Goal: Communication & Community: Answer question/provide support

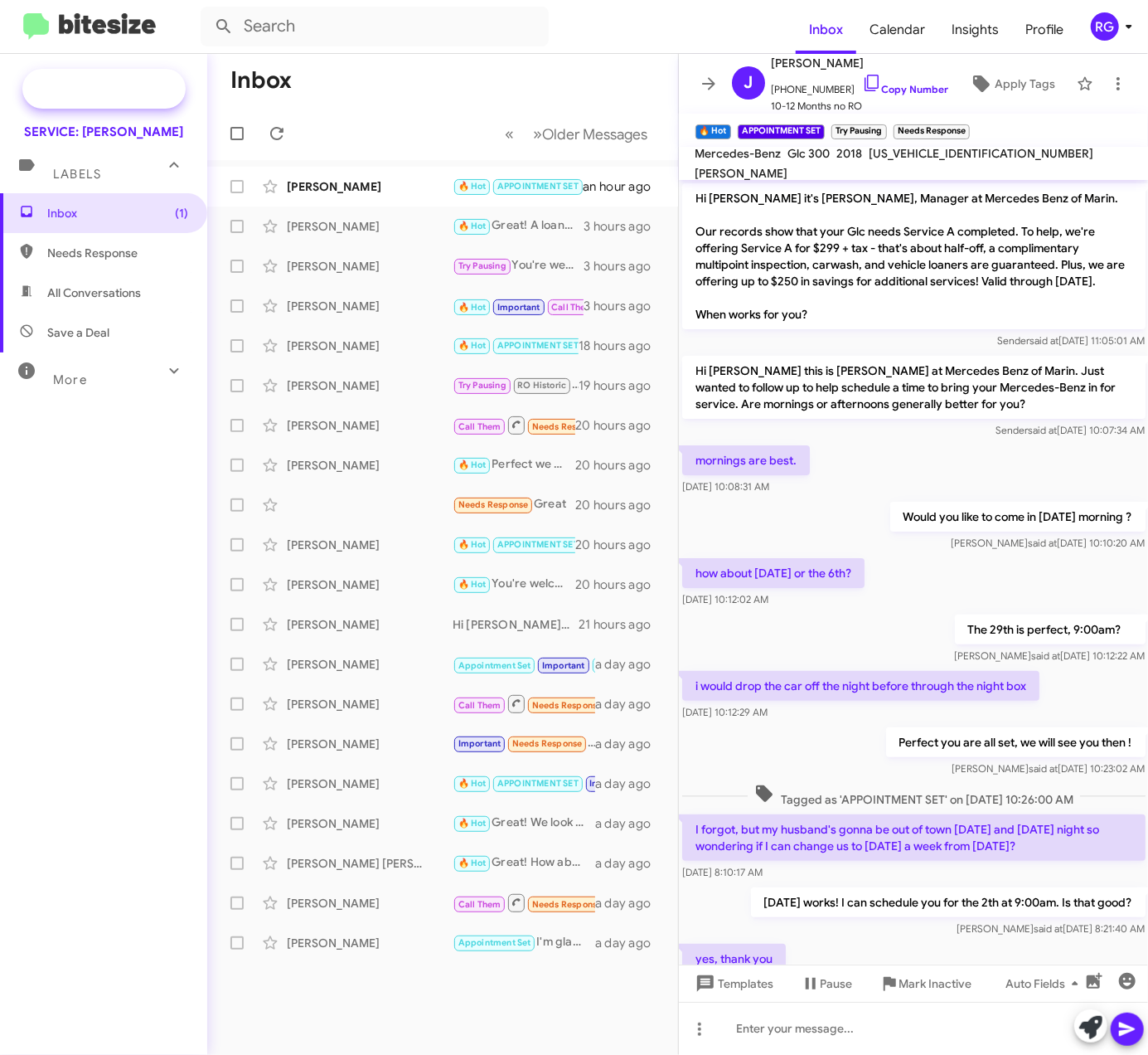
scroll to position [98, 0]
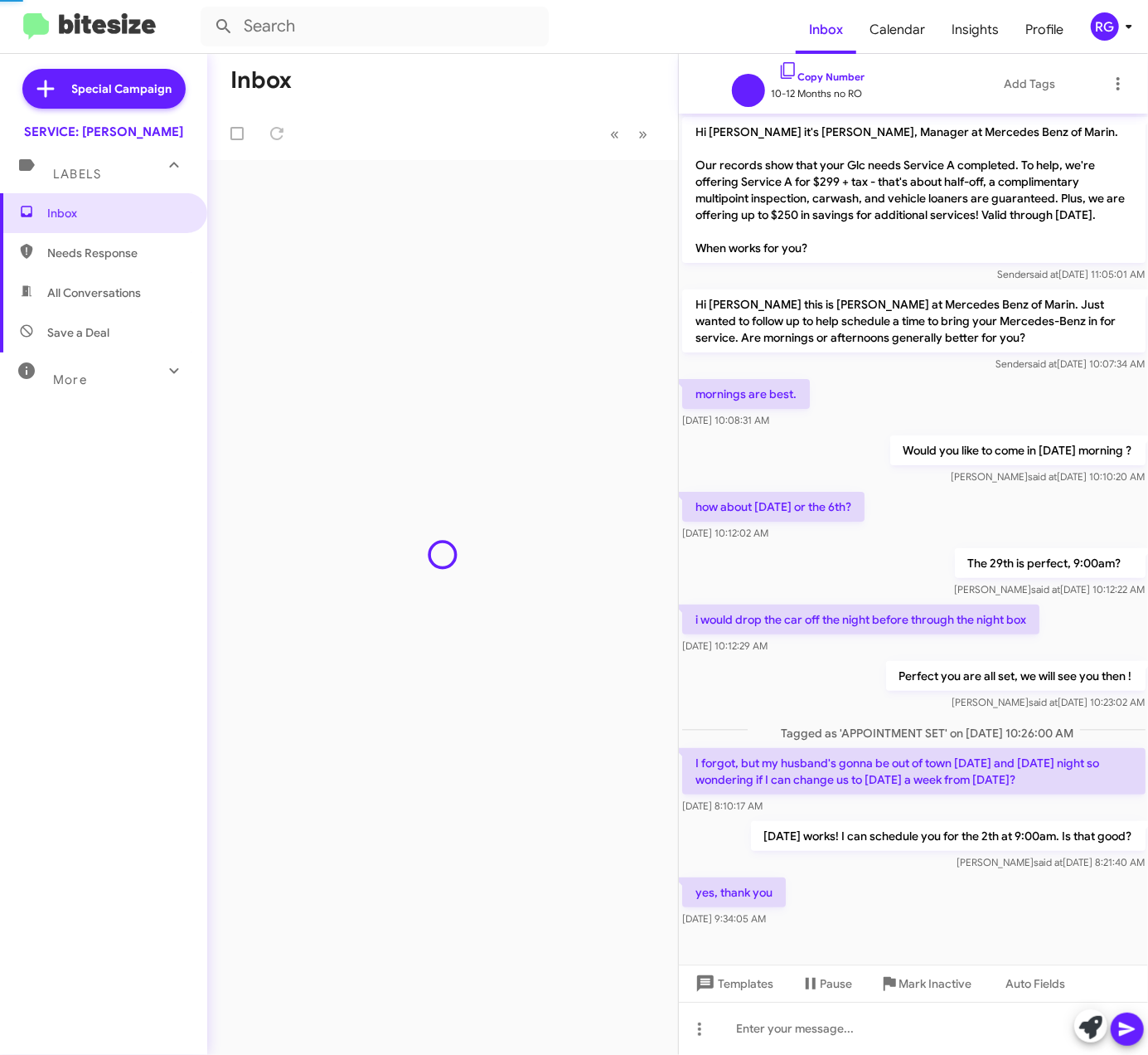
scroll to position [32, 0]
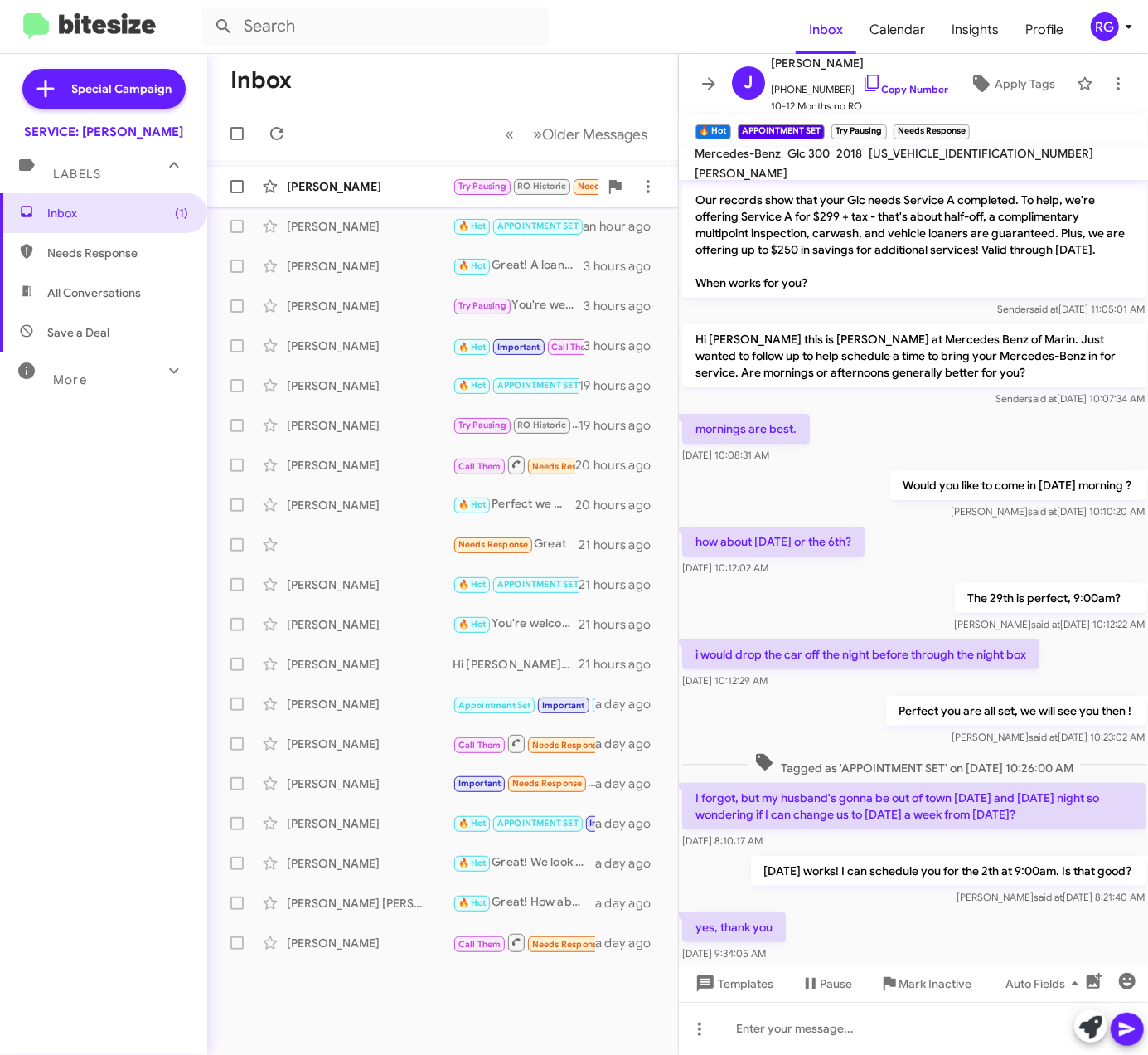
click at [413, 197] on div "Luke Arno Try Pausing RO Historic Needs Response Important Hi Omar. I should st…" at bounding box center [442, 186] width 444 height 33
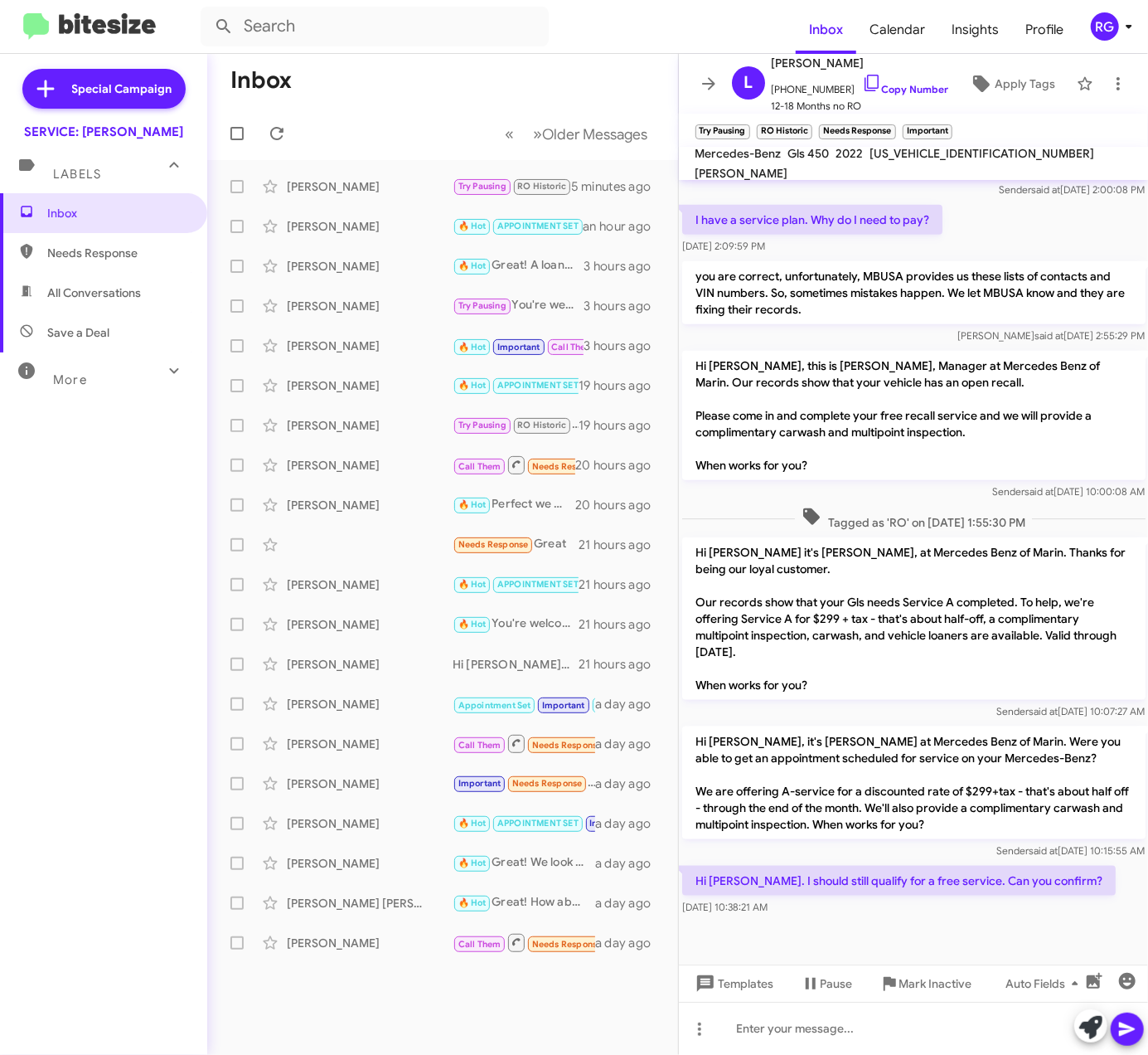
click at [34, 525] on div "Inbox Needs Response All Conversations Save a Deal More Important 🔥 Hot Appoint…" at bounding box center [103, 509] width 208 height 632
click at [381, 194] on div "[PERSON_NAME]" at bounding box center [369, 187] width 166 height 17
click at [908, 161] on span "4JGFF5KE0NA643167" at bounding box center [983, 153] width 225 height 15
copy span "4JGFF5KE0NA643167"
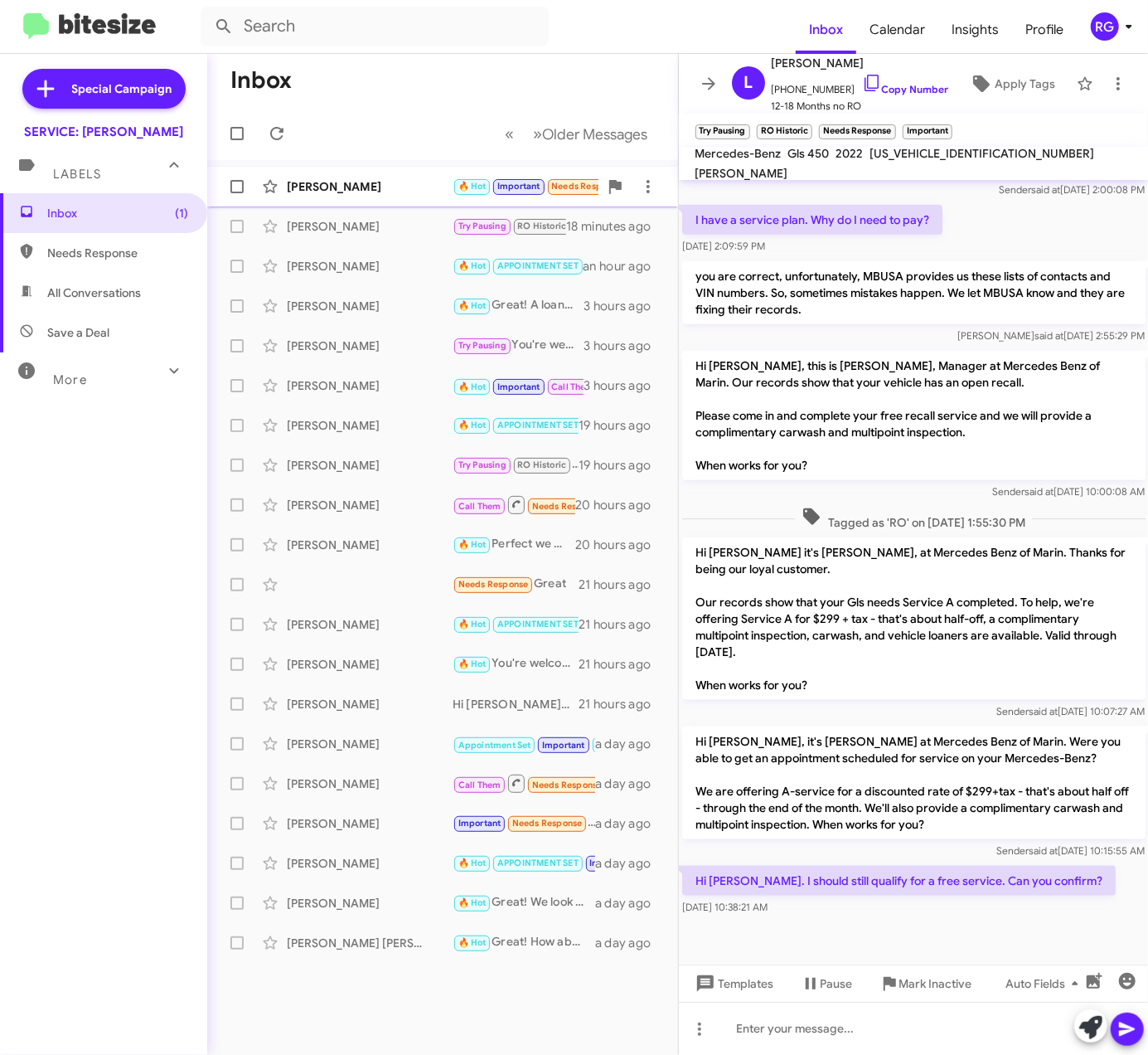
click at [390, 194] on div "[PERSON_NAME]" at bounding box center [369, 187] width 166 height 17
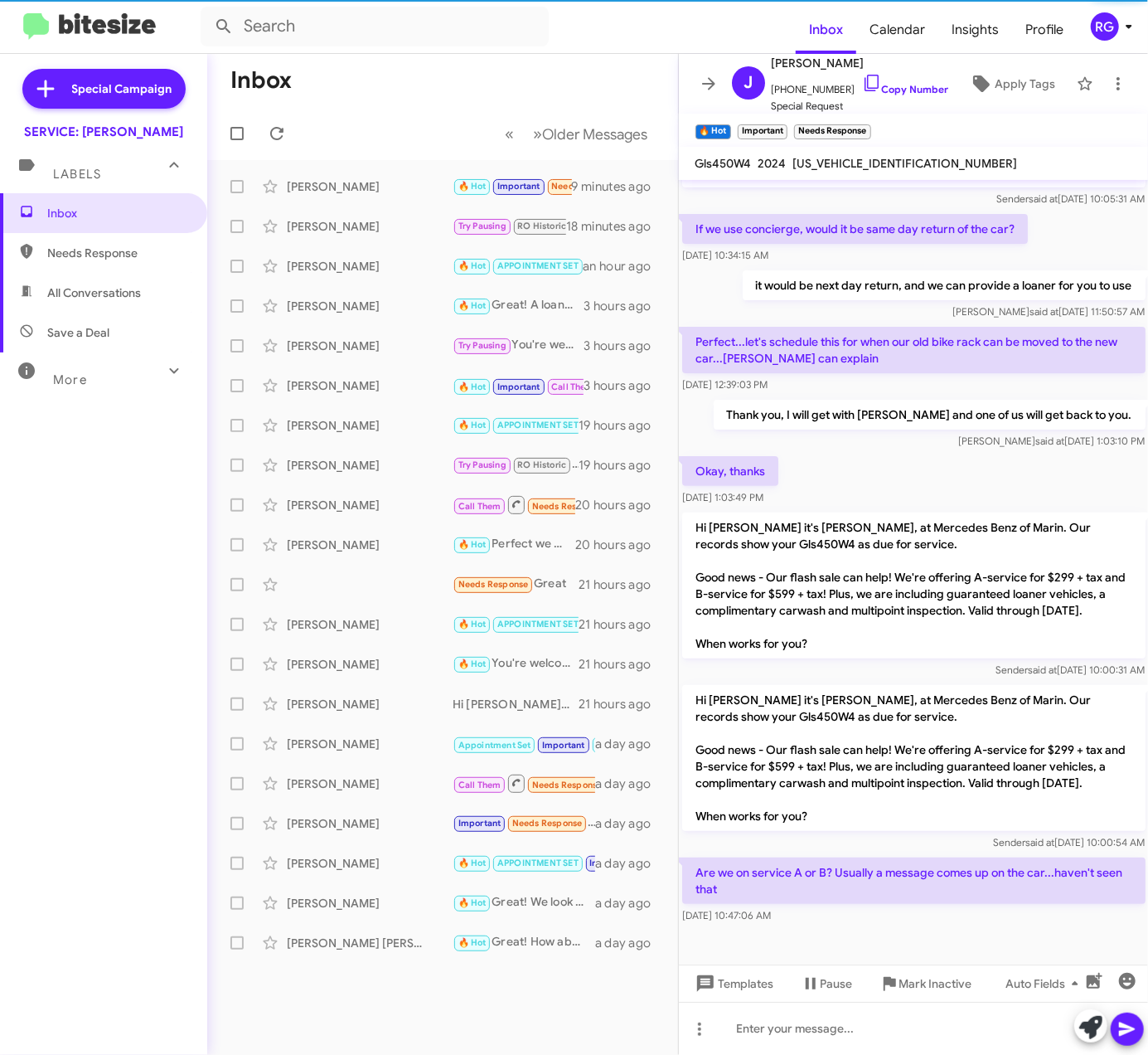
scroll to position [176, 0]
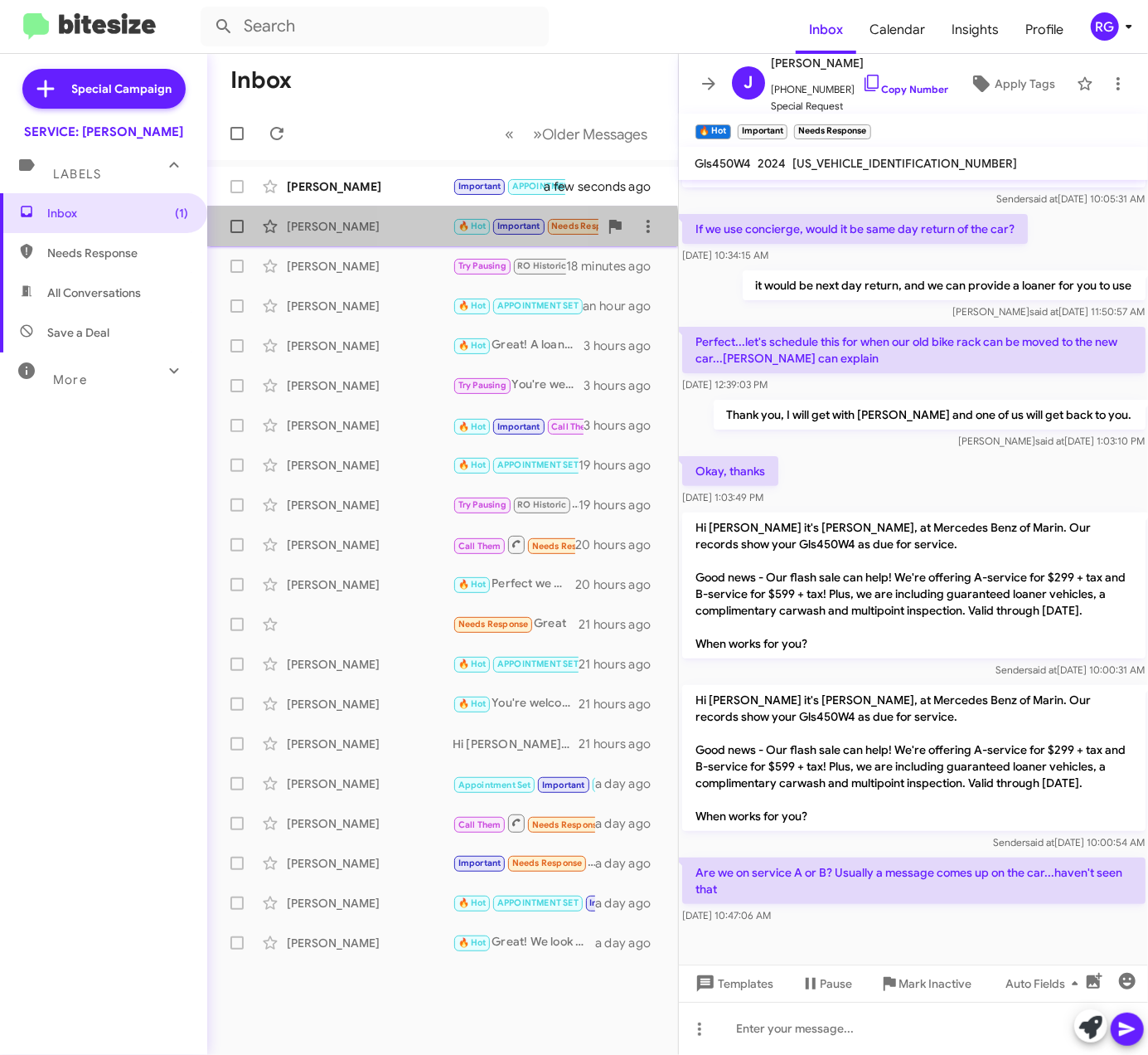
click at [423, 237] on div "Jonathan Dangelica 🔥 Hot Important Needs Response Are we on service A or B? Usu…" at bounding box center [442, 225] width 444 height 33
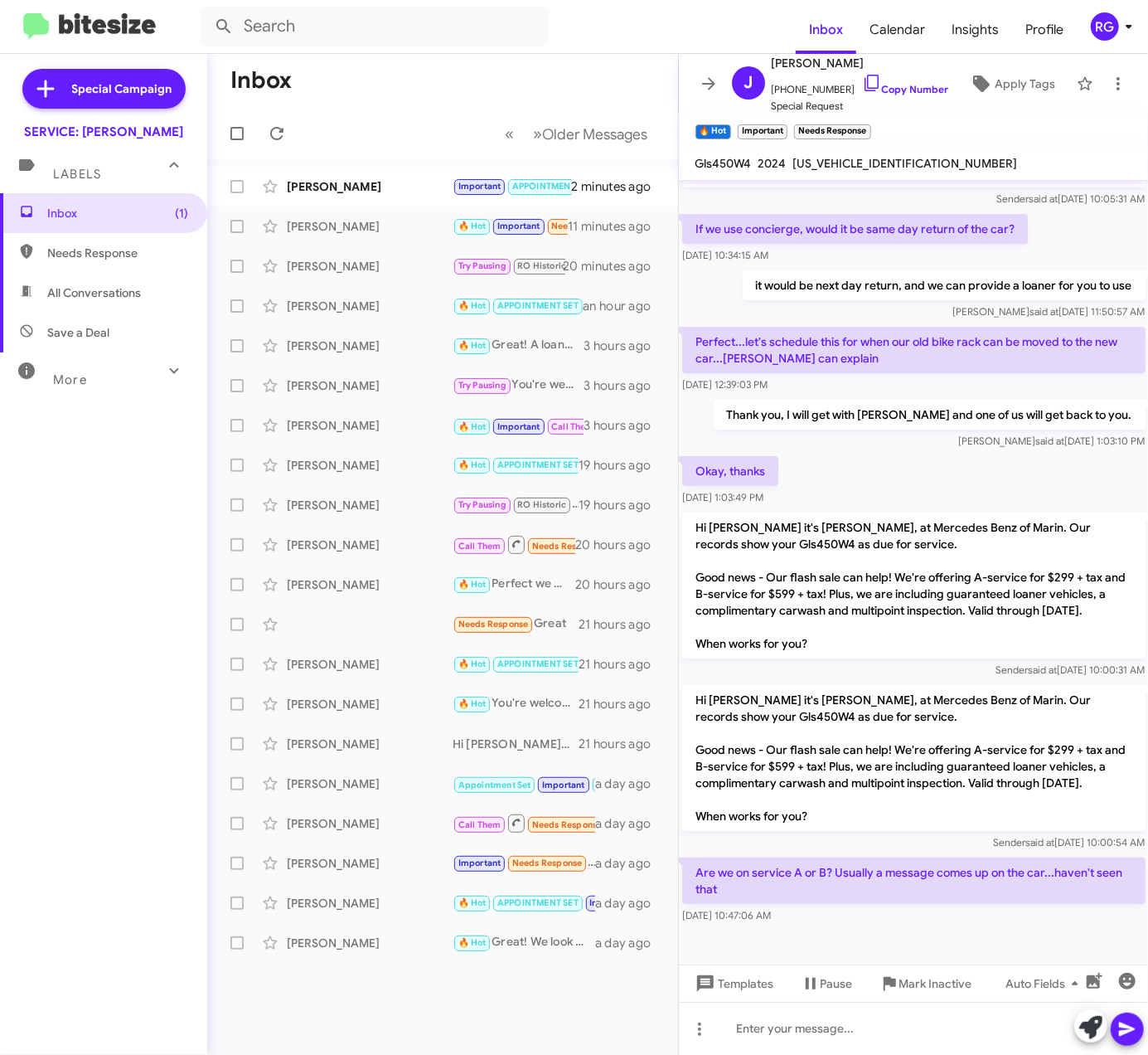
click at [975, 932] on div at bounding box center [914, 946] width 470 height 38
click at [846, 163] on span "4JGFF5KEXRB179238" at bounding box center [906, 163] width 225 height 15
copy span "4JGFF5KEXRB179238"
drag, startPoint x: 910, startPoint y: 1036, endPoint x: 893, endPoint y: 1036, distance: 17.0
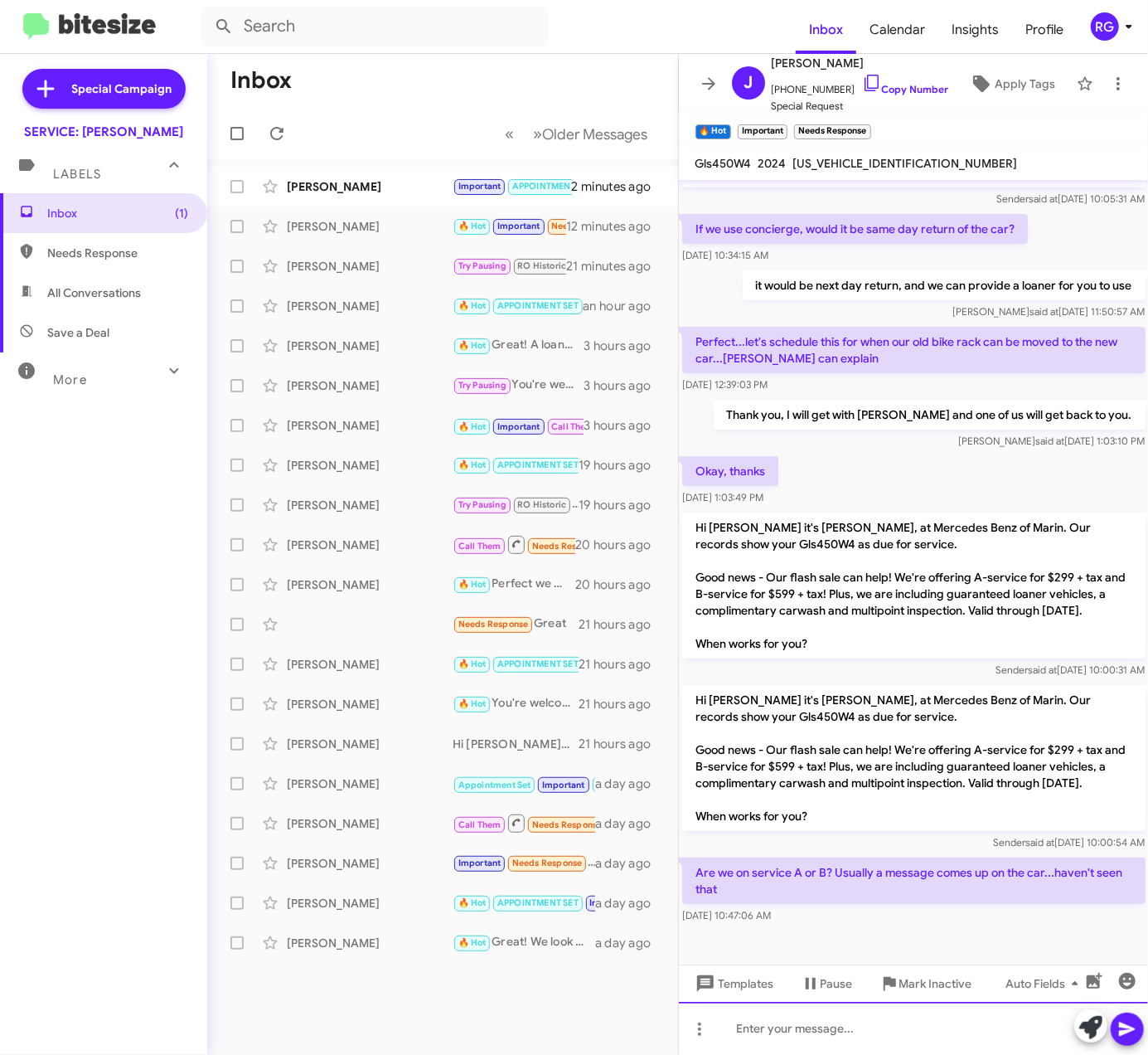
click at [910, 1036] on div at bounding box center [914, 1028] width 470 height 53
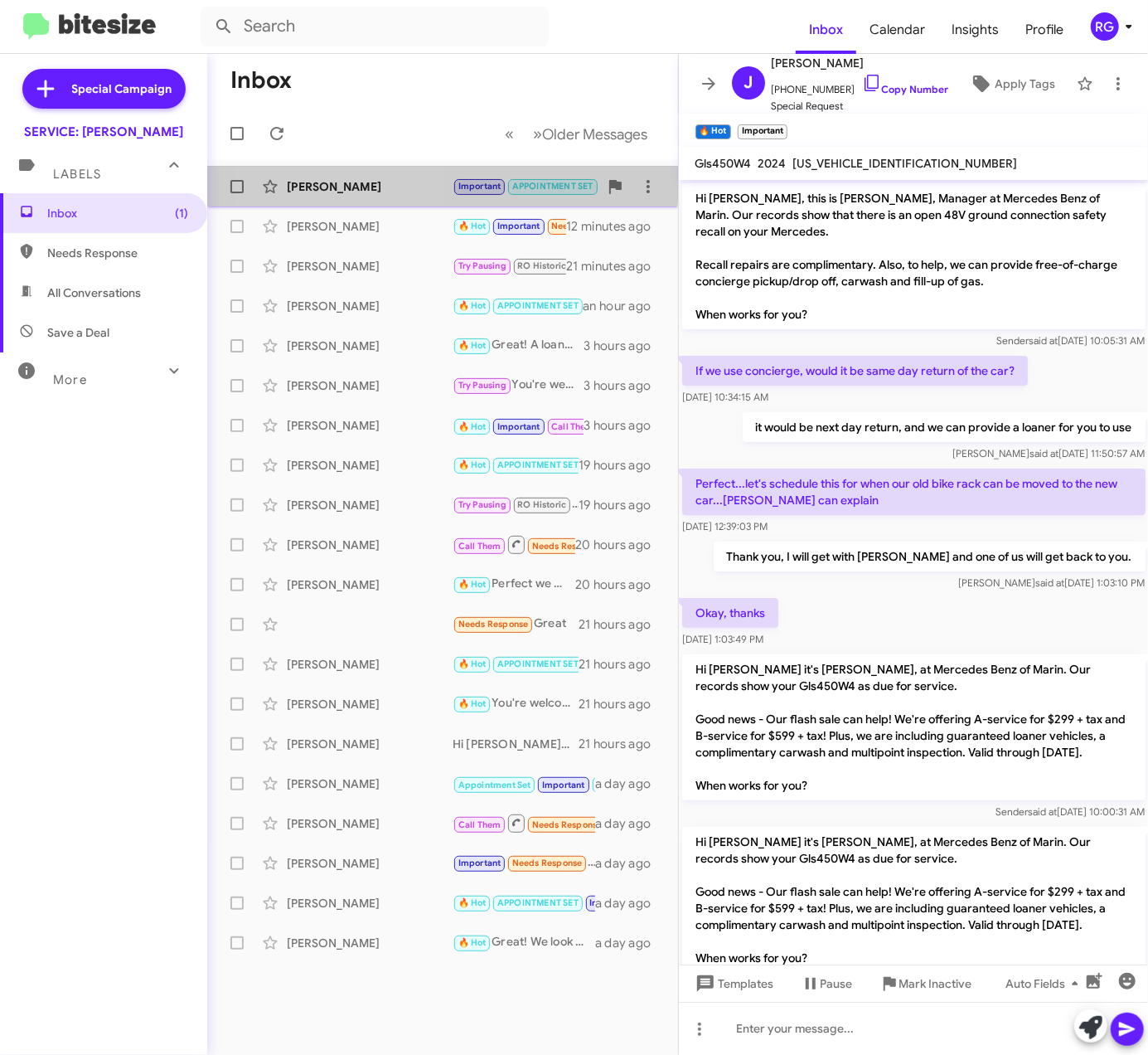
click at [351, 180] on div "[PERSON_NAME]" at bounding box center [369, 187] width 166 height 17
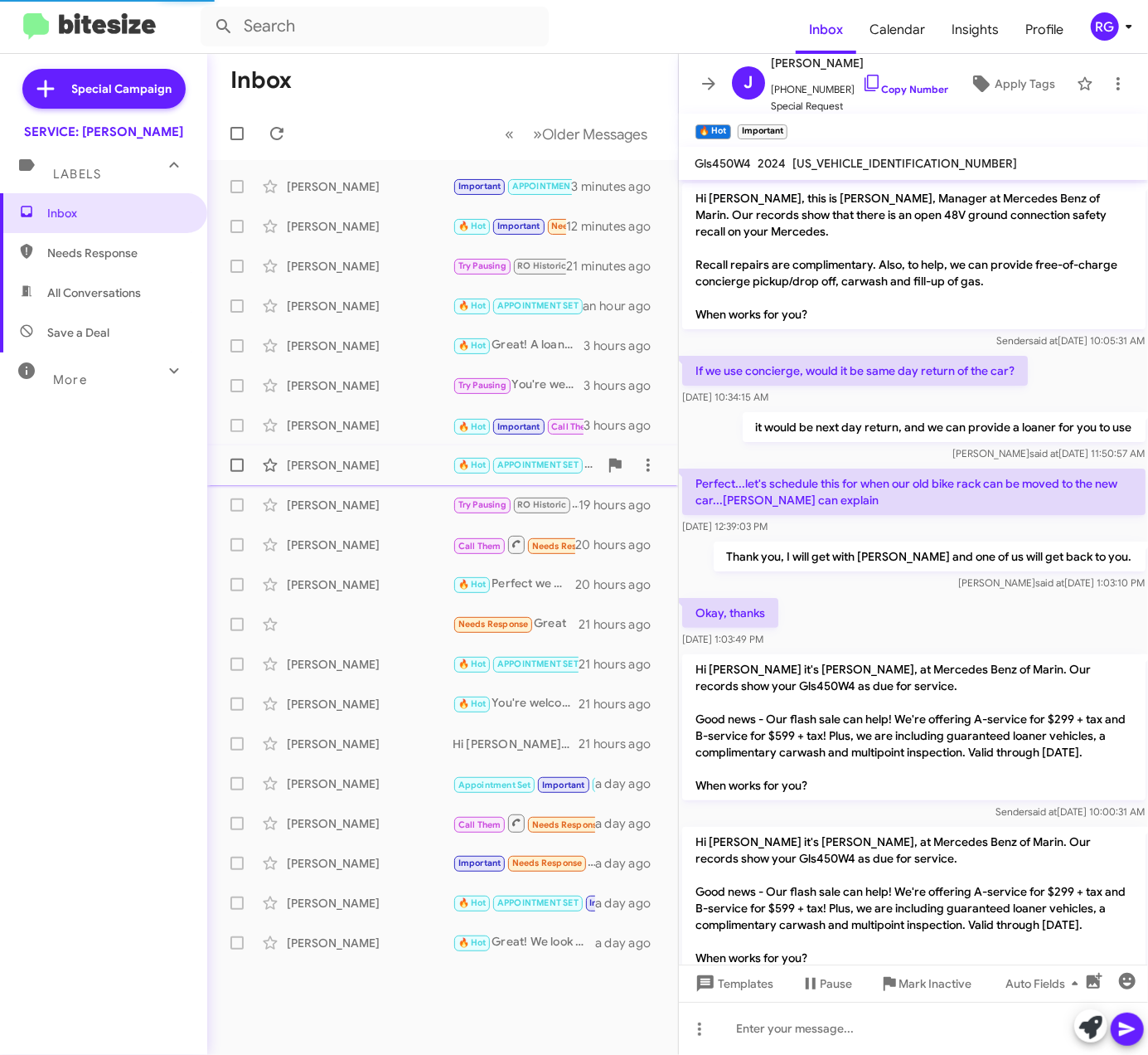
scroll to position [920, 0]
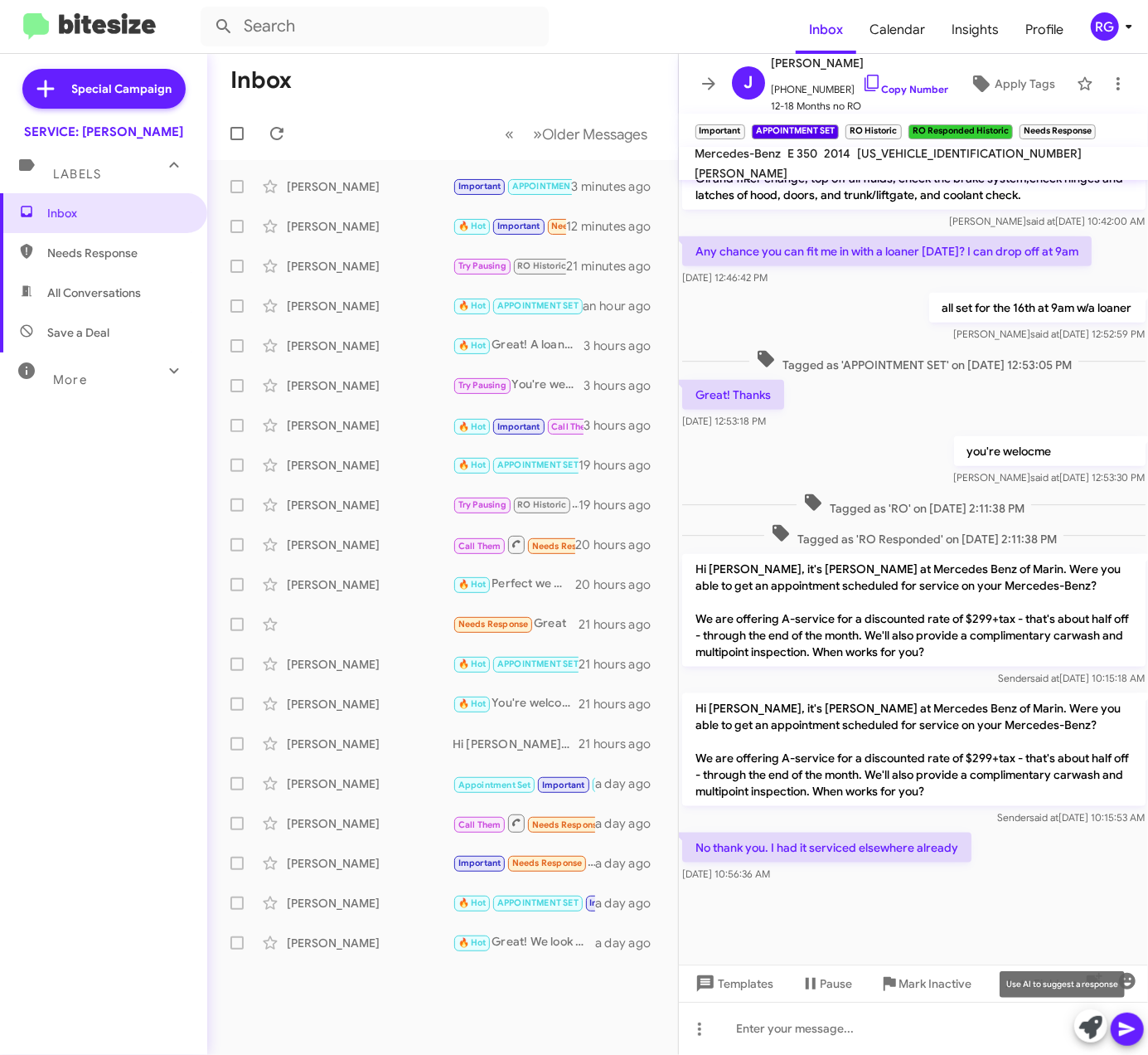
click at [1085, 1027] on icon at bounding box center [1091, 1027] width 23 height 23
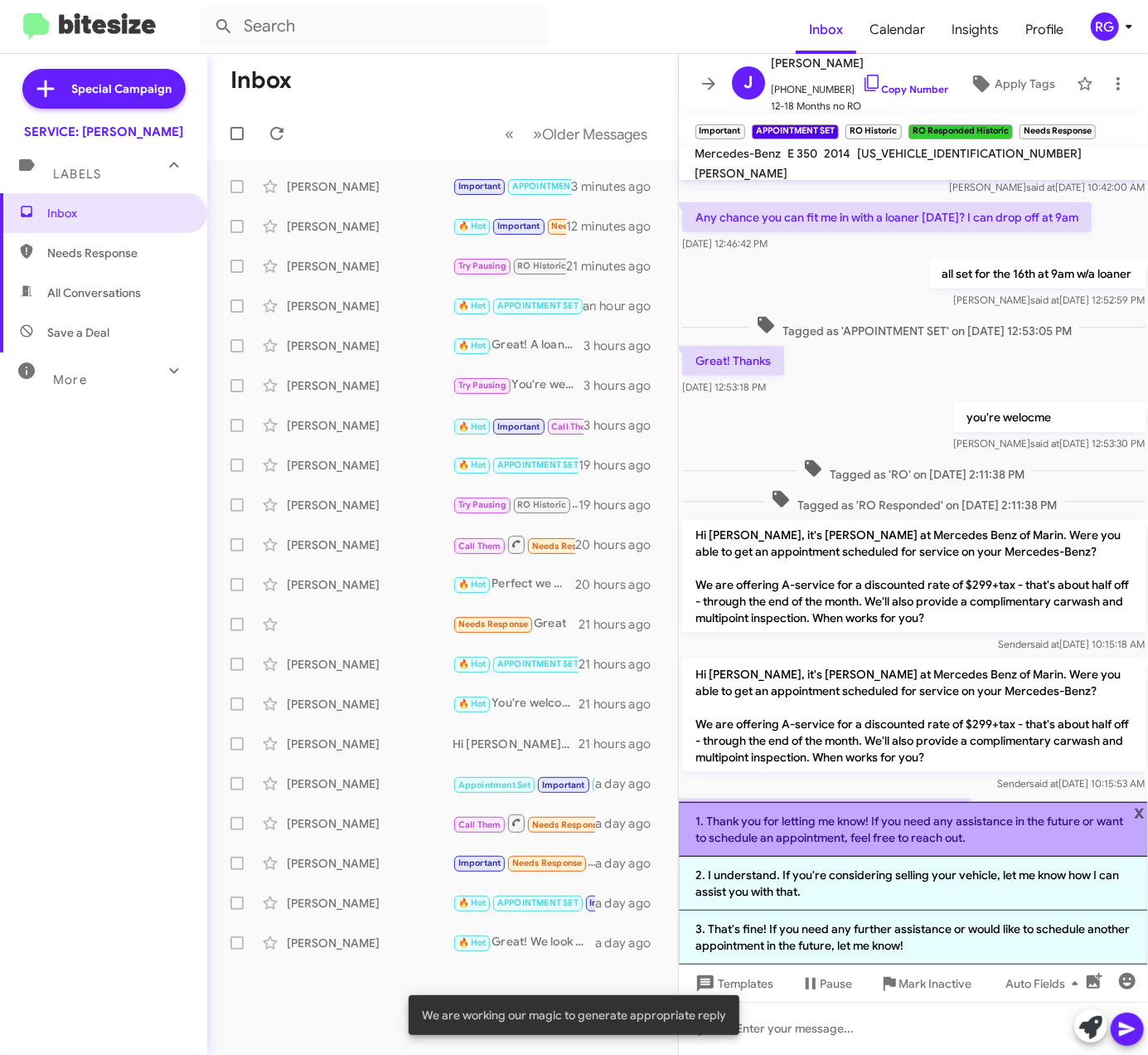
click at [865, 833] on li "1. Thank you for letting me know! If you need any assistance in the future or w…" at bounding box center [914, 829] width 470 height 54
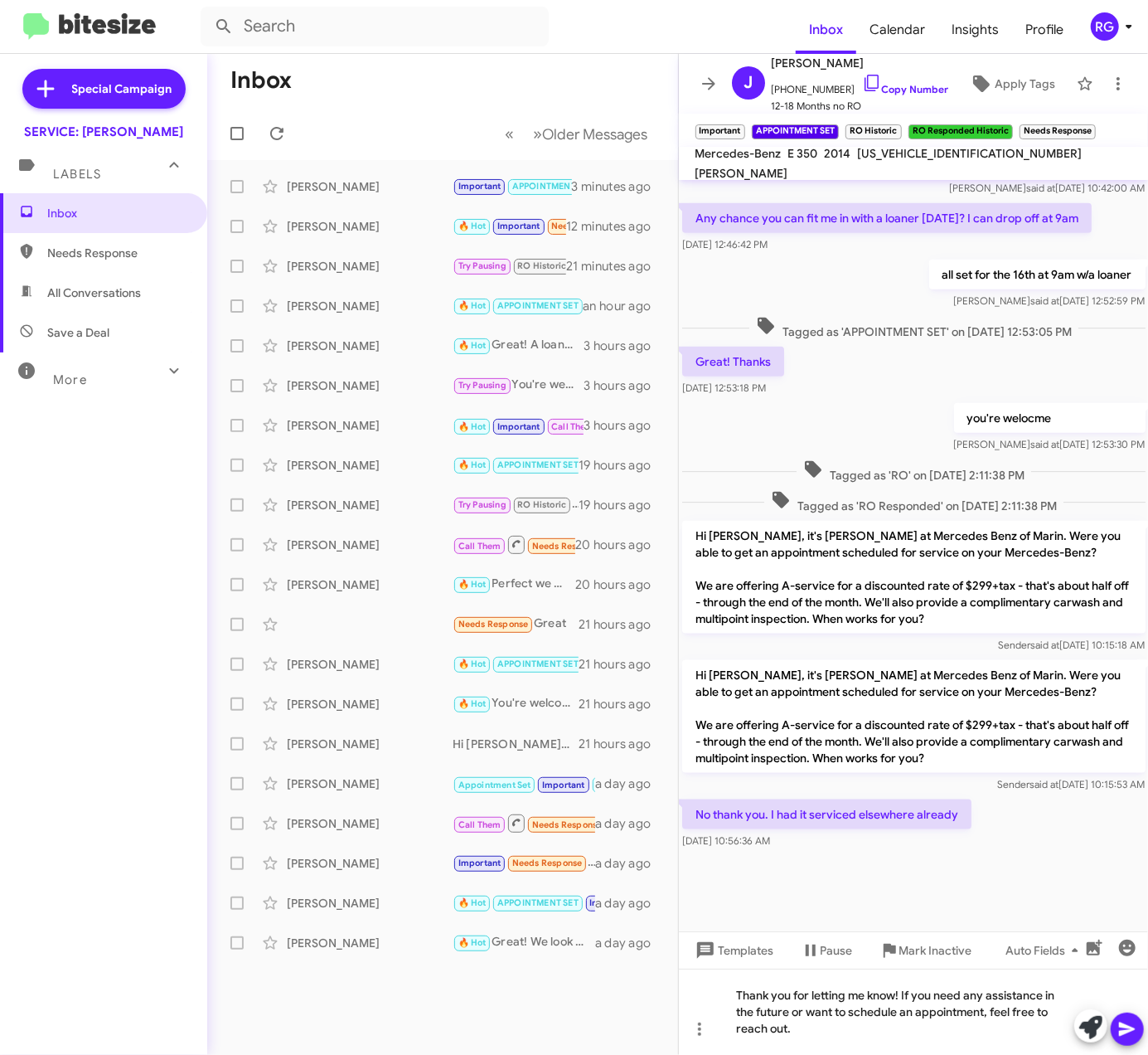
click at [1134, 1026] on icon at bounding box center [1127, 1029] width 20 height 20
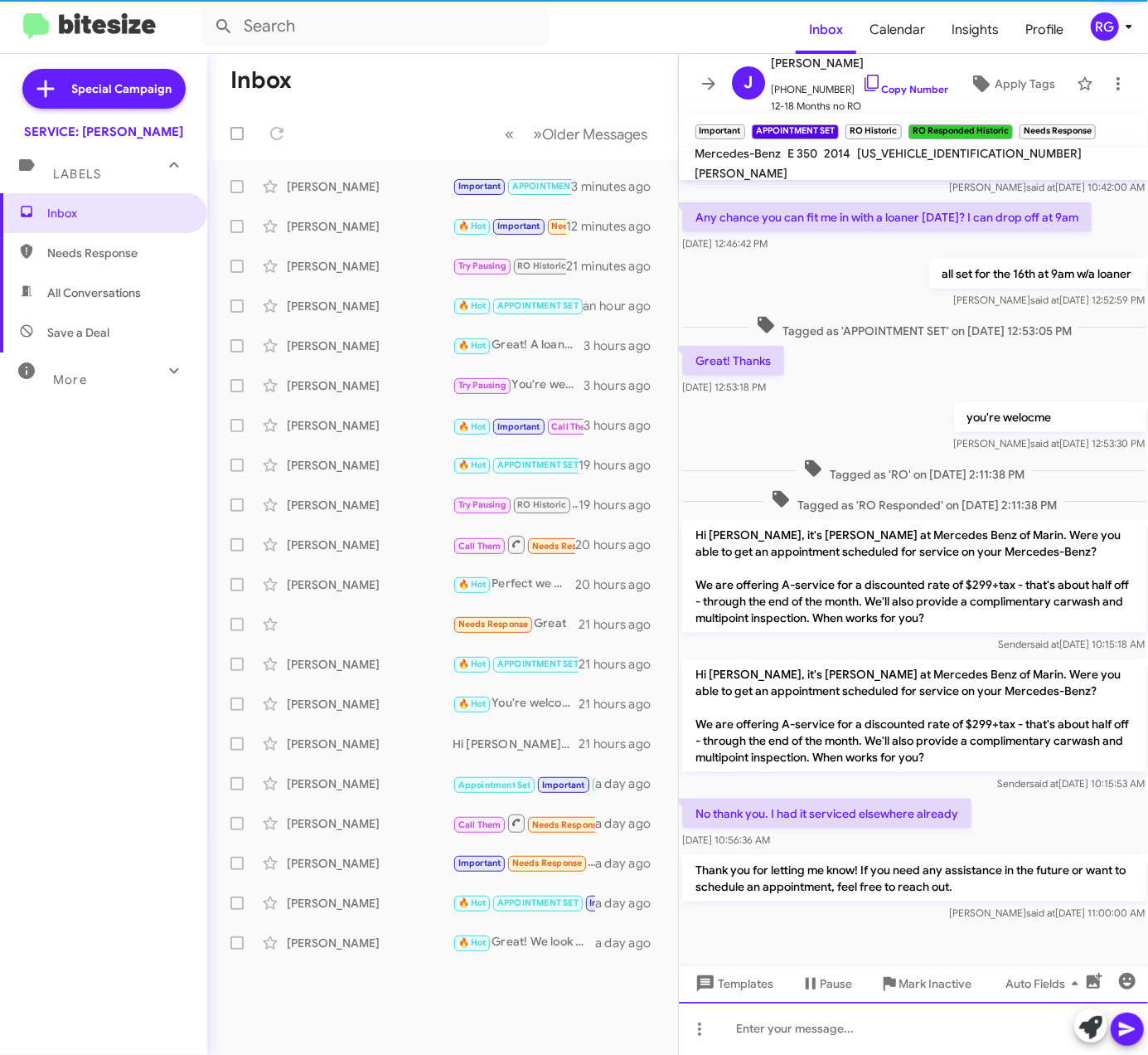
scroll to position [0, 0]
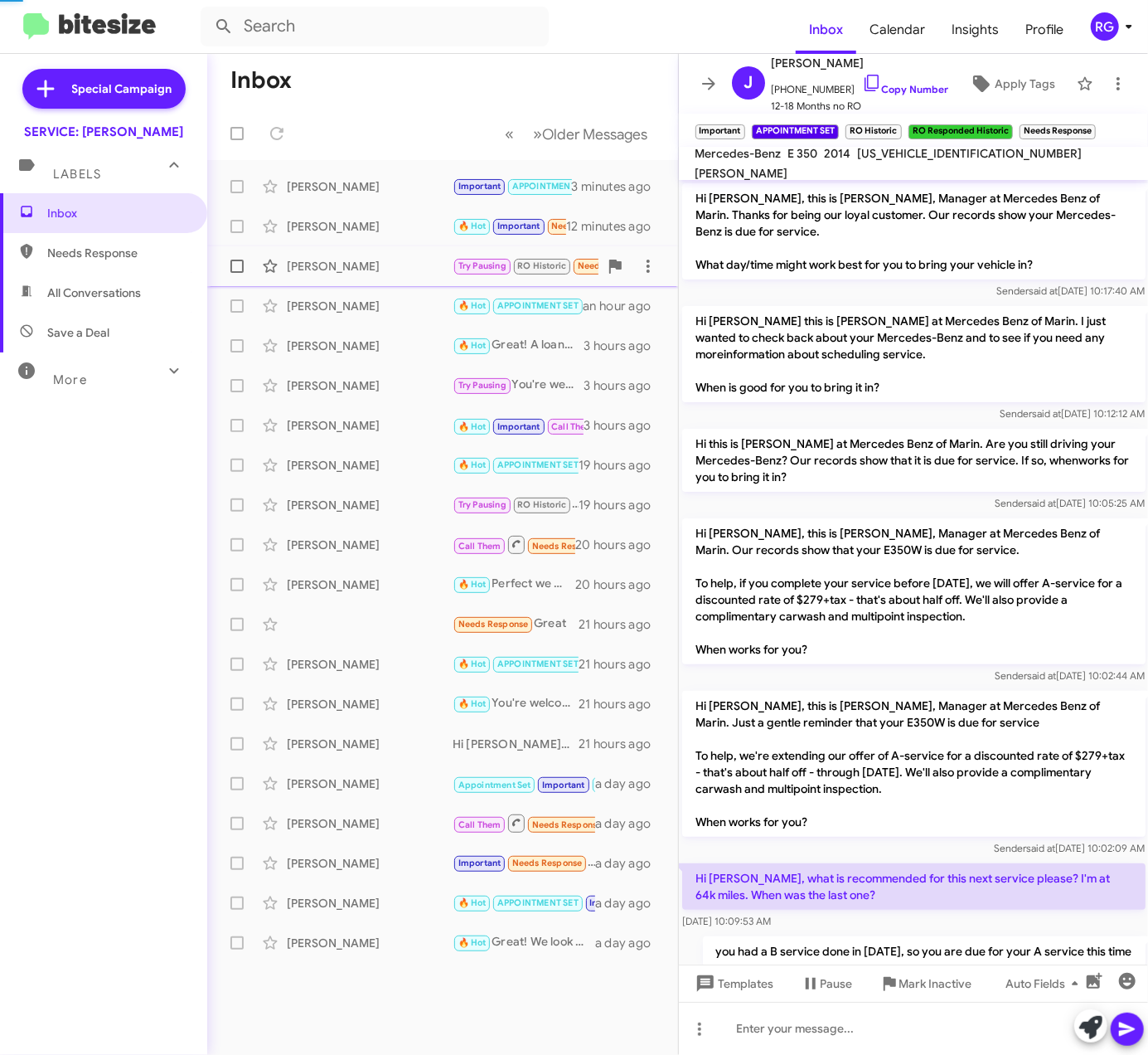
click at [342, 264] on div "[PERSON_NAME]" at bounding box center [369, 266] width 166 height 17
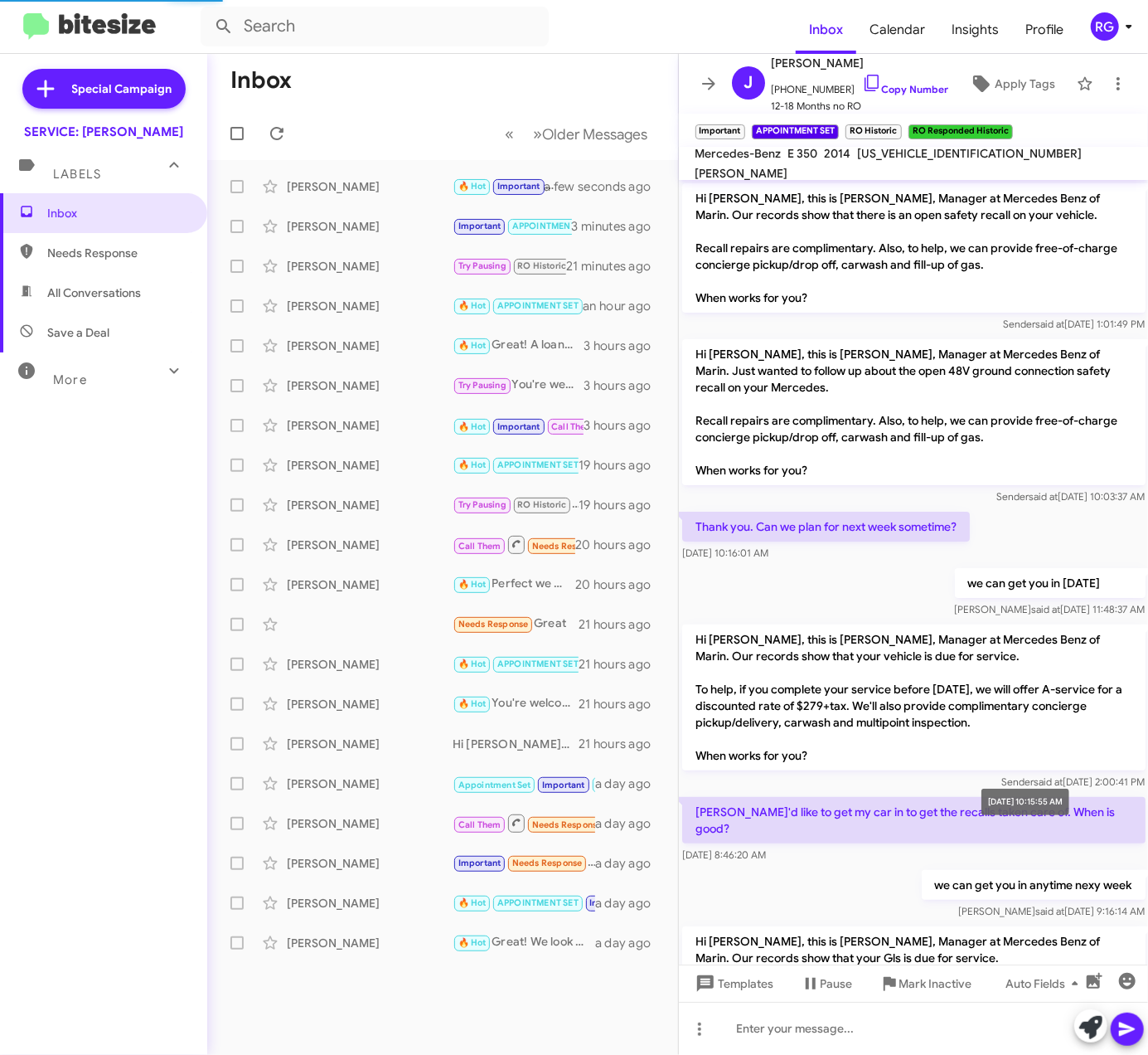
scroll to position [893, 0]
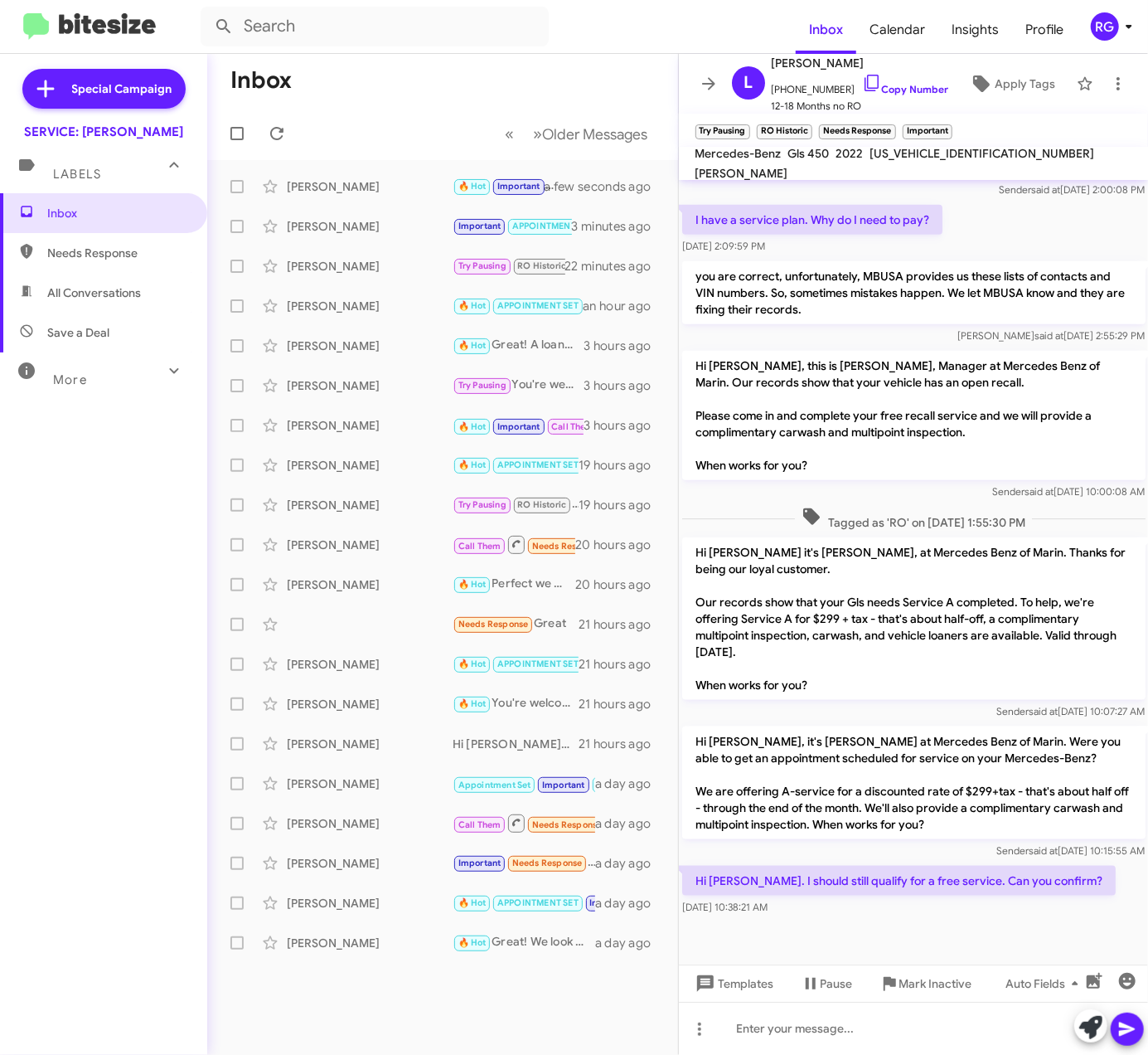
click at [904, 161] on span "4JGFF5KE0NA643167" at bounding box center [983, 153] width 225 height 15
copy span "4JGFF5KE0NA643167"
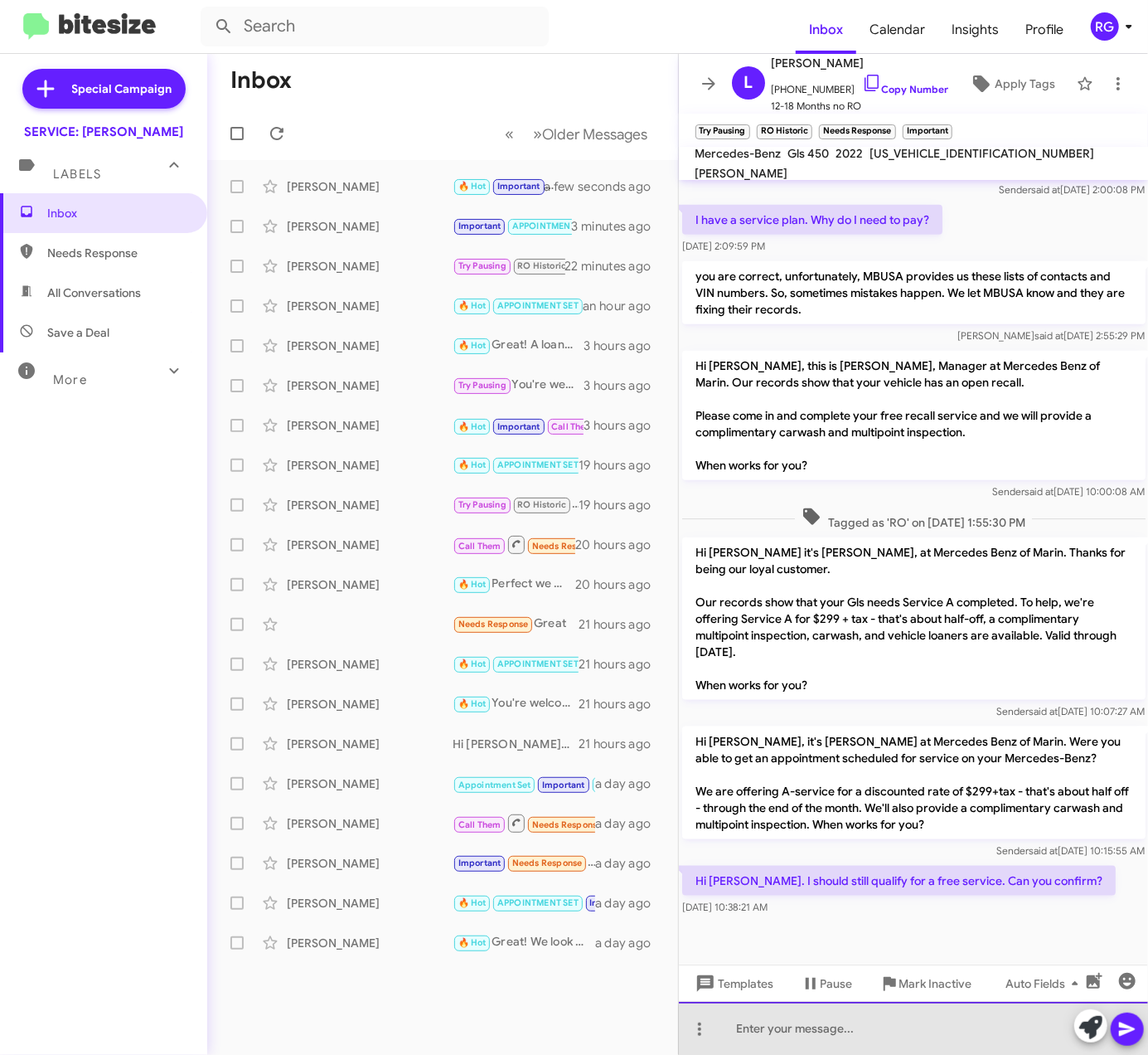
click at [975, 1045] on div at bounding box center [914, 1028] width 470 height 53
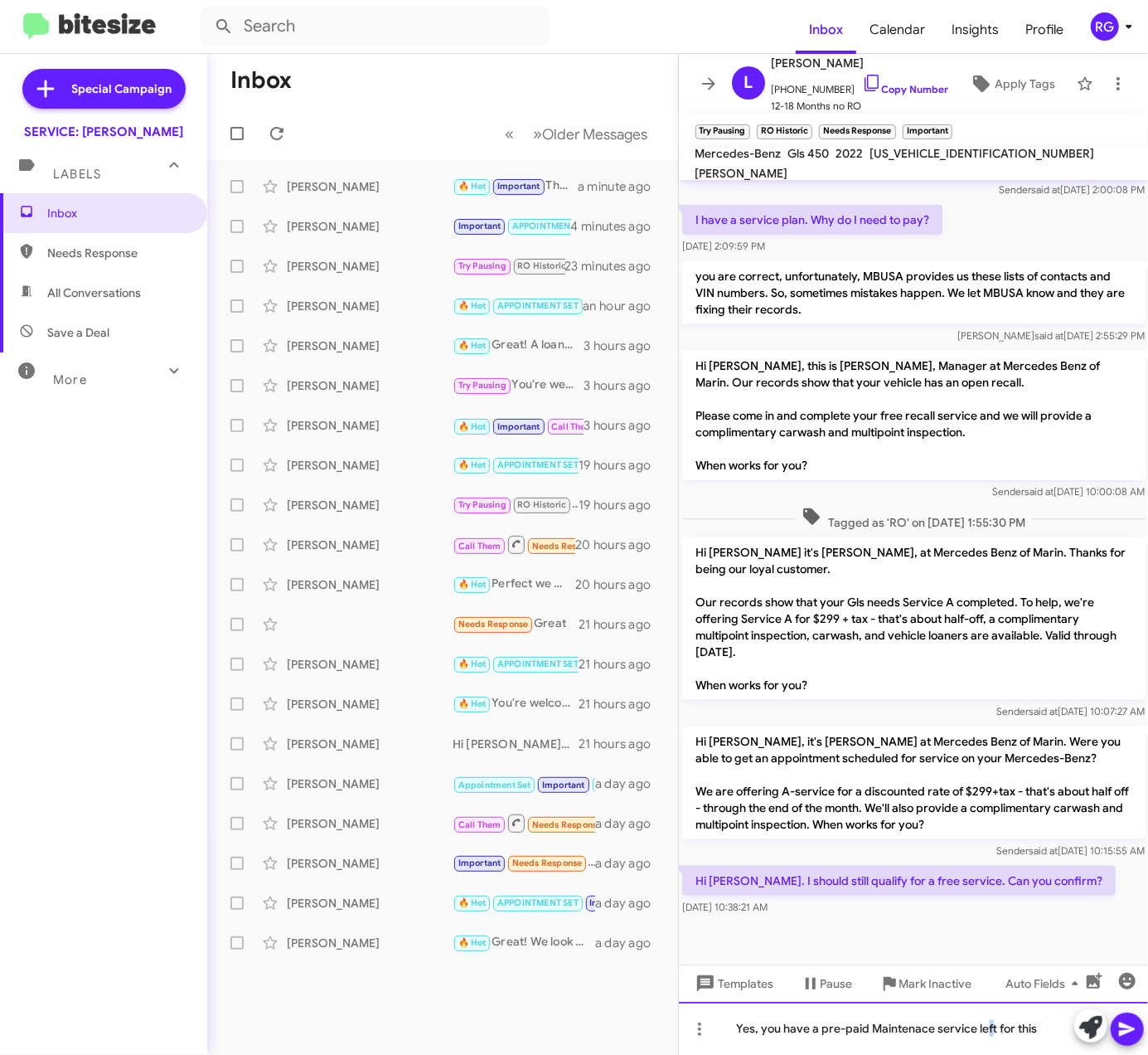
click at [989, 1049] on div "Yes, you have a pre-paid Maintenace service left for this" at bounding box center [914, 1028] width 470 height 53
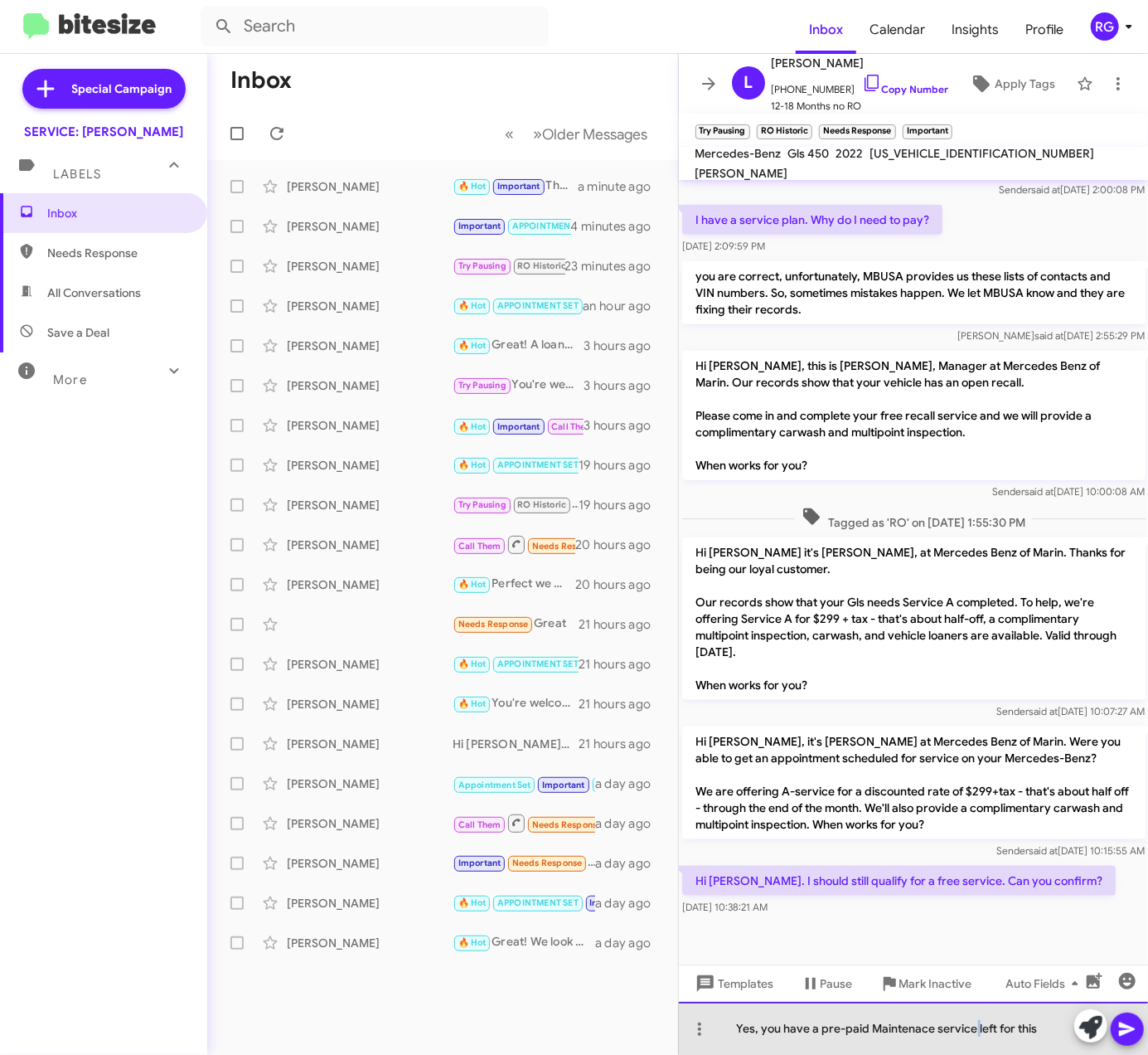
drag, startPoint x: 975, startPoint y: 1030, endPoint x: 962, endPoint y: 1043, distance: 18.4
click at [976, 1047] on div "Yes, you have a pre-paid Maintenace service left for this" at bounding box center [914, 1028] width 470 height 53
click at [969, 1032] on div "Yes, you have a pre-paid Maintenace service left for this" at bounding box center [914, 1028] width 470 height 53
click at [976, 1021] on div "Yes, you have a pre-paid Maintenace service left for this" at bounding box center [914, 1028] width 470 height 53
click at [996, 1033] on div "Yes, you have a pre-paid Maintenace service left for this" at bounding box center [914, 1028] width 470 height 53
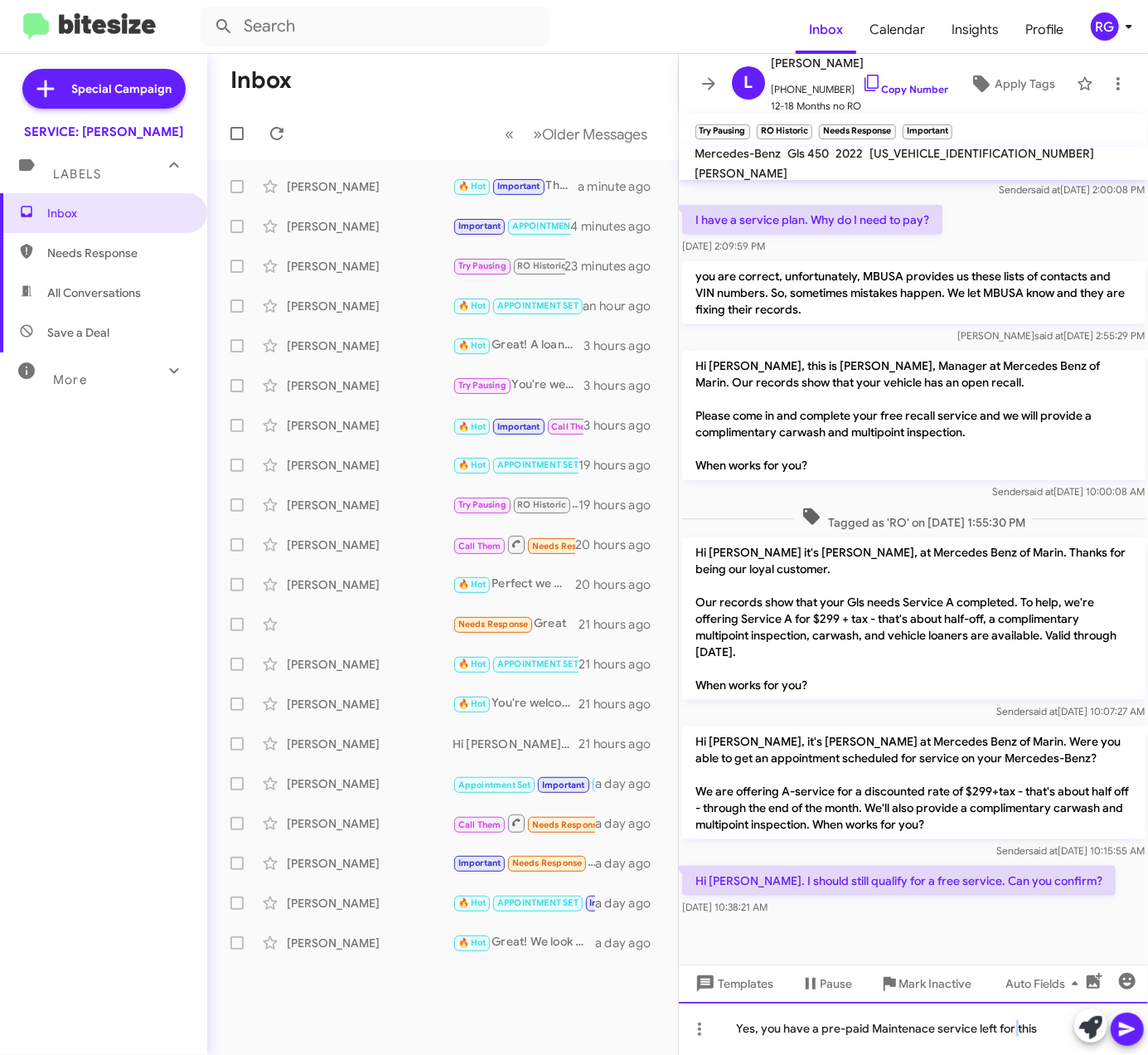
click at [1014, 1035] on div "Yes, you have a pre-paid Maintenace service left for this" at bounding box center [914, 1028] width 470 height 53
click at [1048, 1025] on div "Yes, you have a pre-paid Maintenace service left for this" at bounding box center [914, 1028] width 470 height 53
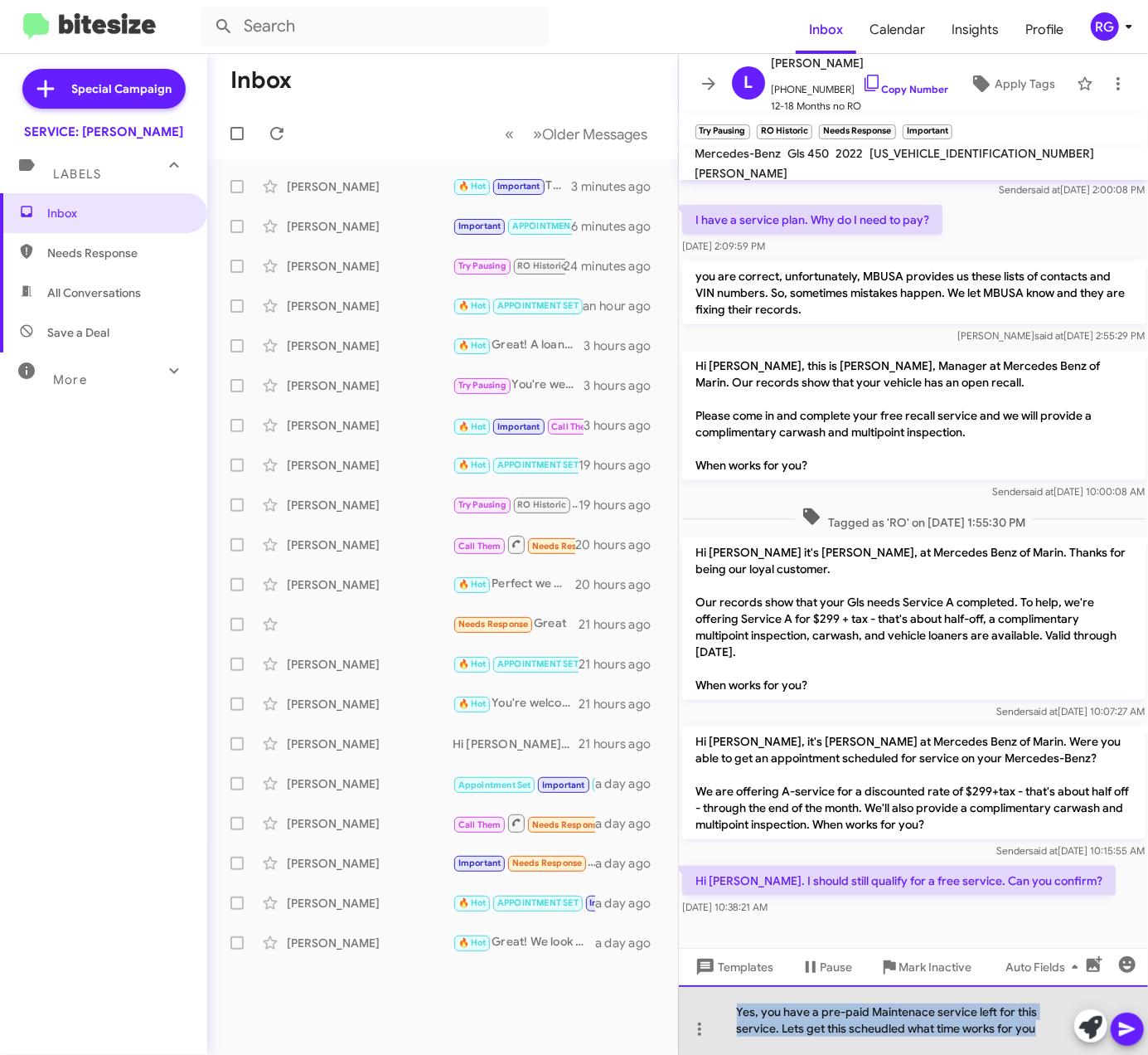
drag, startPoint x: 1046, startPoint y: 1040, endPoint x: 693, endPoint y: 999, distance: 355.4
click at [693, 999] on div "Yes, you have a pre-paid Maintenace service left for this service. Lets get thi…" at bounding box center [914, 1020] width 470 height 70
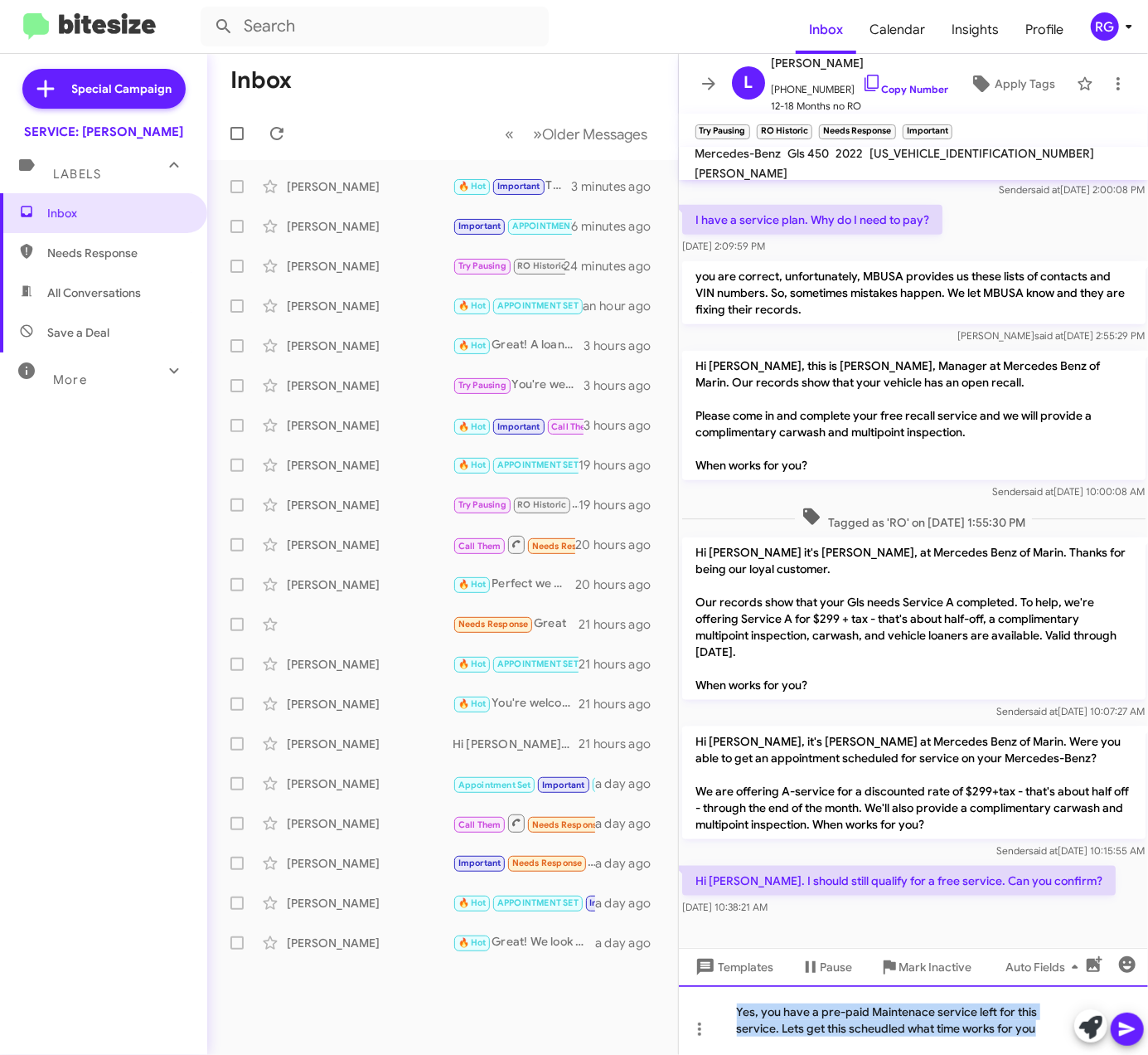
copy div "Yes, you have a pre-paid Maintenace service left for this service. Lets get thi…"
click at [840, 1036] on div "Yes, you have a pre-paid Maintenace service left for this service. Lets get thi…" at bounding box center [914, 1020] width 470 height 70
drag, startPoint x: 1035, startPoint y: 1026, endPoint x: 426, endPoint y: 977, distance: 611.0
click at [426, 977] on div "Inbox « Previous » Next Older Messages Jonathan Dangelica 🔥 Hot Important This …" at bounding box center [678, 553] width 941 height 1001
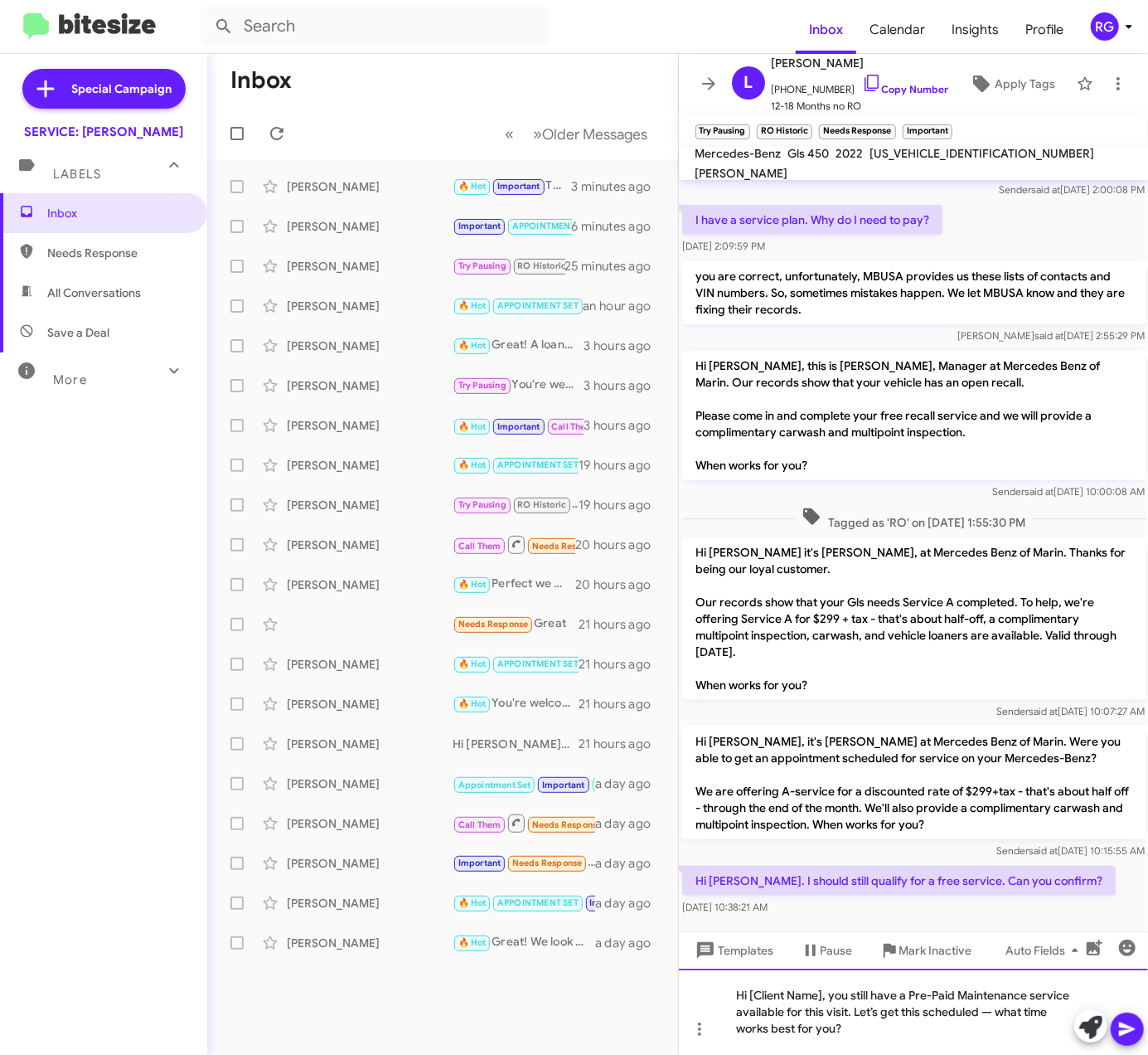
click at [821, 996] on div "Hi [Client Name], you still have a Pre-Paid Maintenance service available for t…" at bounding box center [914, 1012] width 470 height 86
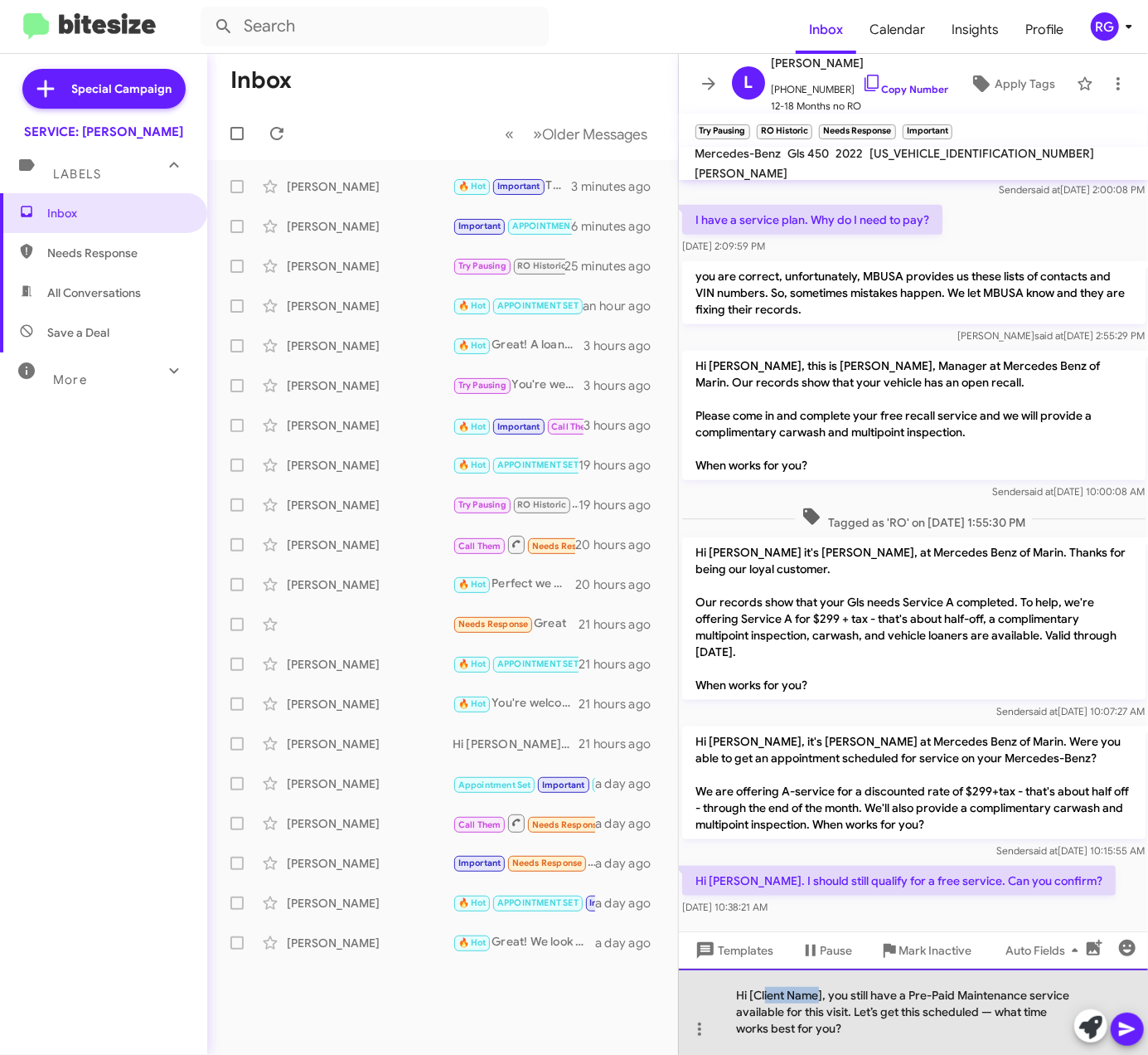
drag, startPoint x: 823, startPoint y: 993, endPoint x: 780, endPoint y: 999, distance: 43.4
click at [770, 999] on div "Hi [Client Name], you still have a Pre-Paid Maintenance service available for t…" at bounding box center [914, 1012] width 470 height 86
drag, startPoint x: 828, startPoint y: 995, endPoint x: 652, endPoint y: 1013, distance: 176.9
click at [657, 1012] on div "Inbox « Previous » Next Older Messages Jonathan Dangelica 🔥 Hot Important This …" at bounding box center [678, 553] width 941 height 1001
click at [832, 1021] on div "Hi [Client Name], you still have a Pre-Paid Maintenance service available for t…" at bounding box center [914, 1012] width 470 height 86
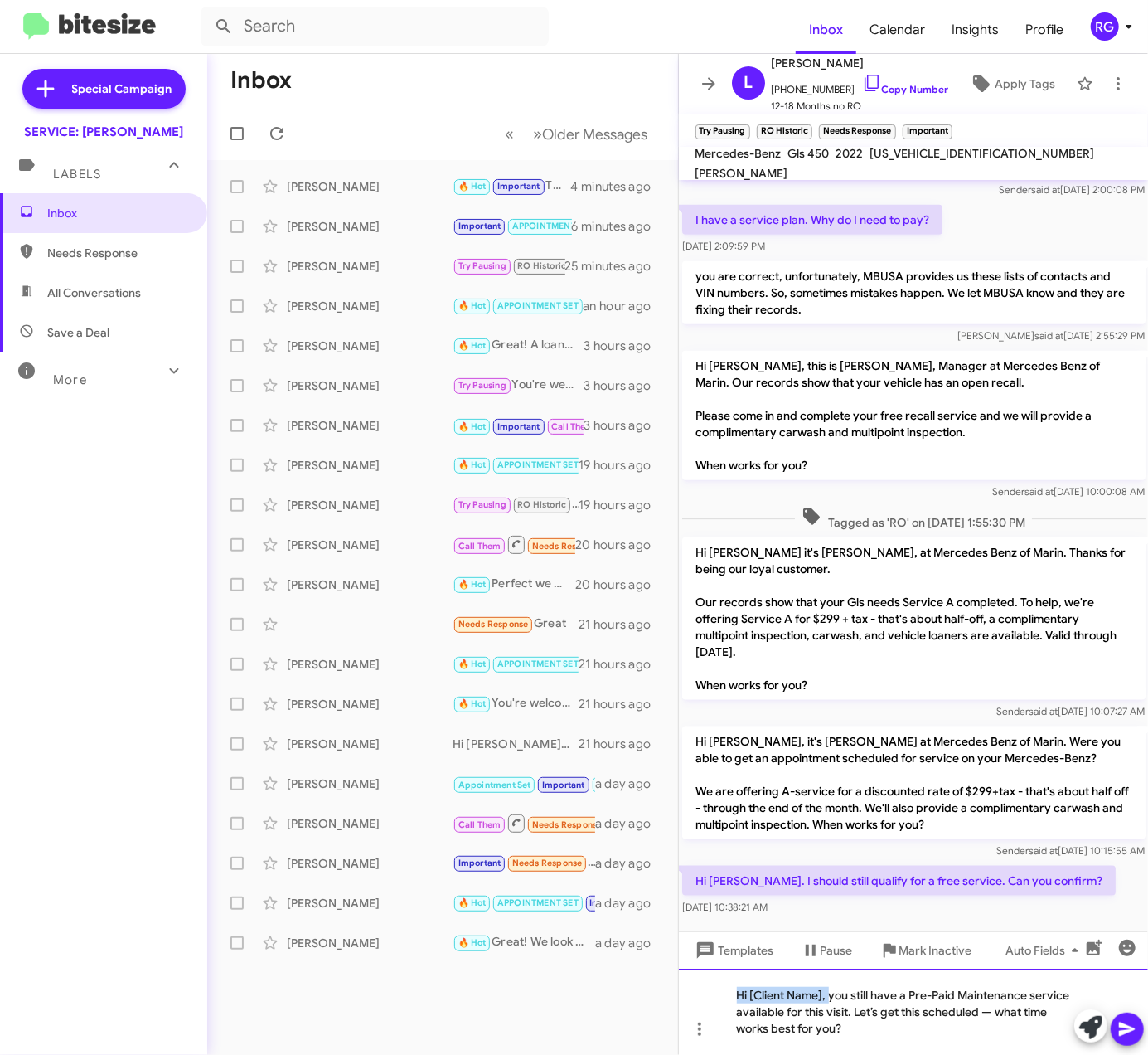
drag, startPoint x: 830, startPoint y: 995, endPoint x: 675, endPoint y: 996, distance: 155.0
click at [675, 996] on div "Inbox « Previous » Next Older Messages Jonathan Dangelica 🔥 Hot Important This …" at bounding box center [678, 553] width 941 height 1001
click at [939, 1013] on div "Yes, you still have a Pre-Paid Maintenance service available for this visit. Le…" at bounding box center [914, 1012] width 470 height 86
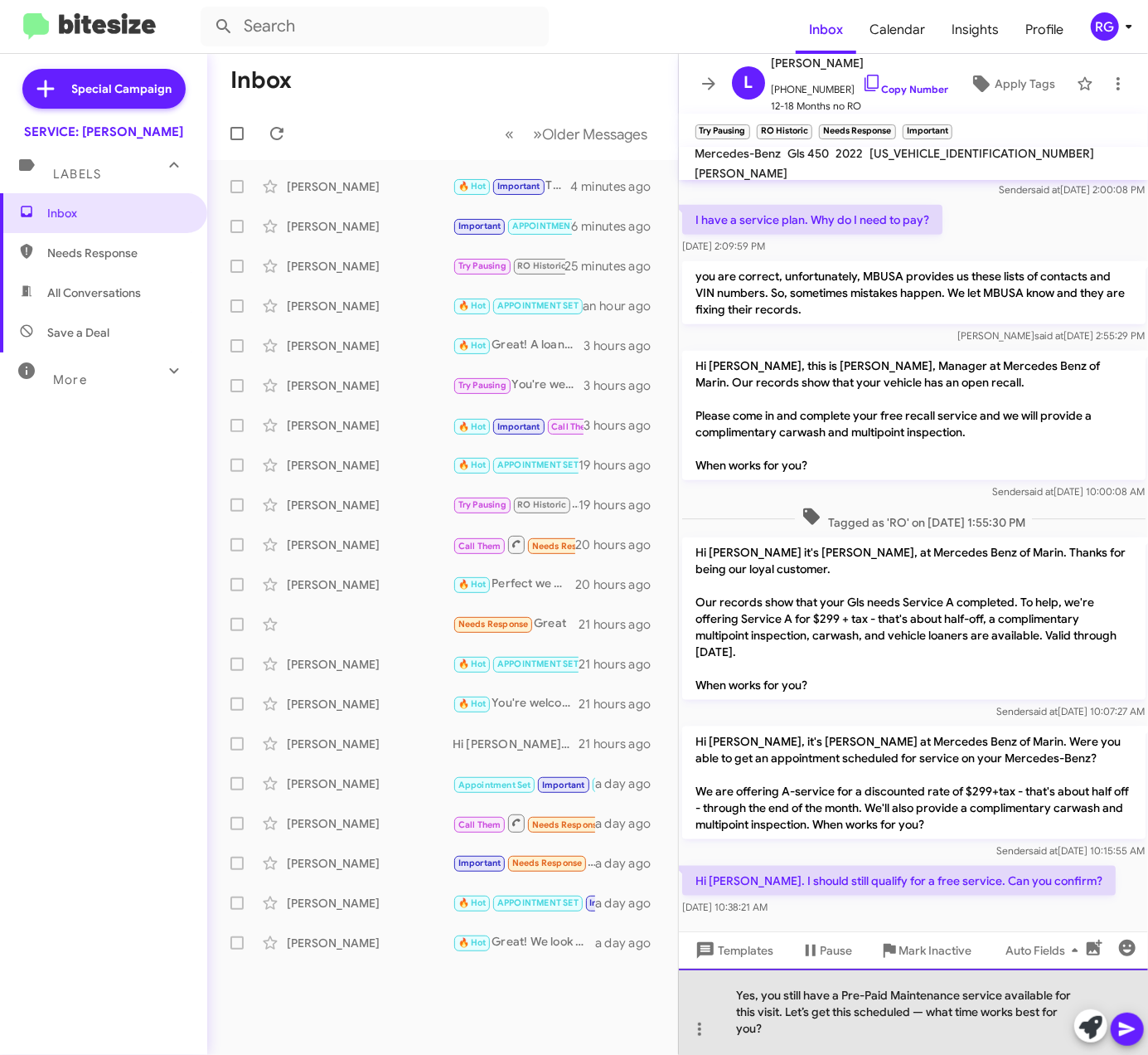
click at [923, 1013] on div "Yes, you still have a Pre-Paid Maintenance service available for this visit. Le…" at bounding box center [914, 1012] width 470 height 86
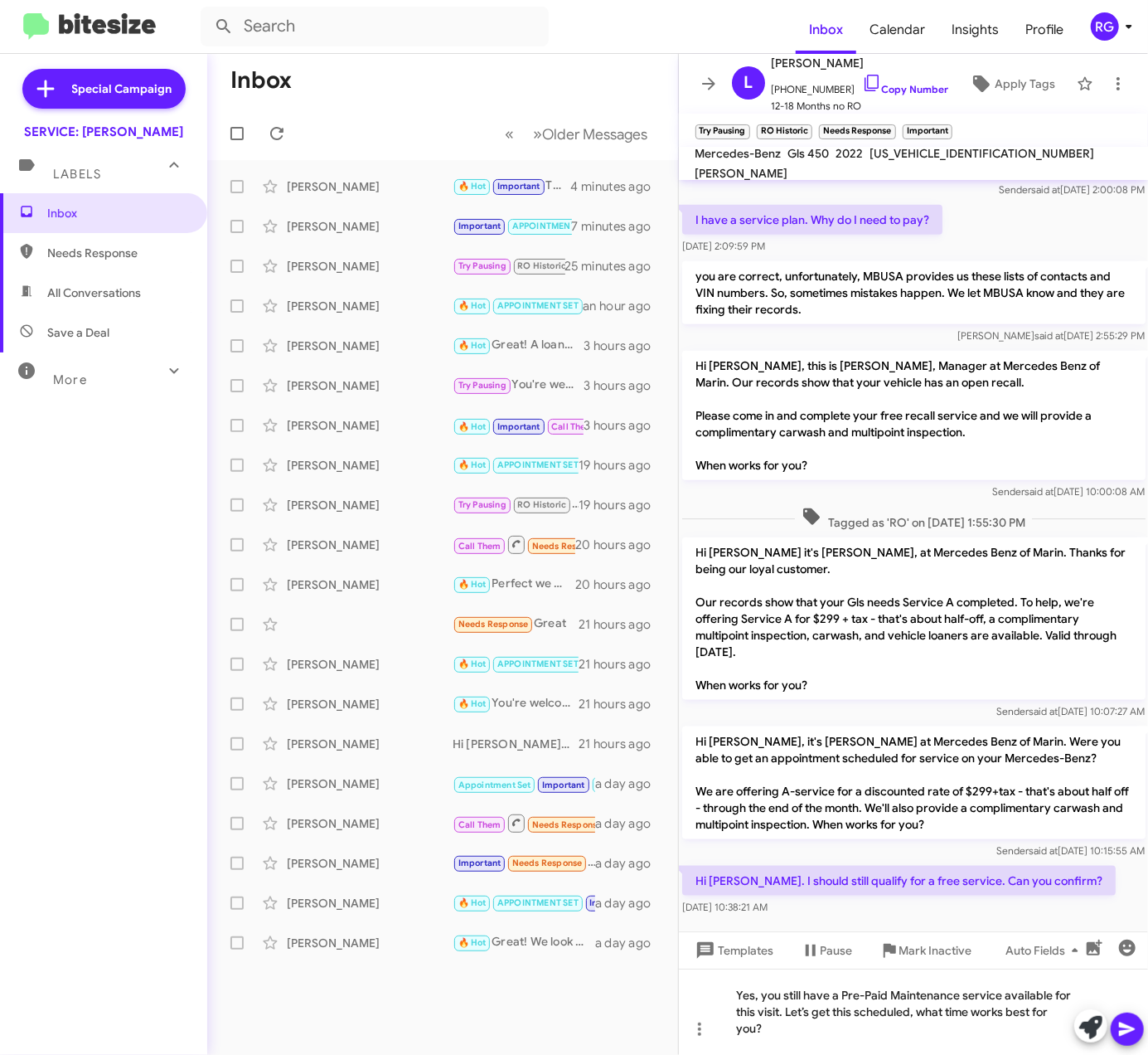
click at [1134, 1042] on span at bounding box center [1127, 1029] width 20 height 33
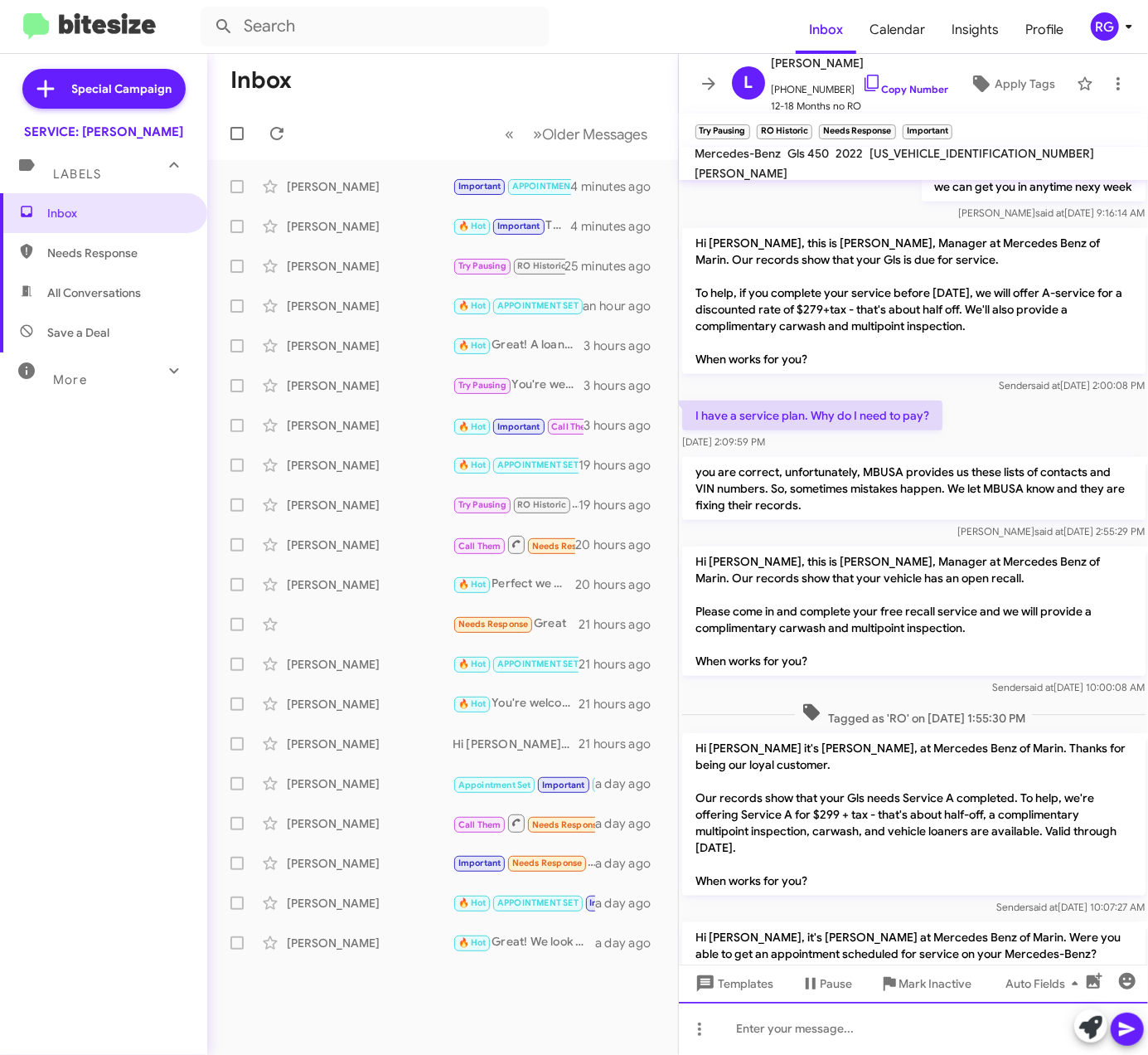
scroll to position [971, 0]
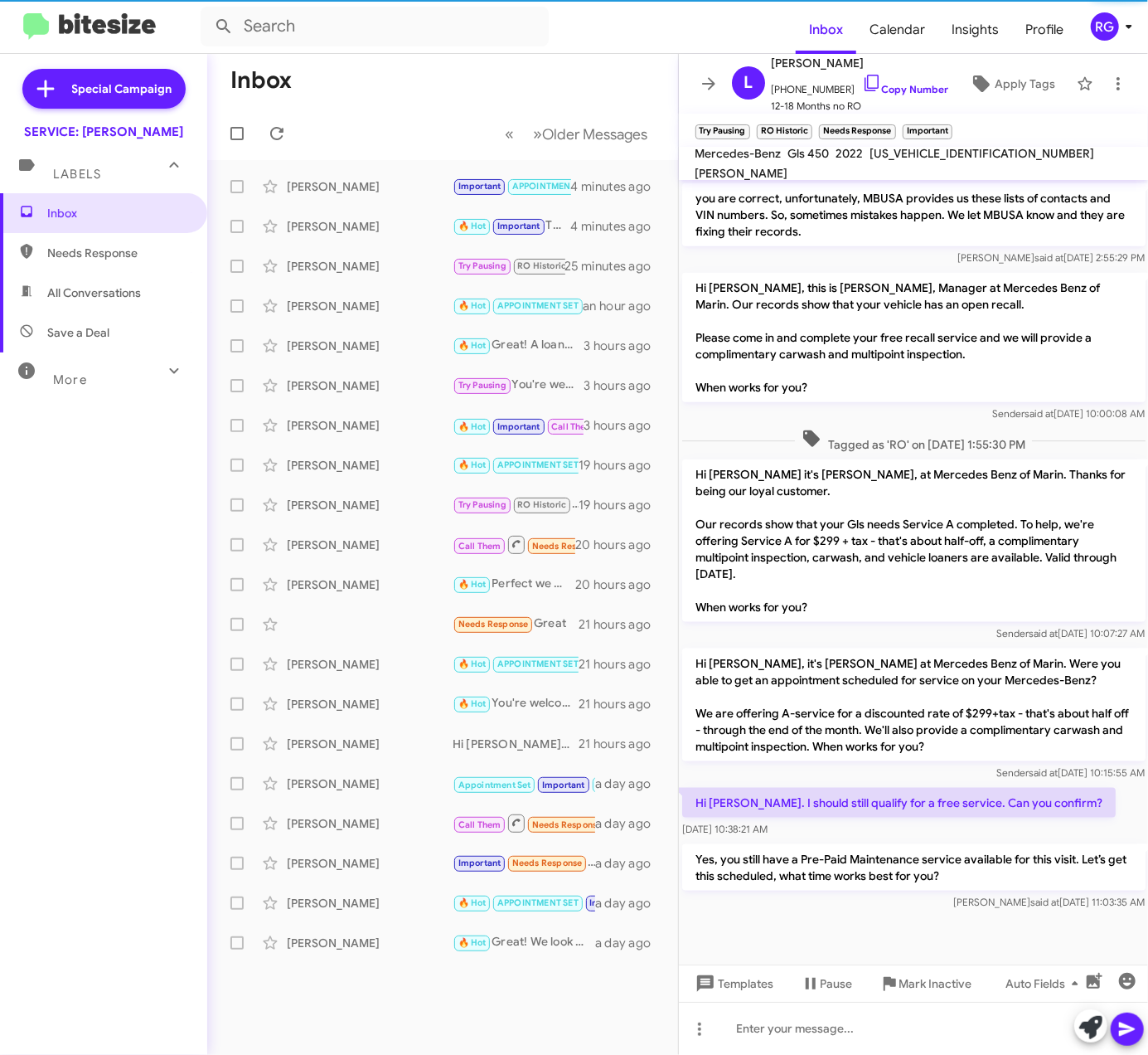
drag, startPoint x: 418, startPoint y: 78, endPoint x: 410, endPoint y: 84, distance: 10.0
click at [415, 89] on mat-toolbar-row "Inbox" at bounding box center [442, 80] width 471 height 53
click at [60, 240] on span "Needs Response" at bounding box center [103, 253] width 208 height 39
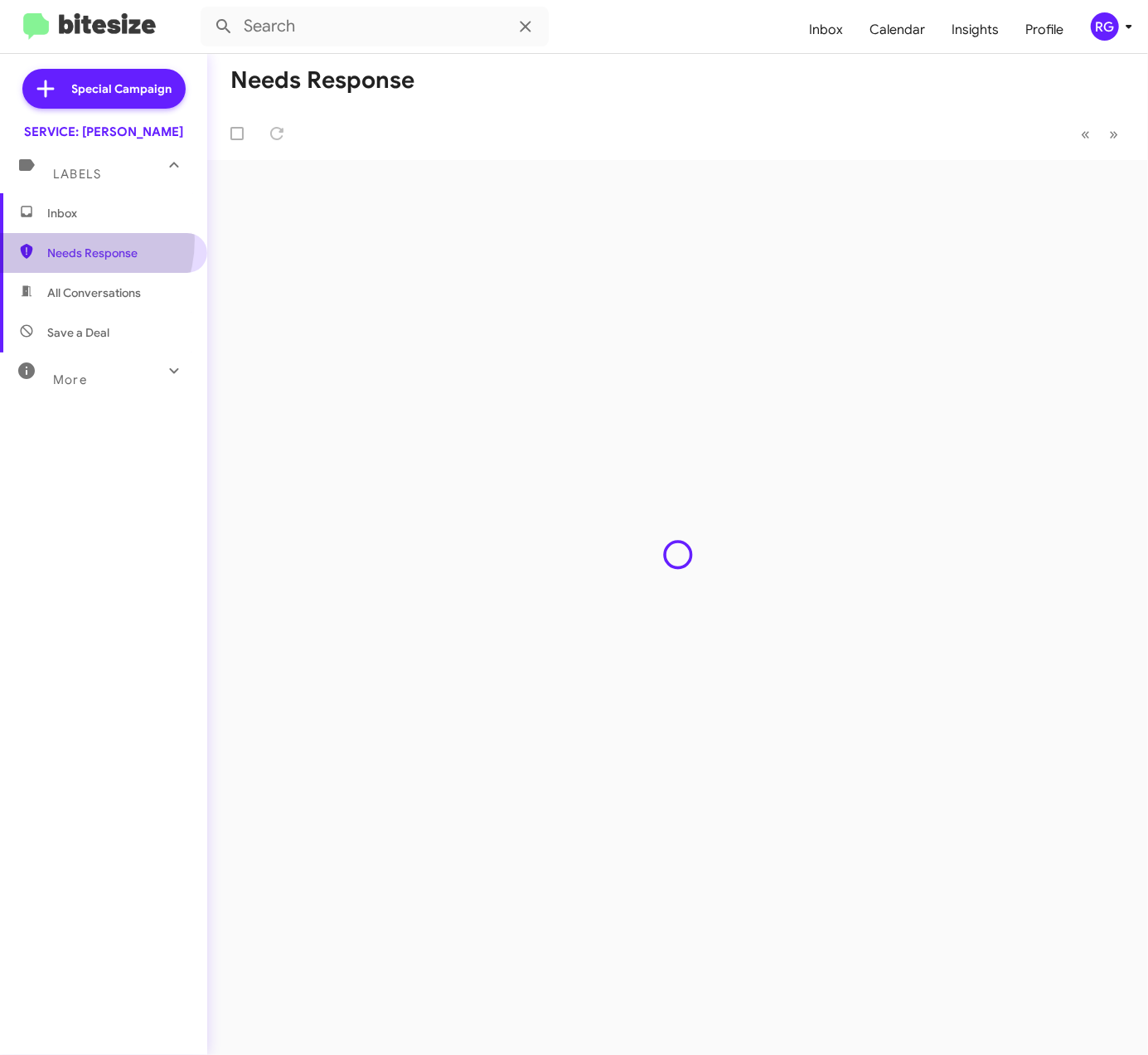
type input "in:needs-response"
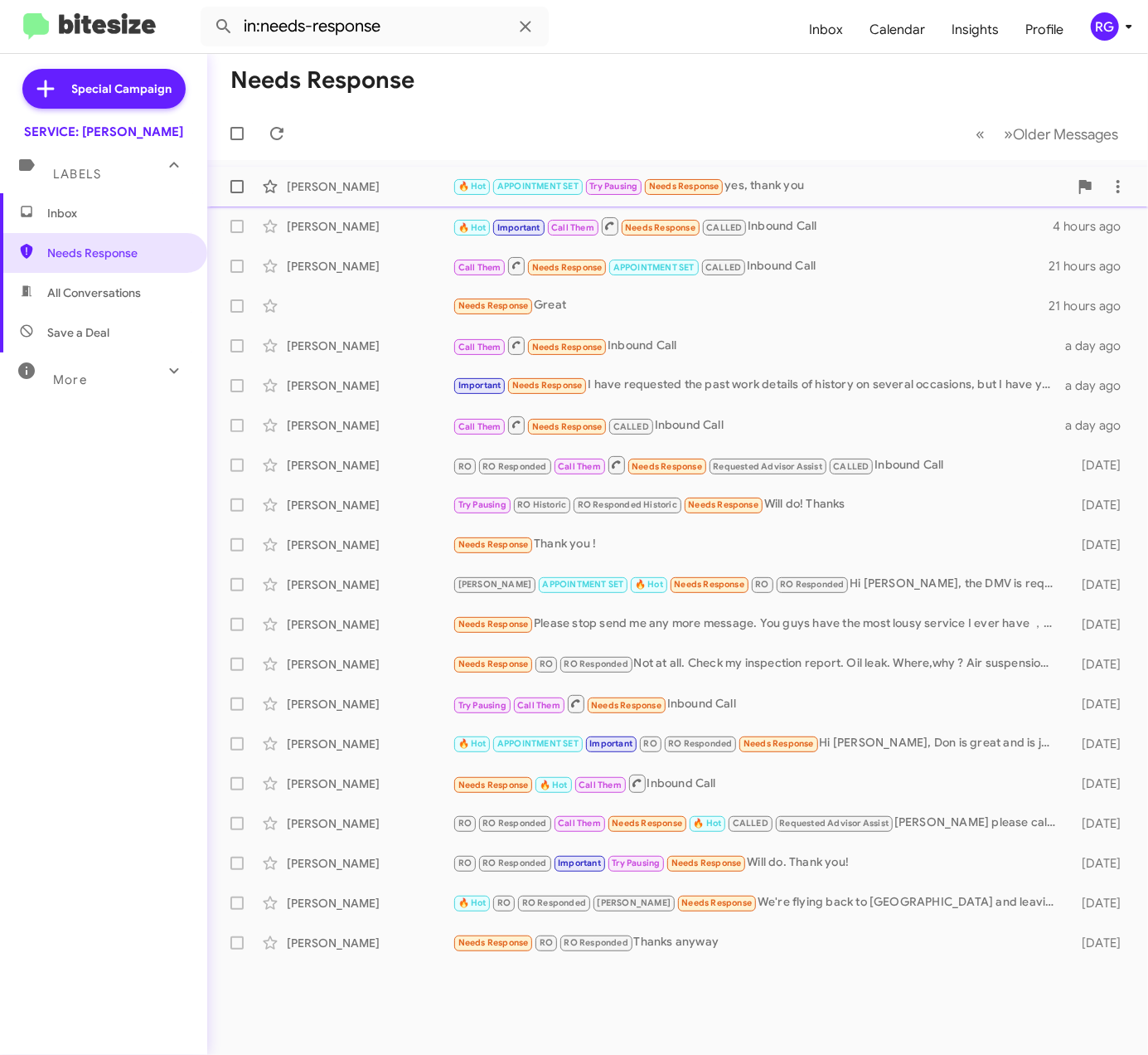
click at [399, 200] on div "Jennifer Johnson 🔥 Hot APPOINTMENT SET Try Pausing Needs Response yes, thank yo…" at bounding box center [677, 186] width 914 height 33
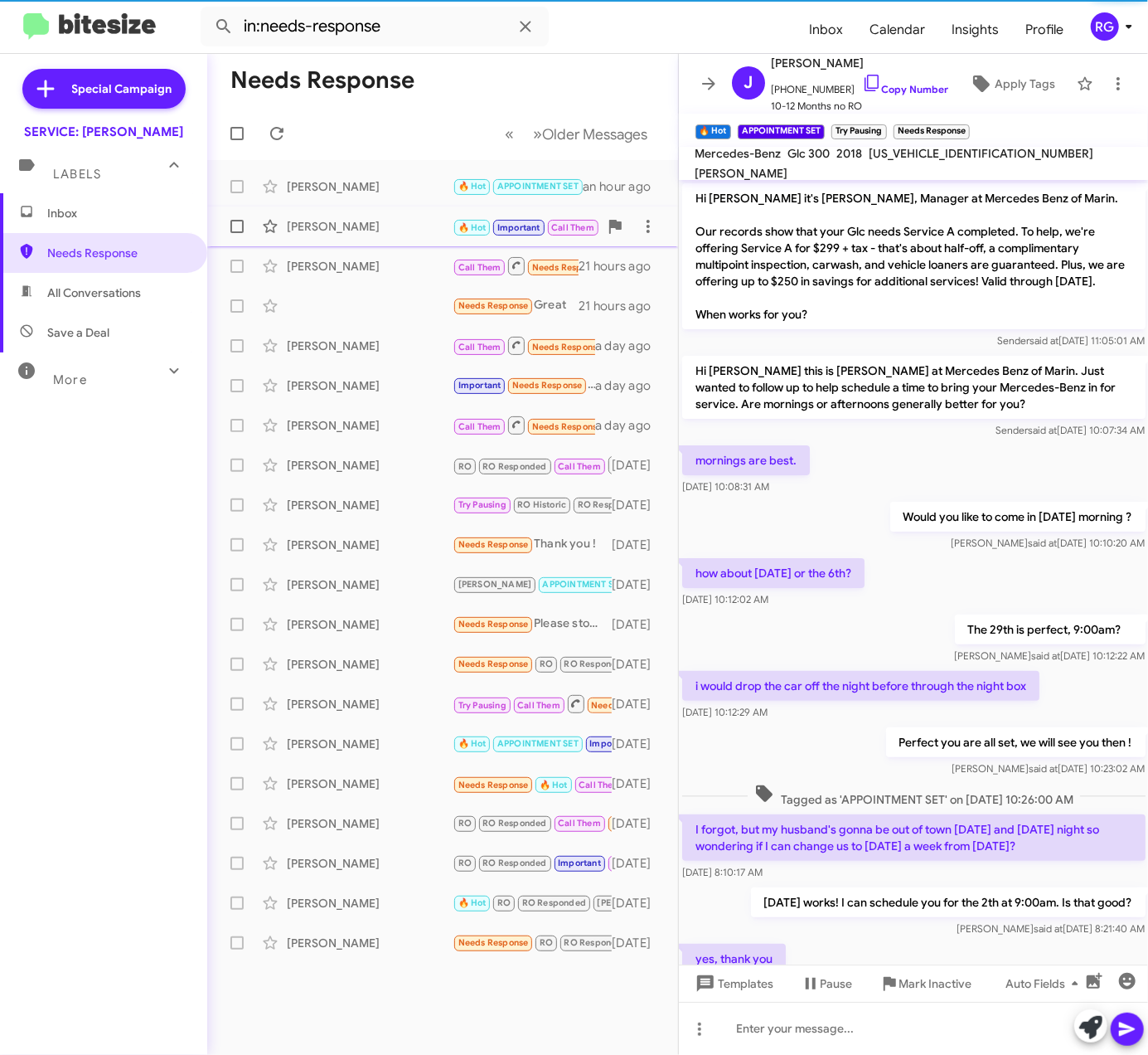
scroll to position [65, 0]
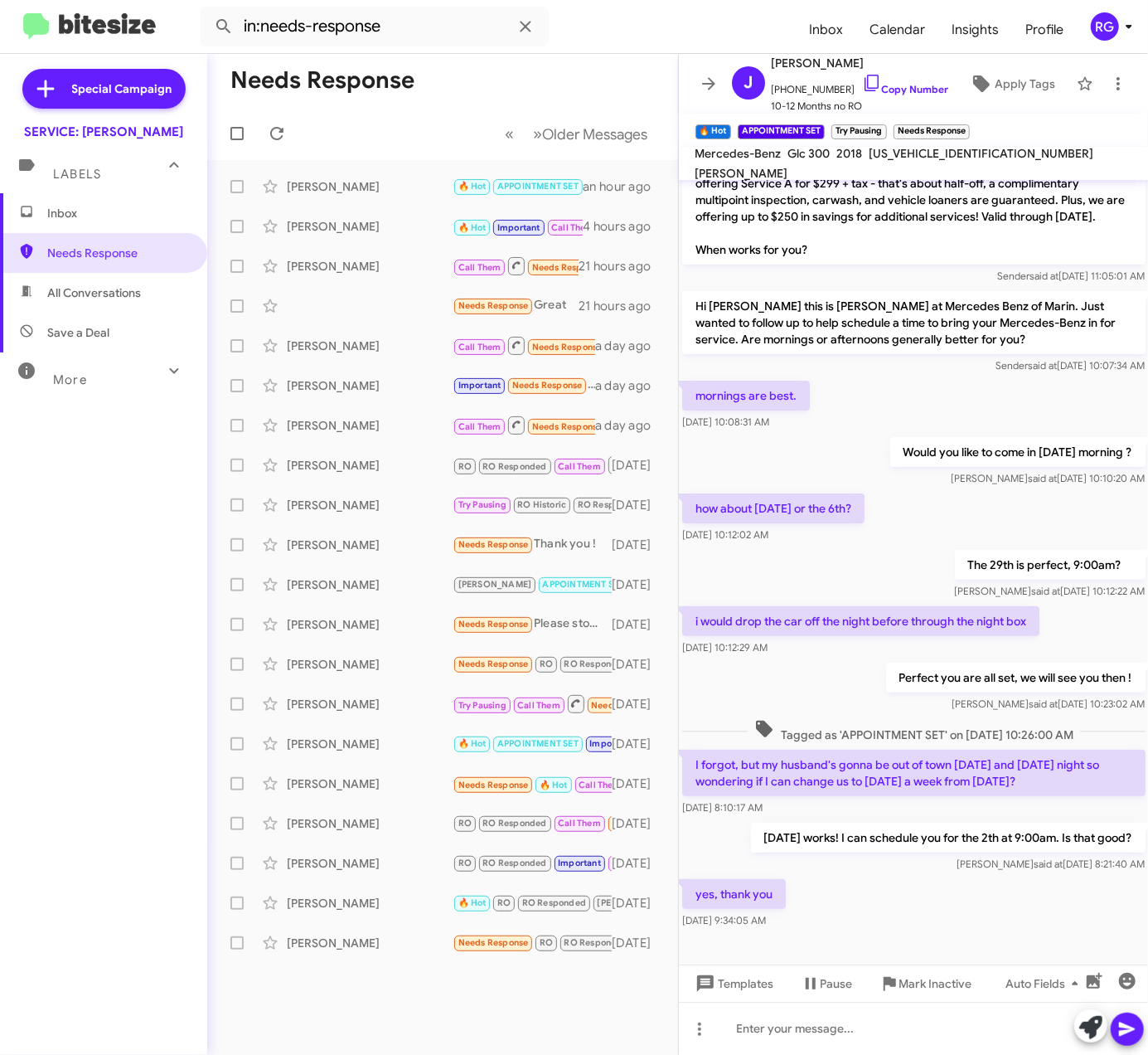
click at [933, 161] on span "WDC0G4KBXJV028971" at bounding box center [982, 153] width 225 height 15
copy span "WDC0G4KBXJV028971"
click at [388, 210] on div "Mary Mcdevitt 🔥 Hot Important Call Them Needs Response CALLED Inbound Call 4 ho…" at bounding box center [442, 225] width 444 height 33
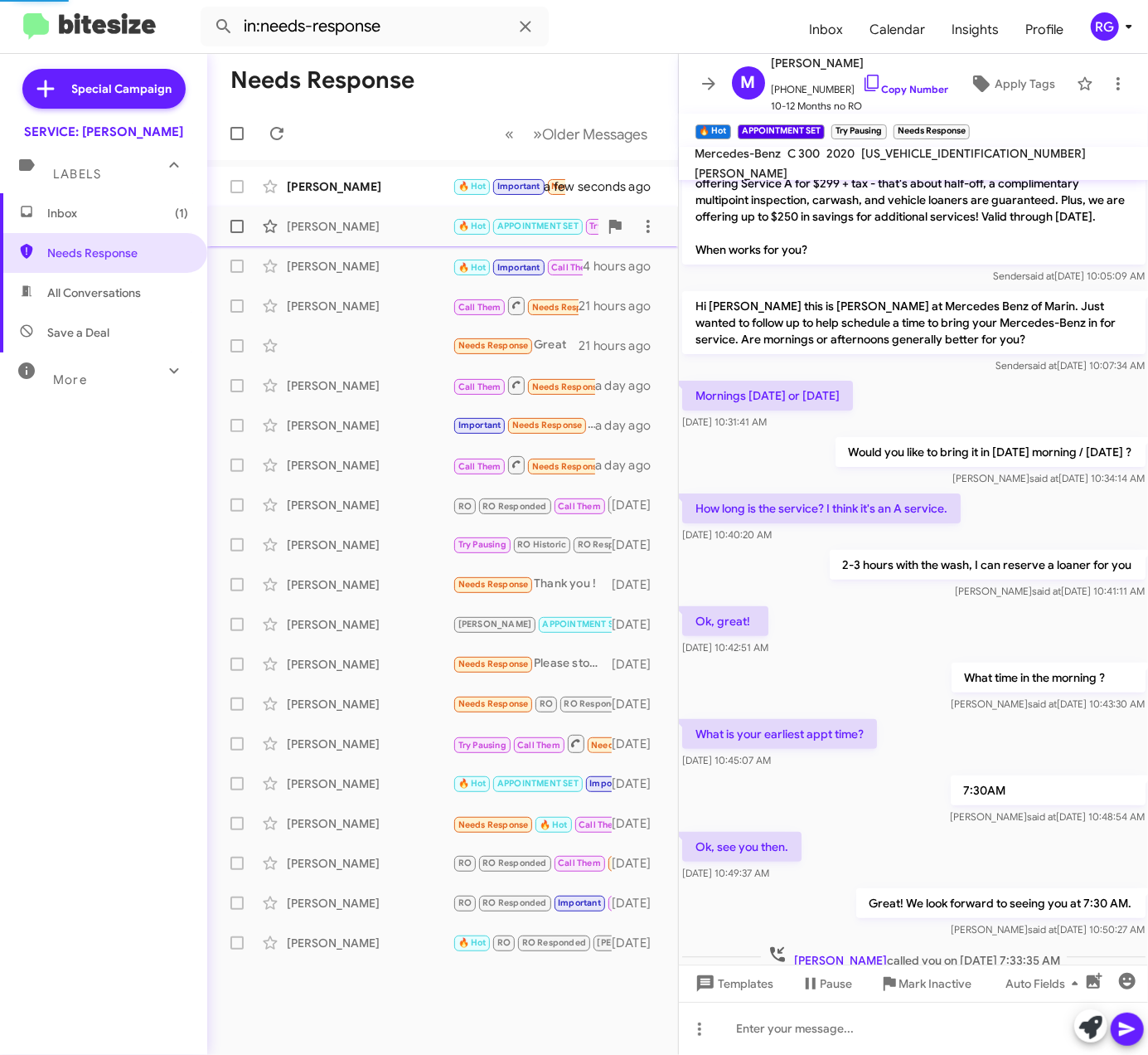
scroll to position [178, 0]
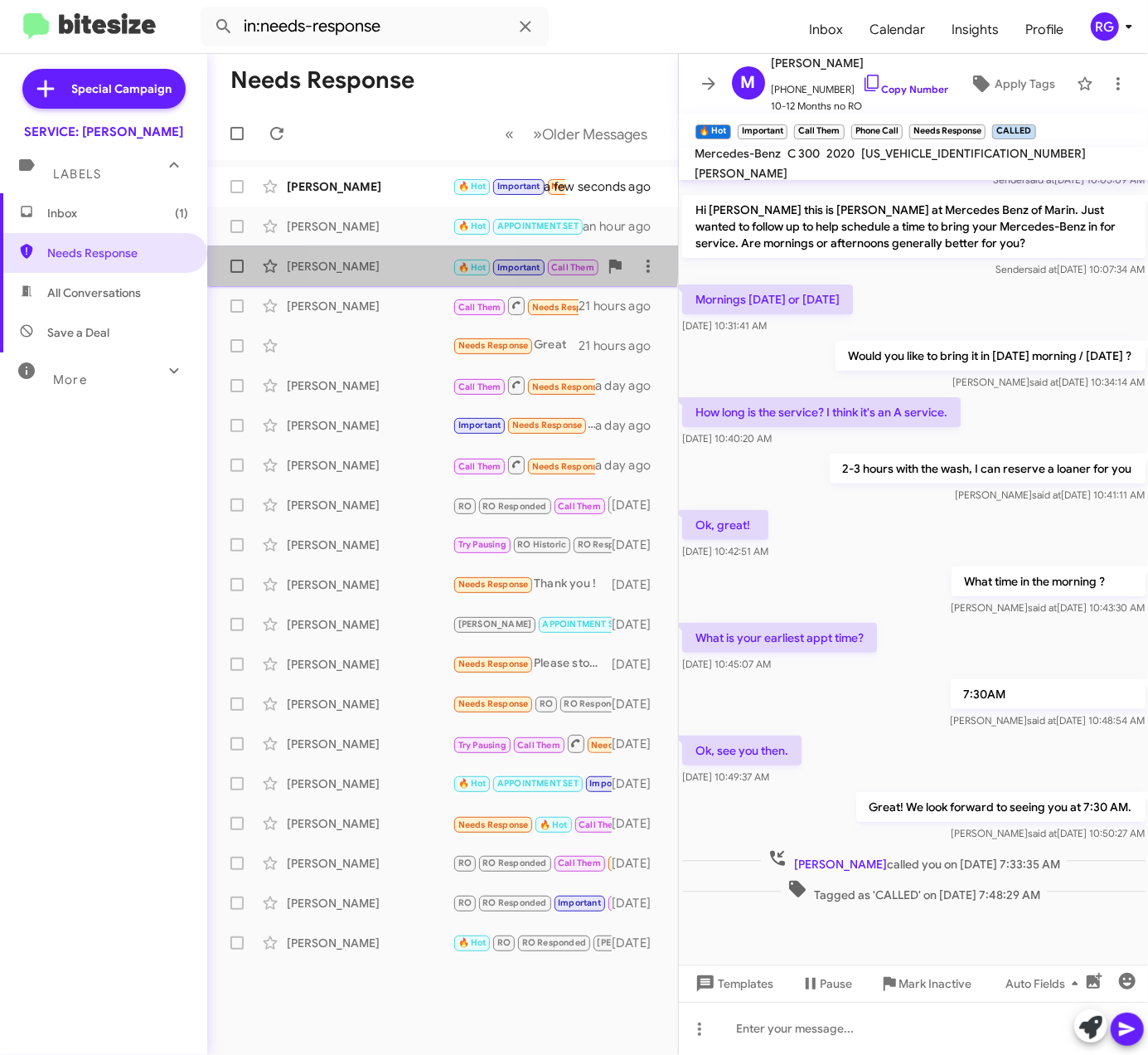
click at [386, 257] on div "[PERSON_NAME]" at bounding box center [369, 266] width 166 height 17
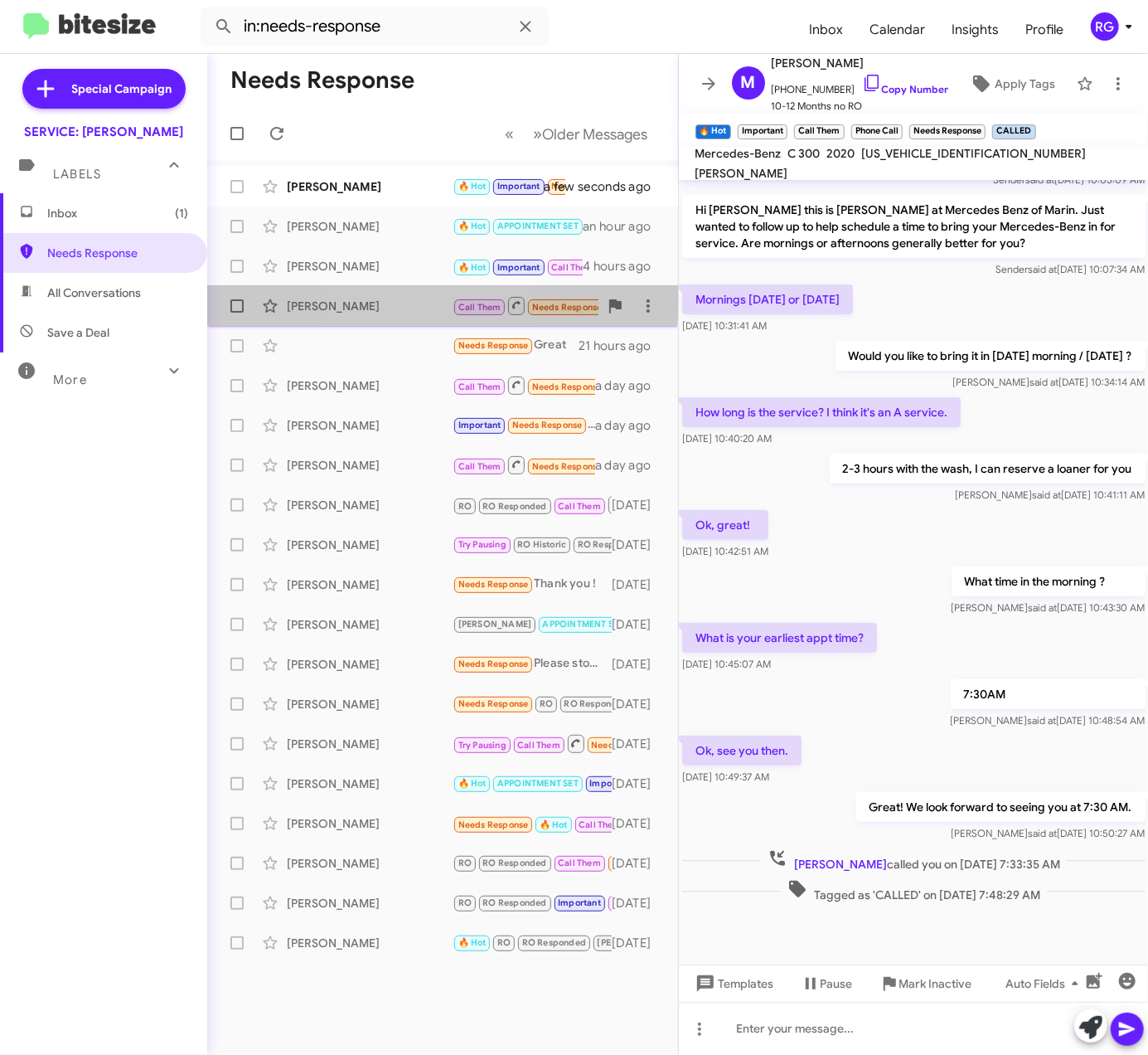
click at [396, 300] on div "[PERSON_NAME]" at bounding box center [369, 306] width 166 height 17
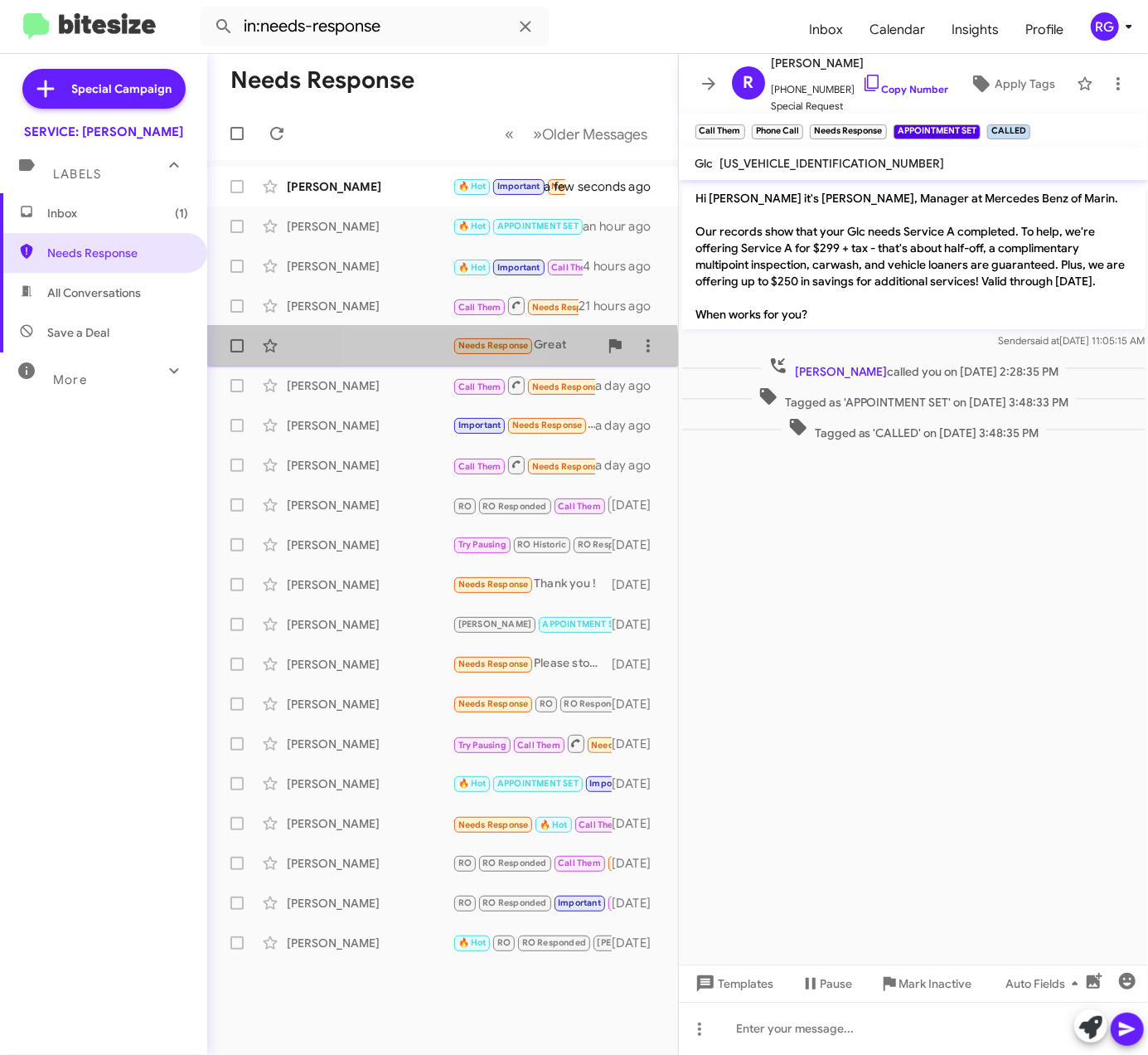
click at [406, 355] on div "Needs Response Great 21 hours ago" at bounding box center [442, 345] width 444 height 33
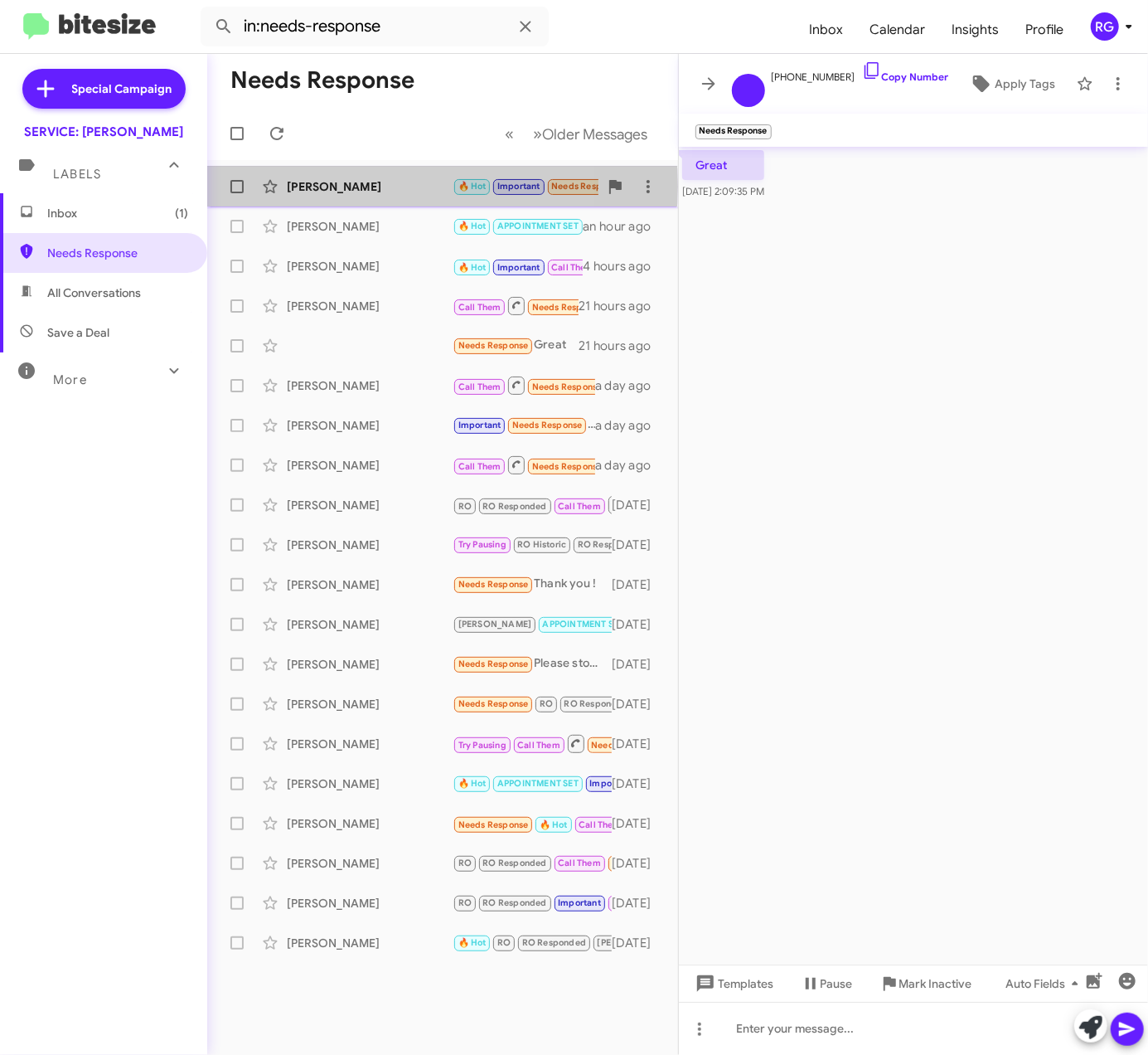
click at [320, 190] on div "[PERSON_NAME]" at bounding box center [369, 187] width 166 height 17
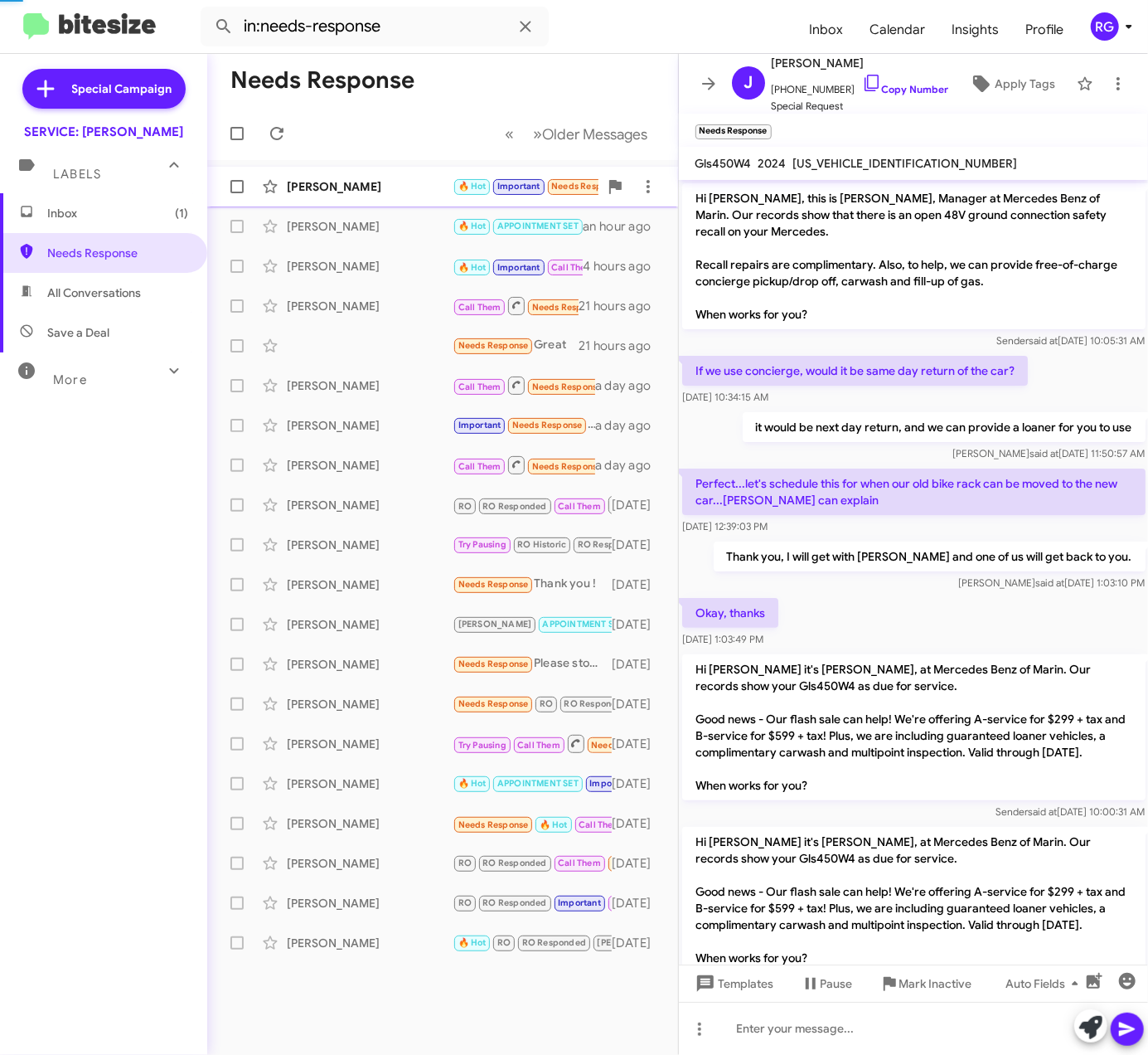
scroll to position [329, 0]
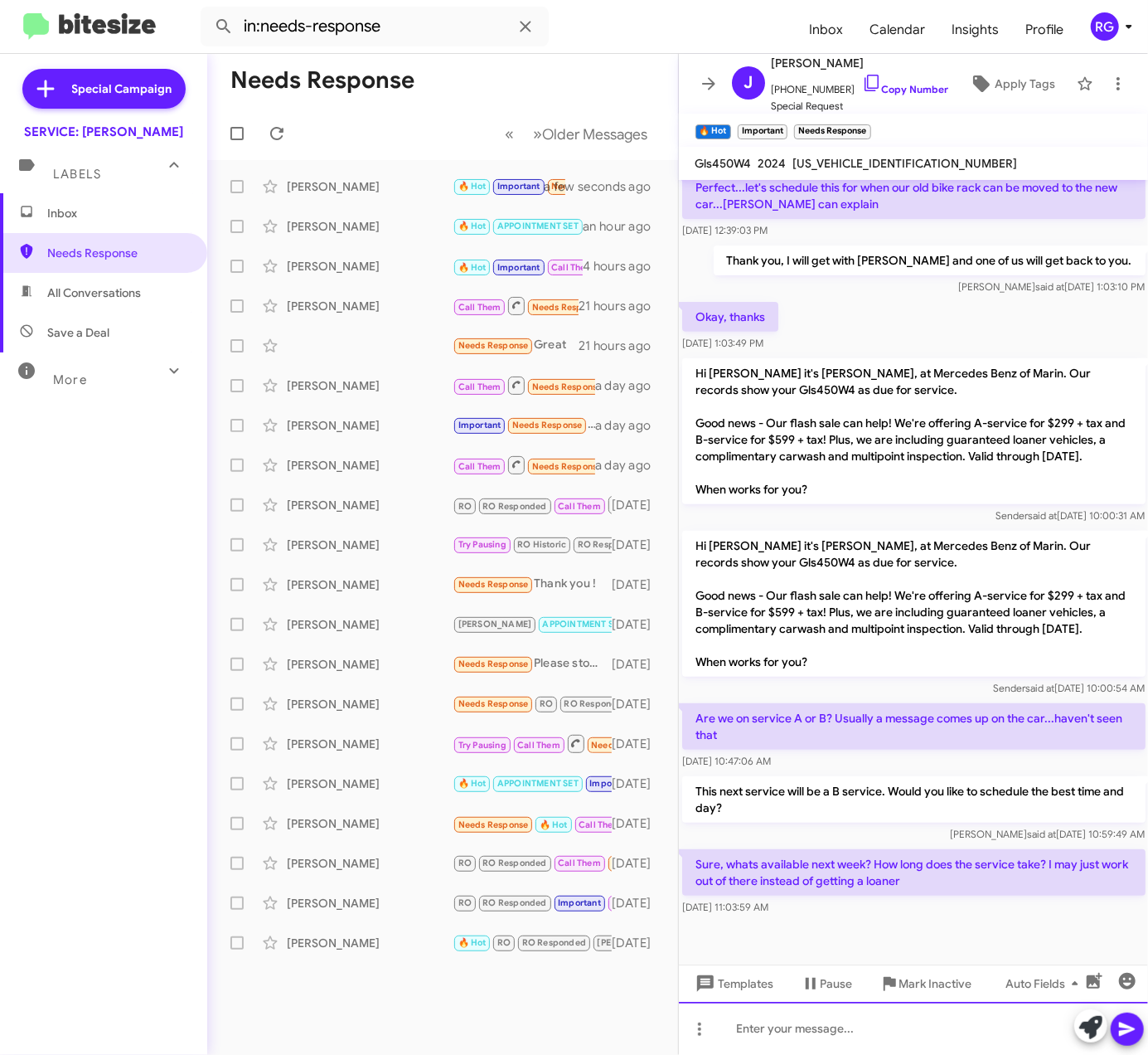
click at [979, 1018] on div at bounding box center [914, 1028] width 470 height 53
drag, startPoint x: 1001, startPoint y: 912, endPoint x: 693, endPoint y: 710, distance: 368.3
click at [693, 710] on div "Hi Jonathan, this is Omar Ibrahimi, Manager at Mercedes Benz of Marin. Our reco…" at bounding box center [914, 400] width 470 height 1034
copy div "Are we on service A or B? Usually a message comes up on the car...haven't seen …"
click at [851, 1025] on div at bounding box center [914, 1028] width 470 height 53
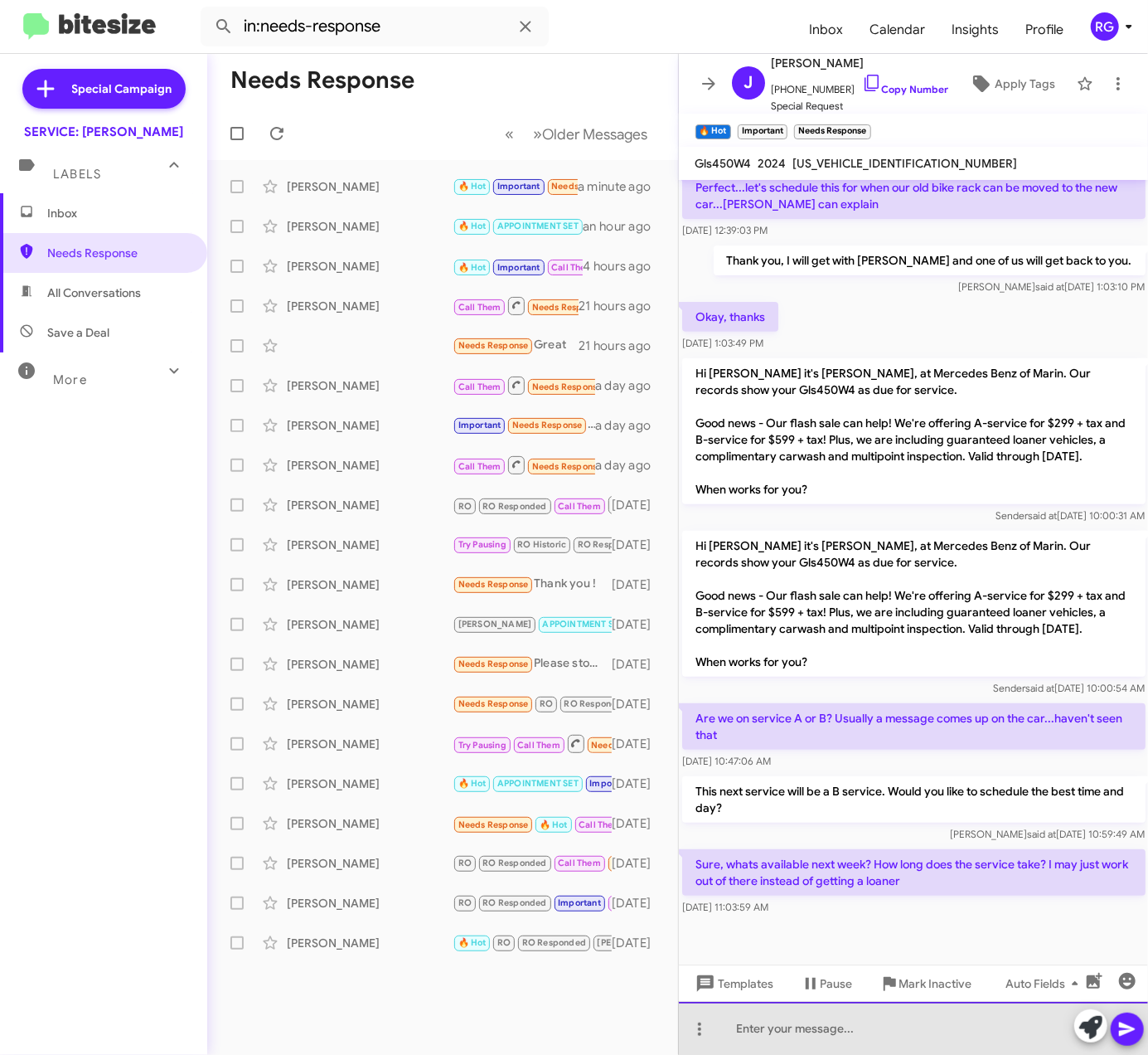
paste div
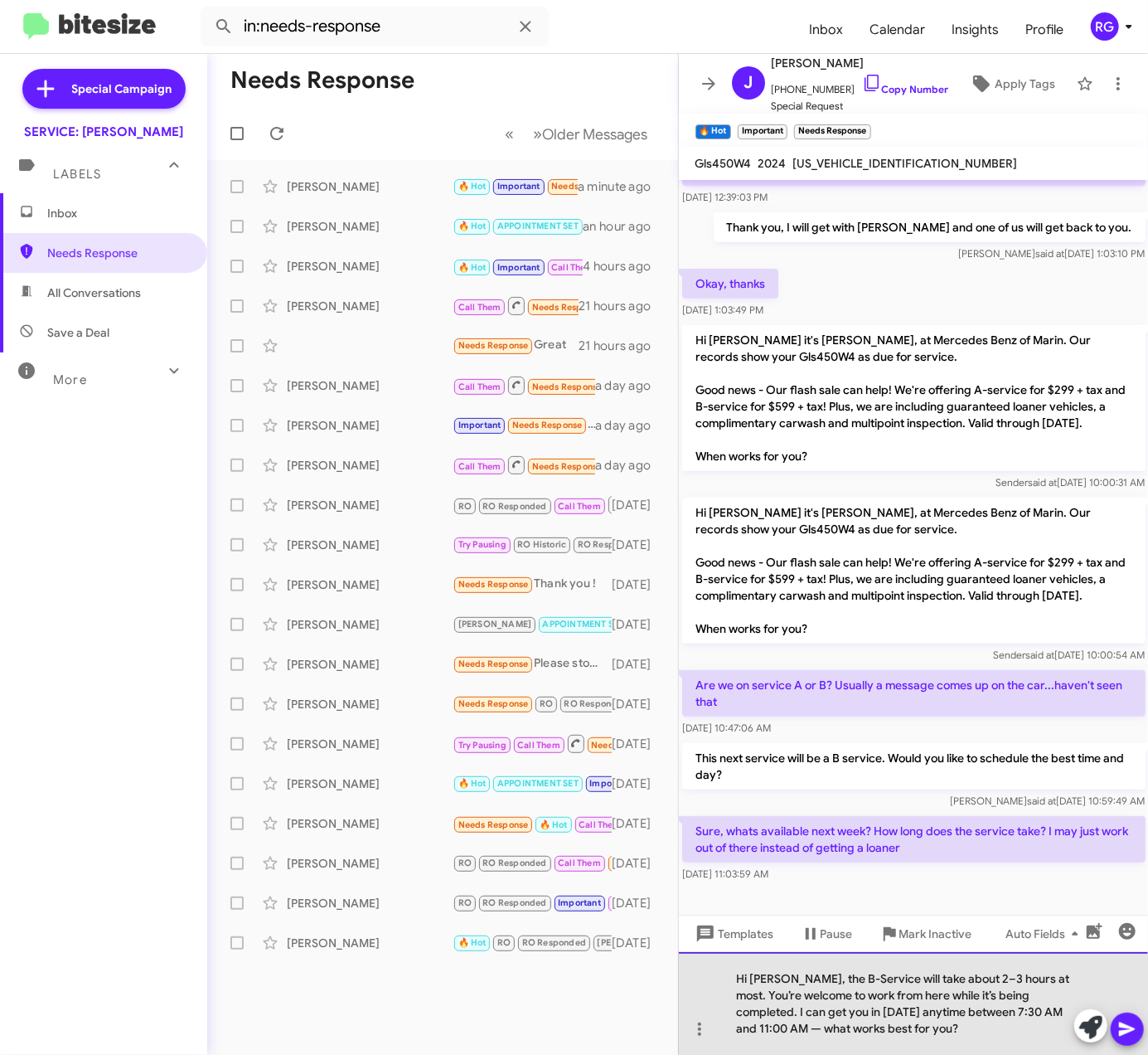
click at [870, 1028] on div "Hi Raul, the B-Service will take about 2–3 hours at most. You’re welcome to wor…" at bounding box center [914, 1002] width 470 height 102
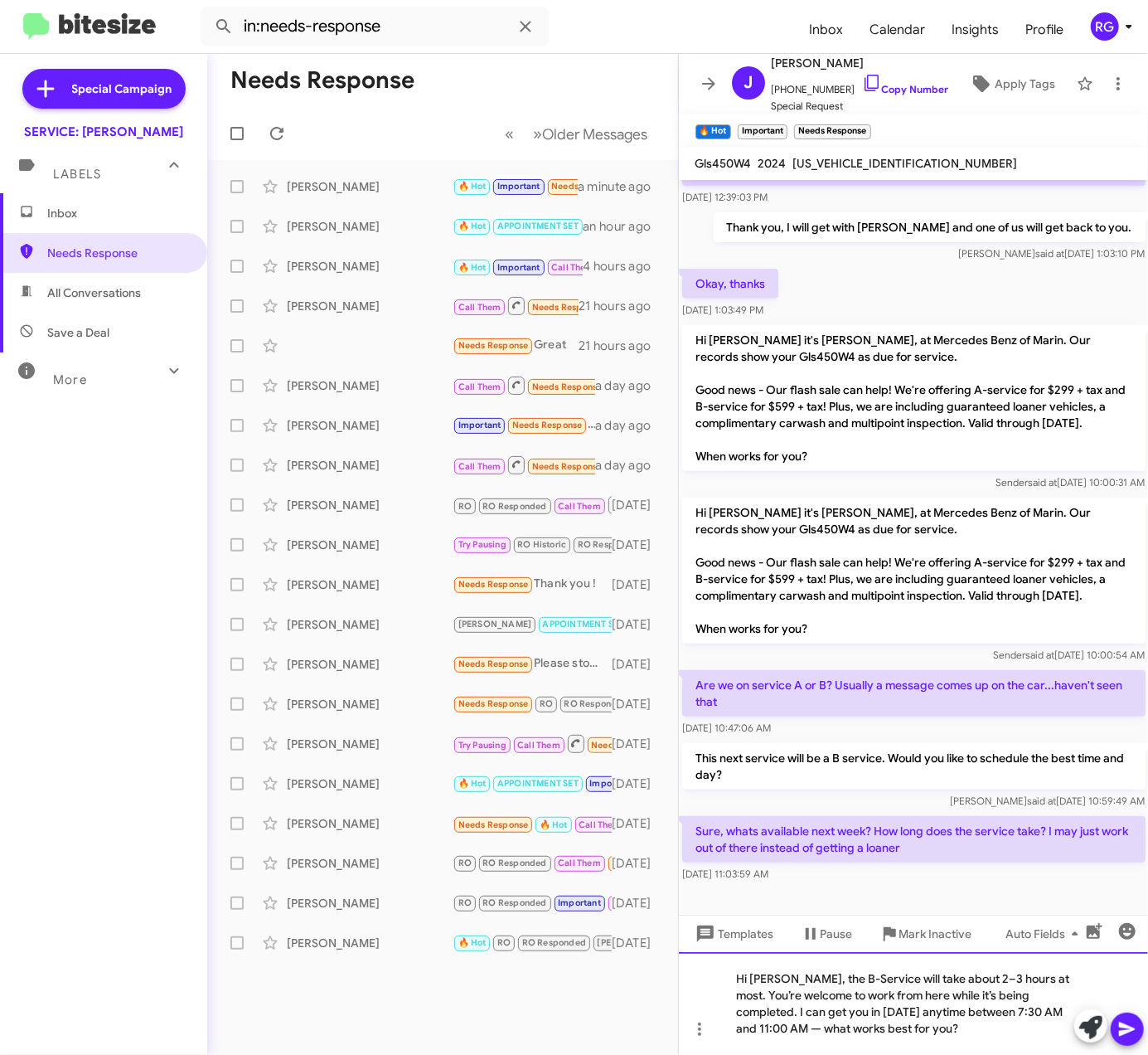
click at [1070, 1006] on div "Hi Raul, the B-Service will take about 2–3 hours at most. You’re welcome to wor…" at bounding box center [914, 1002] width 470 height 102
click at [1133, 1026] on icon at bounding box center [1127, 1029] width 20 height 20
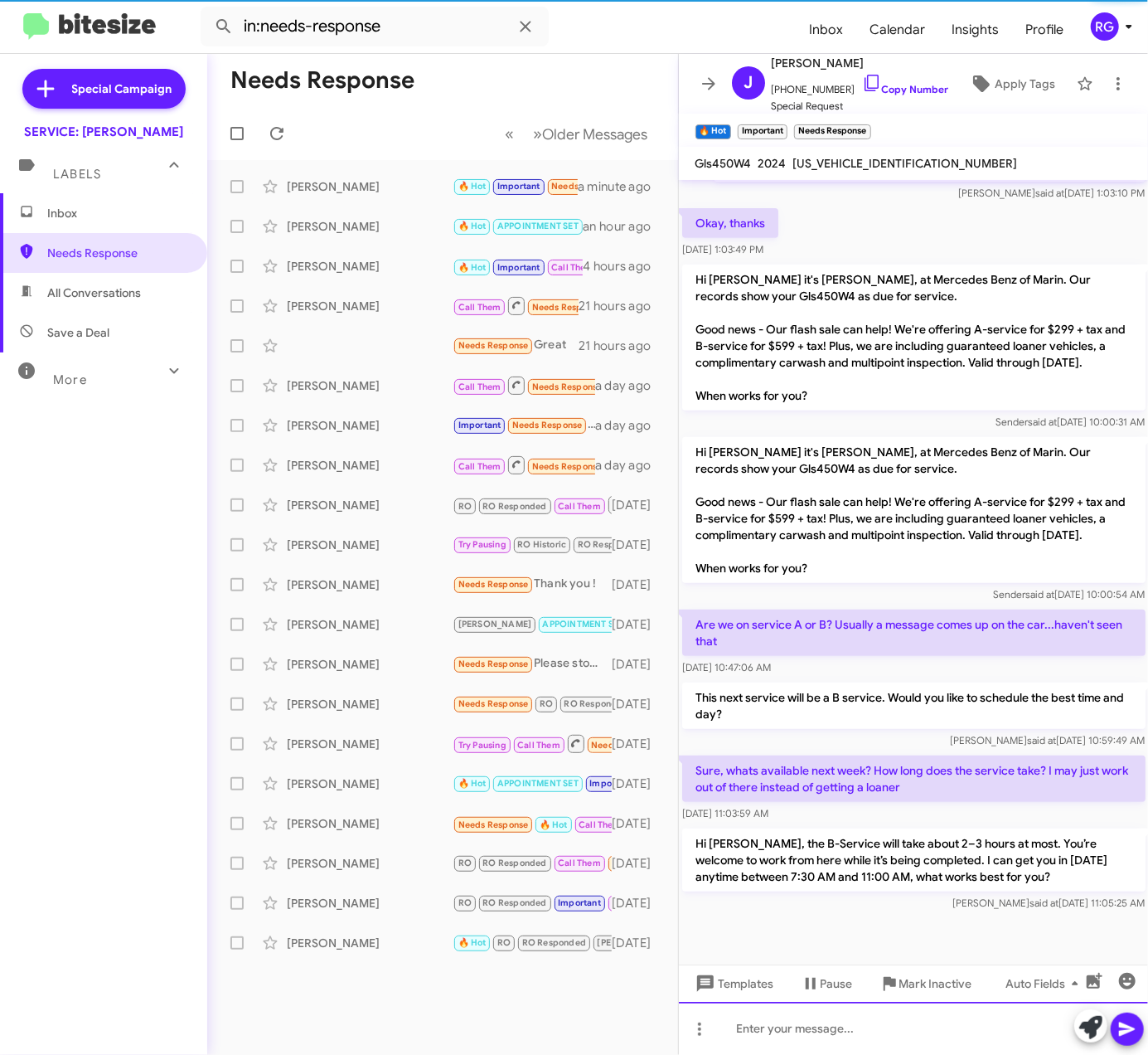
scroll to position [423, 0]
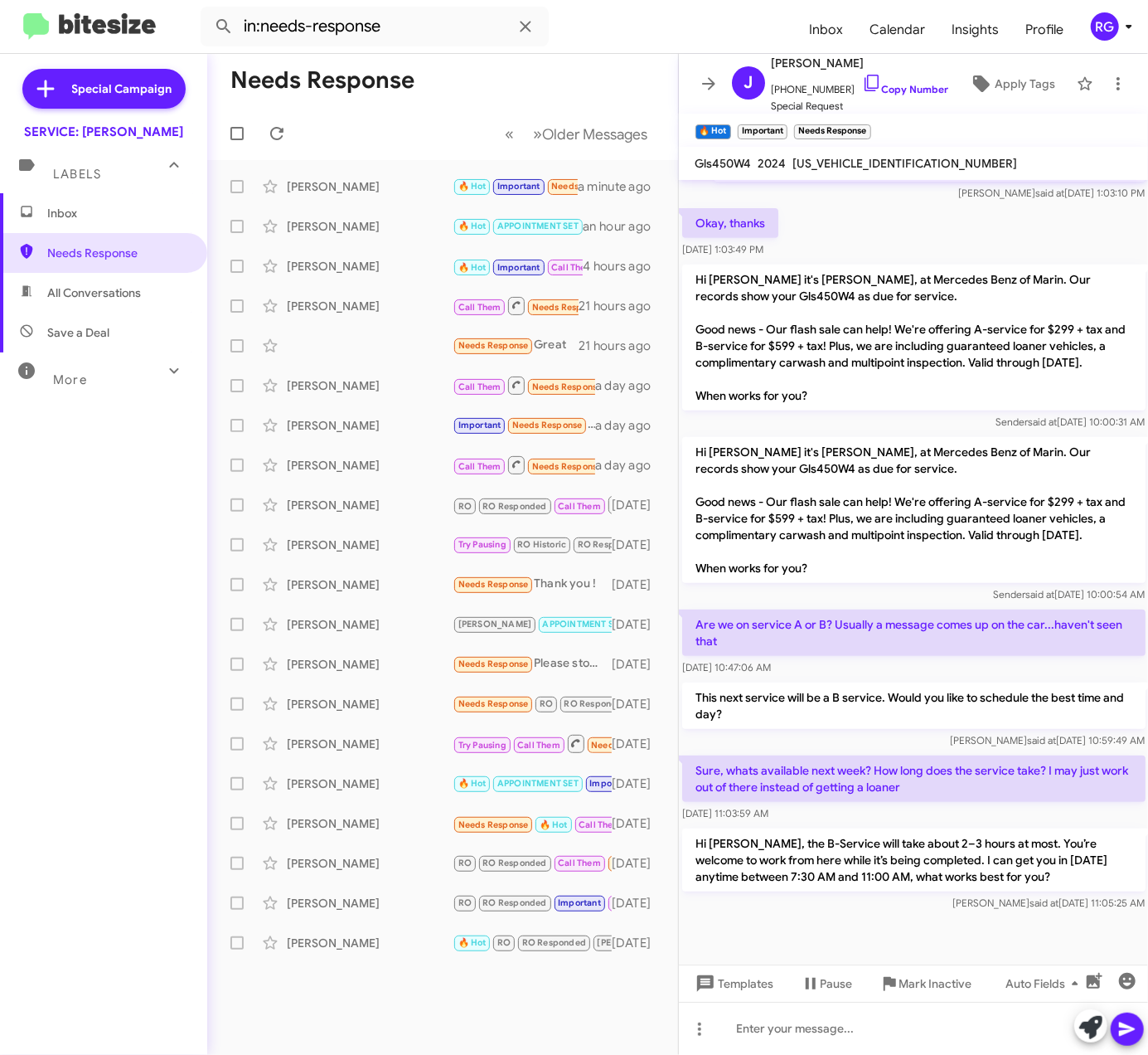
click at [851, 151] on mat-toolbar "Gls450W4 2024 4JGFF5KEXRB179238" at bounding box center [914, 163] width 470 height 33
copy span "4JGFF5KEXRB179238"
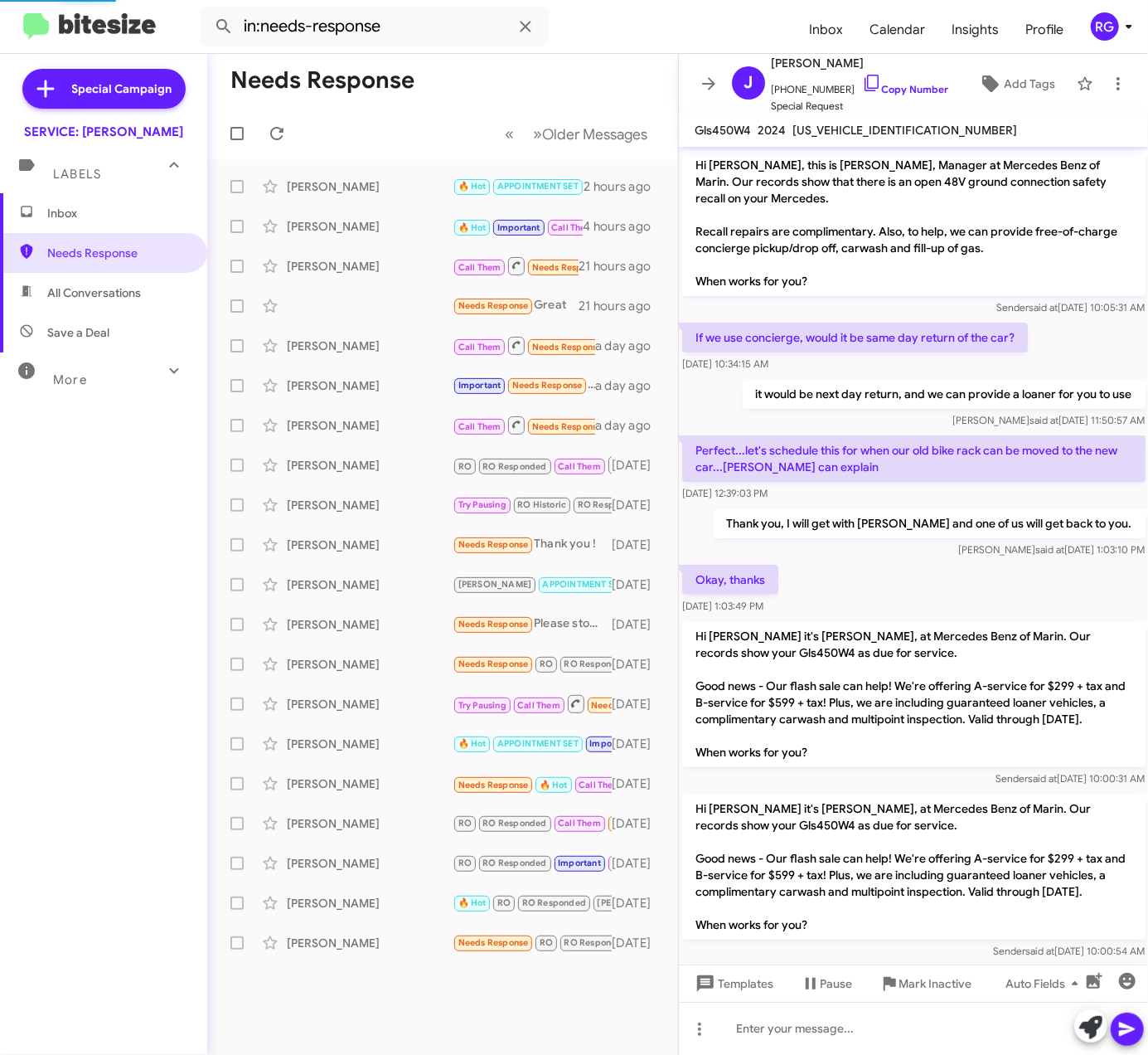
scroll to position [390, 0]
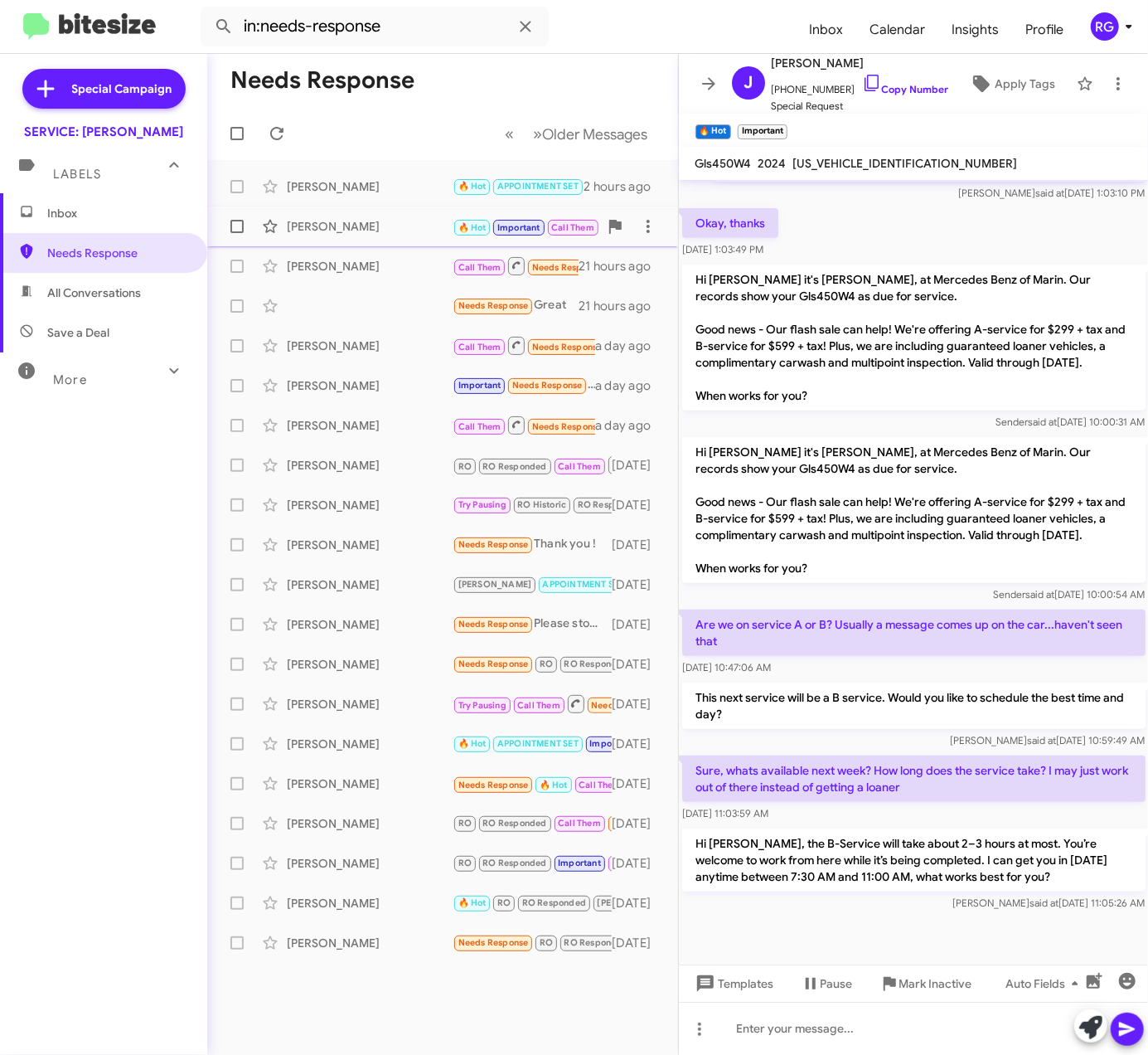
click at [372, 230] on div "Mary Mcdevitt" at bounding box center [369, 226] width 166 height 17
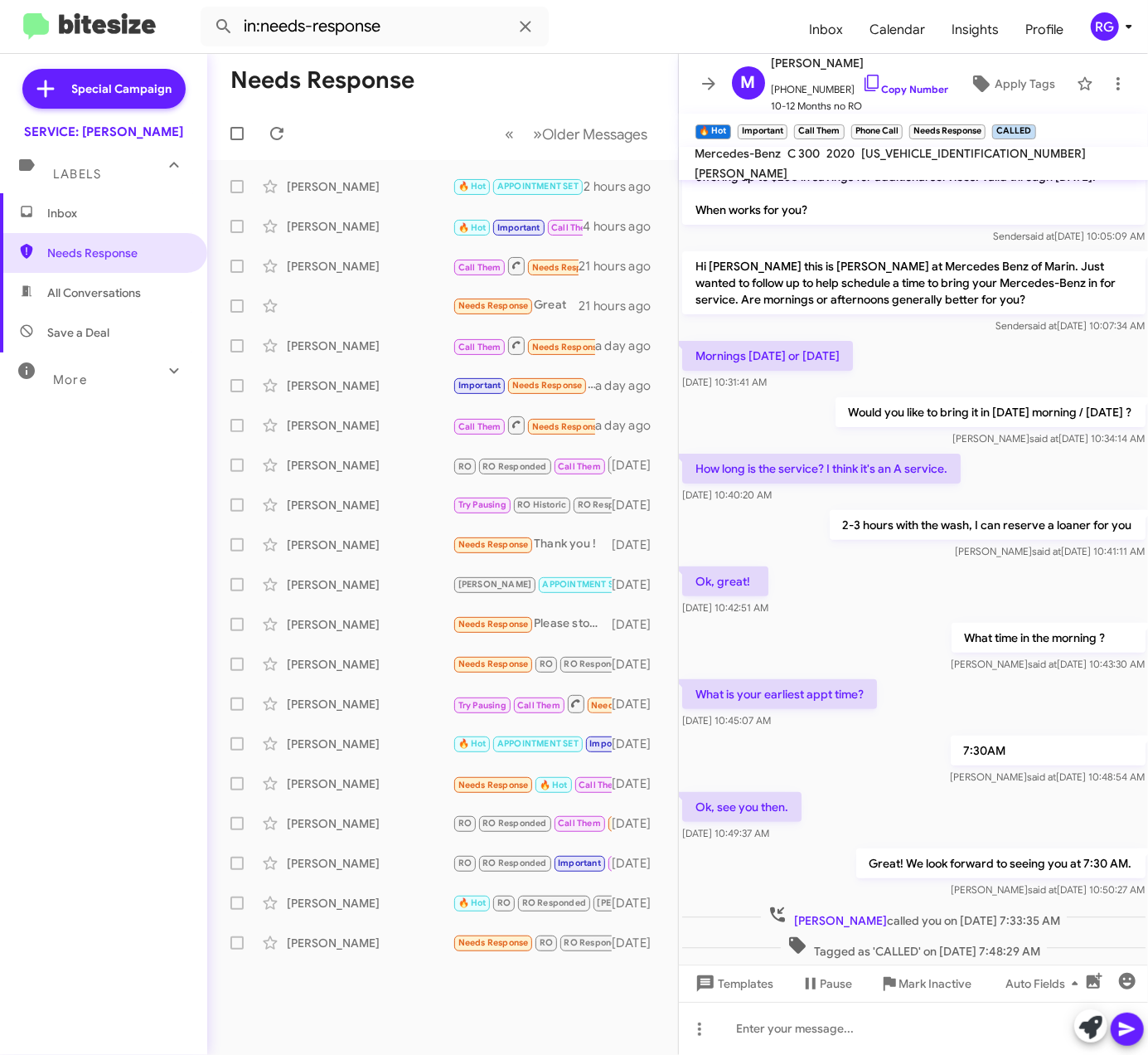
scroll to position [179, 0]
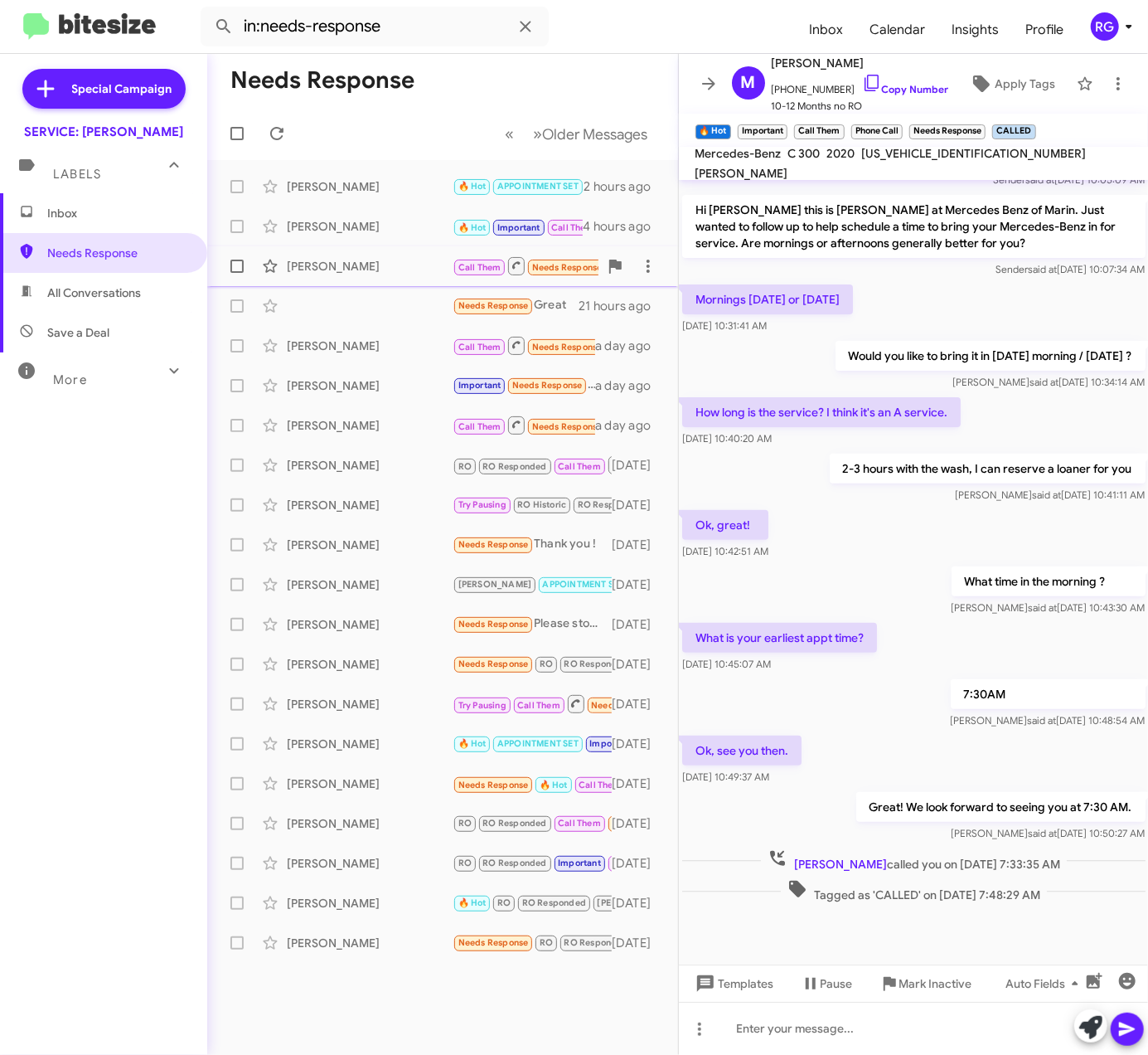
click at [484, 257] on span "Call Them Needs Response APPOINTMENT SET CALLED" at bounding box center [599, 266] width 294 height 21
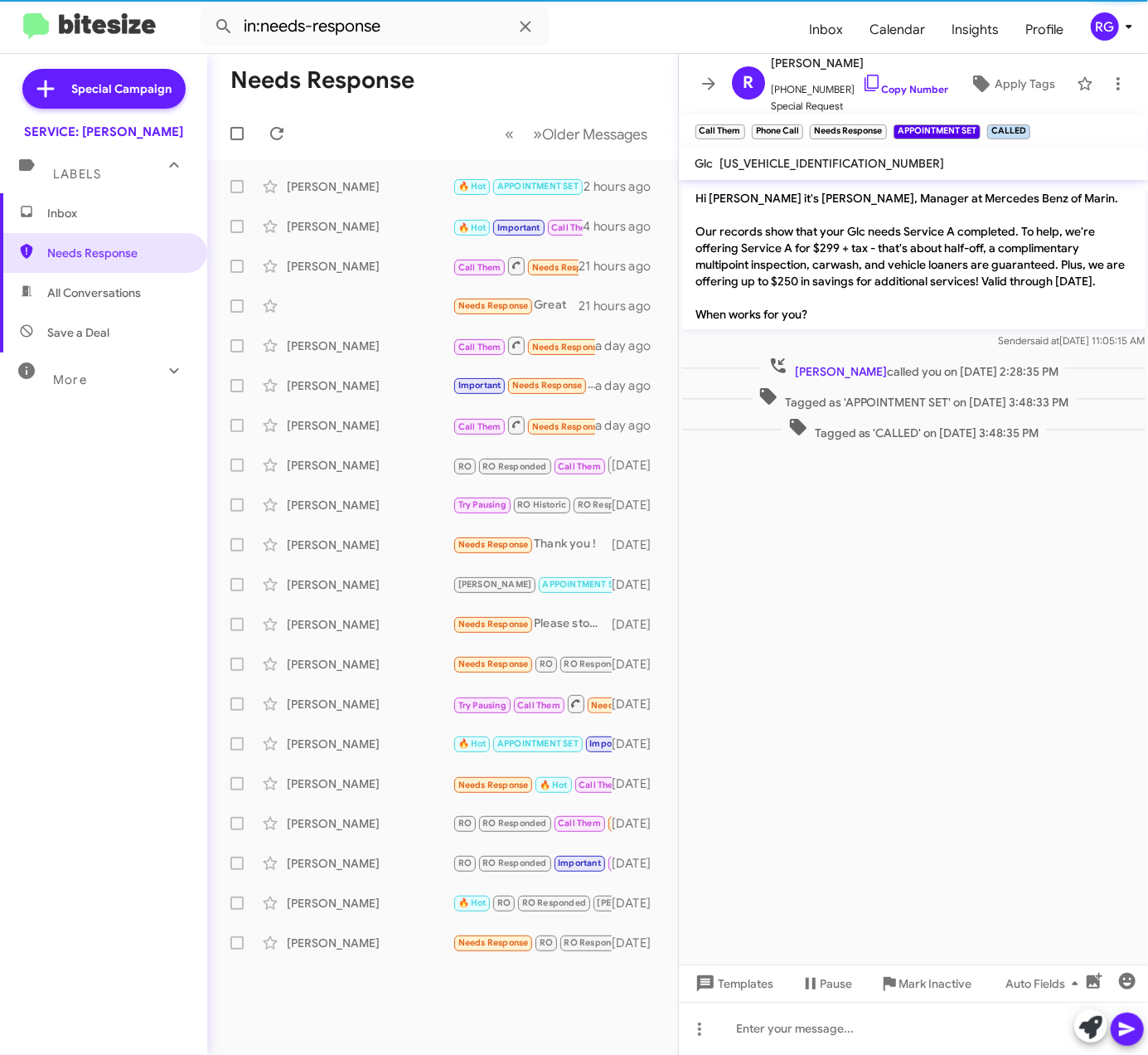
click at [124, 206] on span "Inbox" at bounding box center [117, 213] width 141 height 17
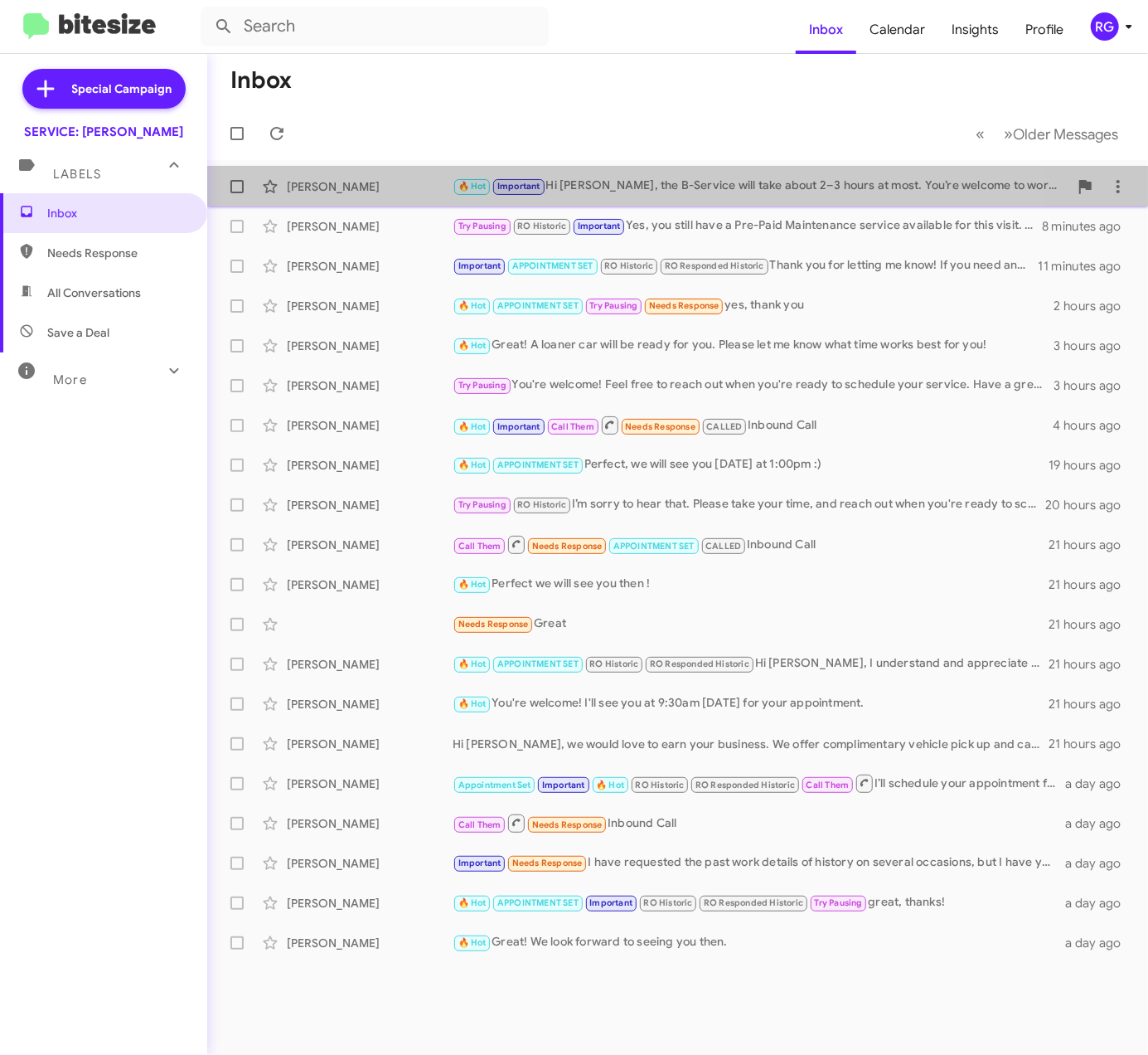
click at [465, 187] on span "🔥 Hot" at bounding box center [473, 185] width 28 height 10
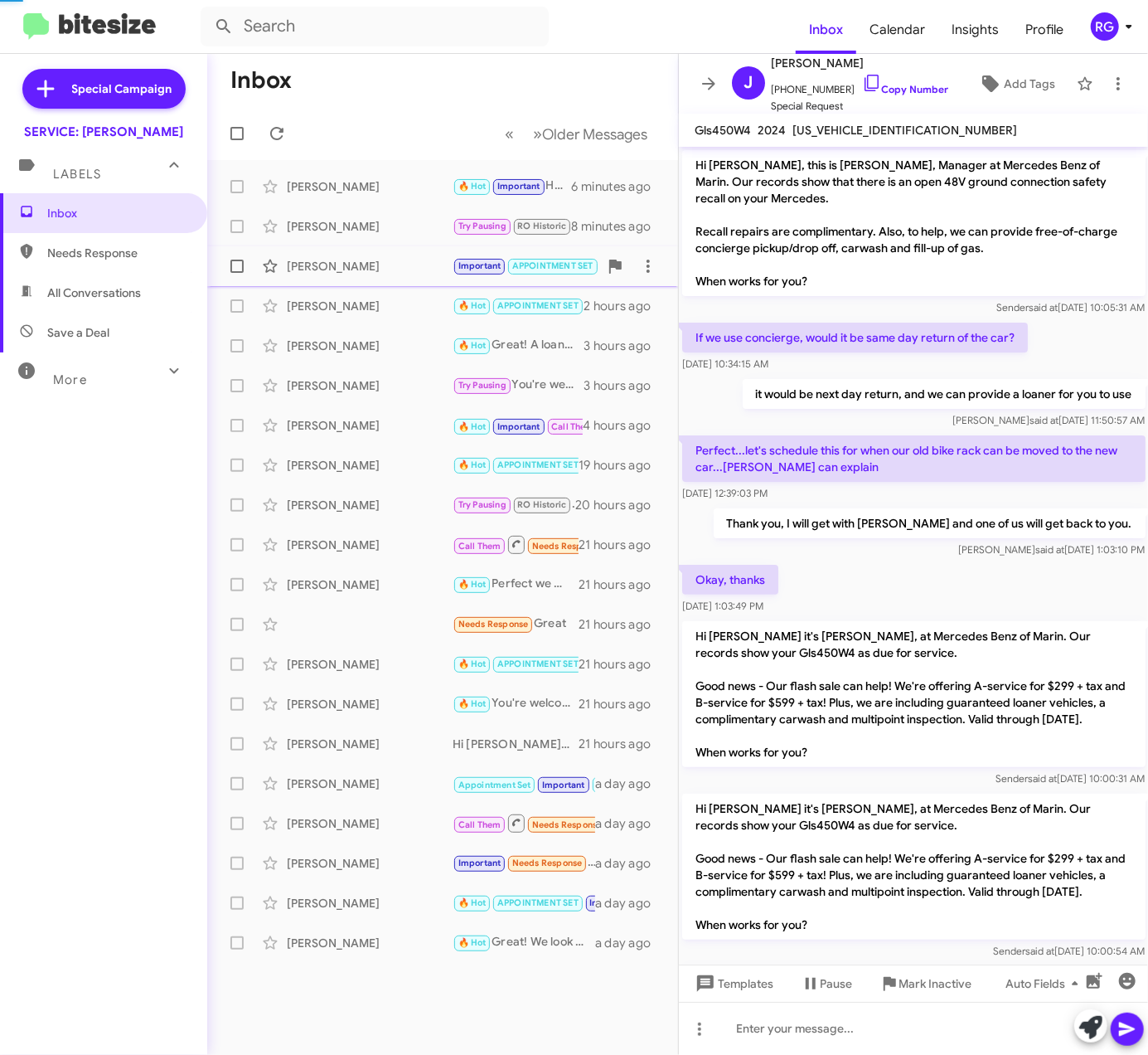
scroll to position [390, 0]
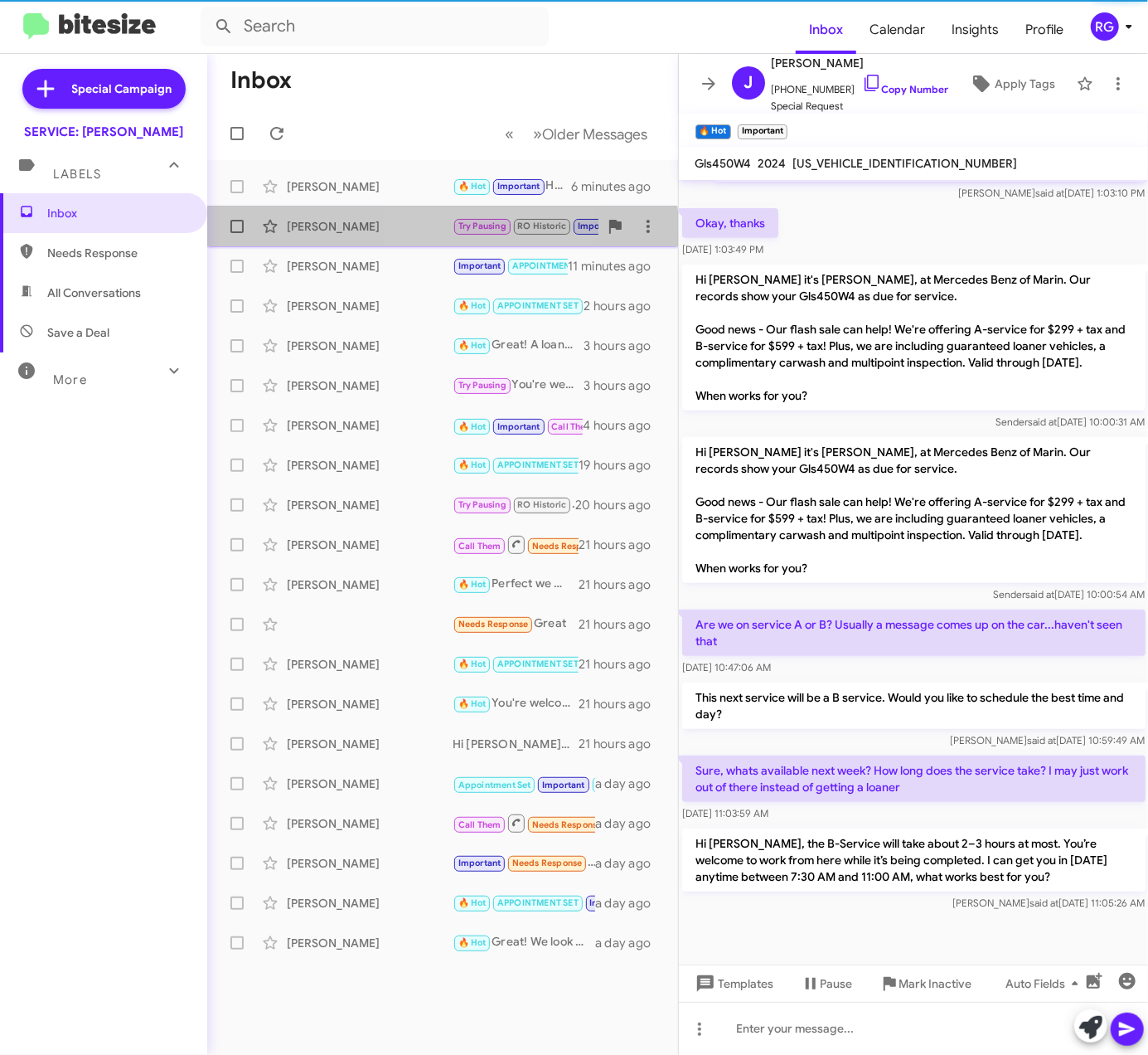
click at [427, 240] on div "Luke Arno Try Pausing RO Historic Important Yes, you still have a Pre-Paid Main…" at bounding box center [442, 225] width 444 height 33
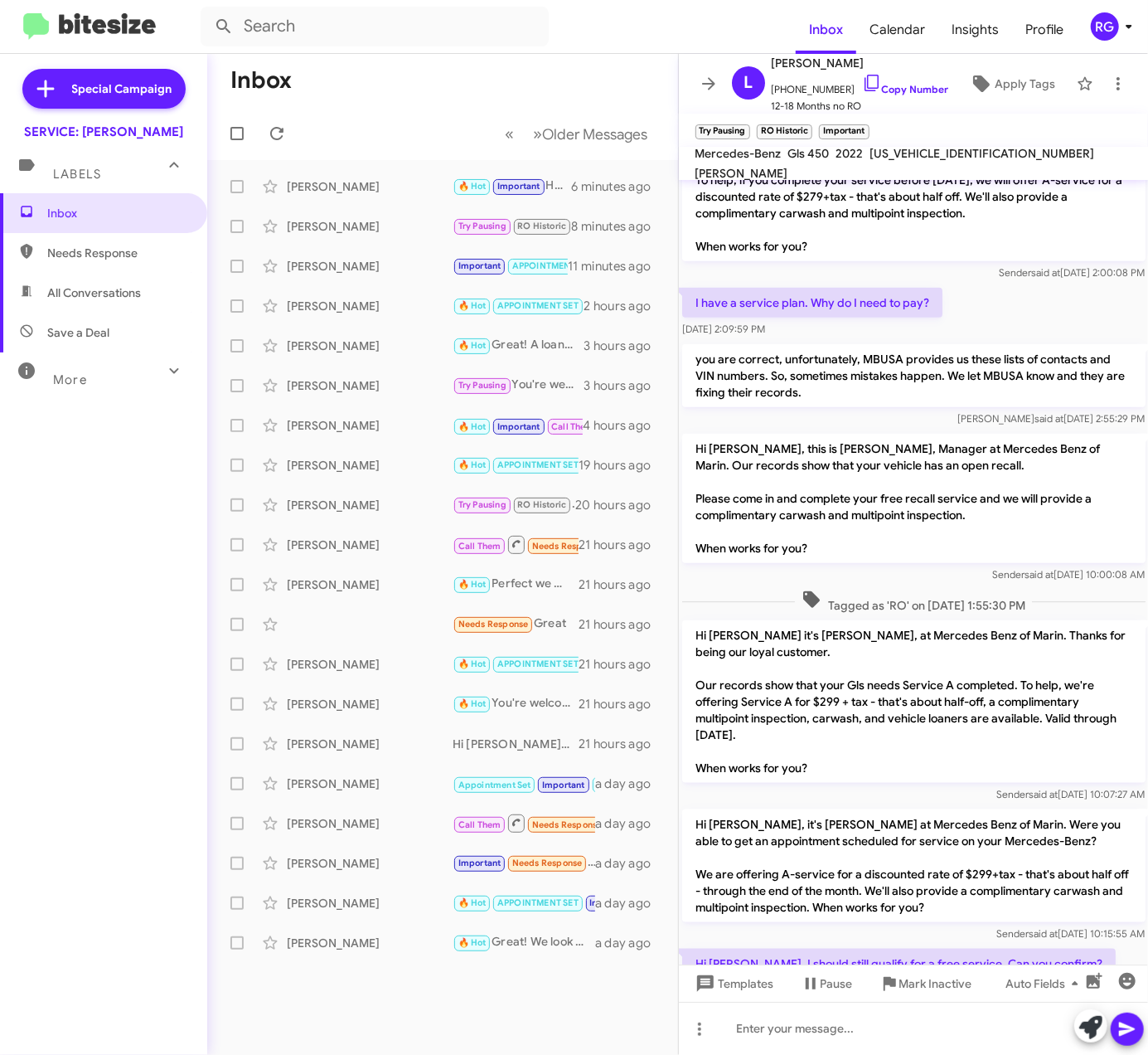
scroll to position [971, 0]
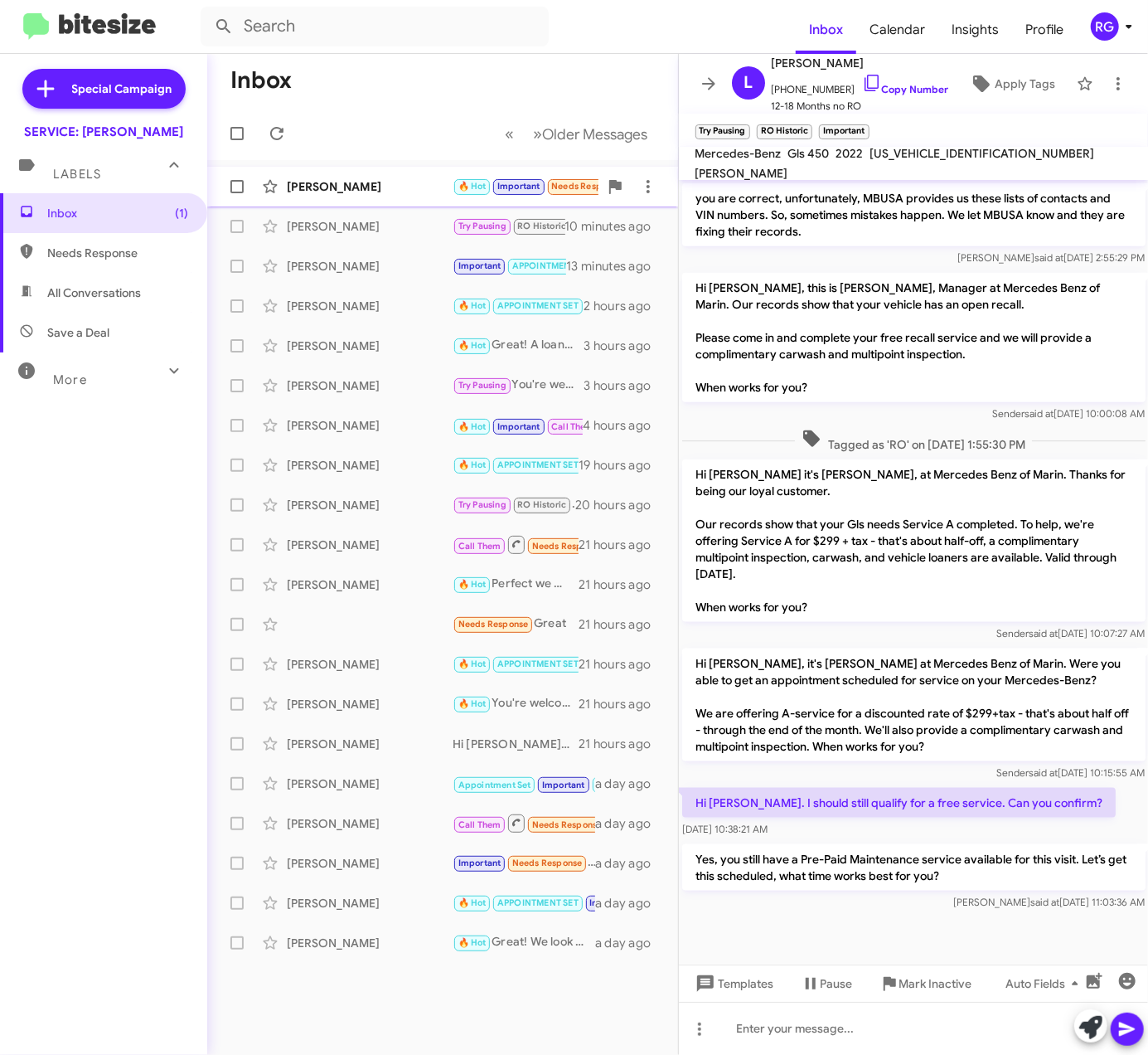
click at [378, 180] on div "[PERSON_NAME]" at bounding box center [369, 187] width 166 height 17
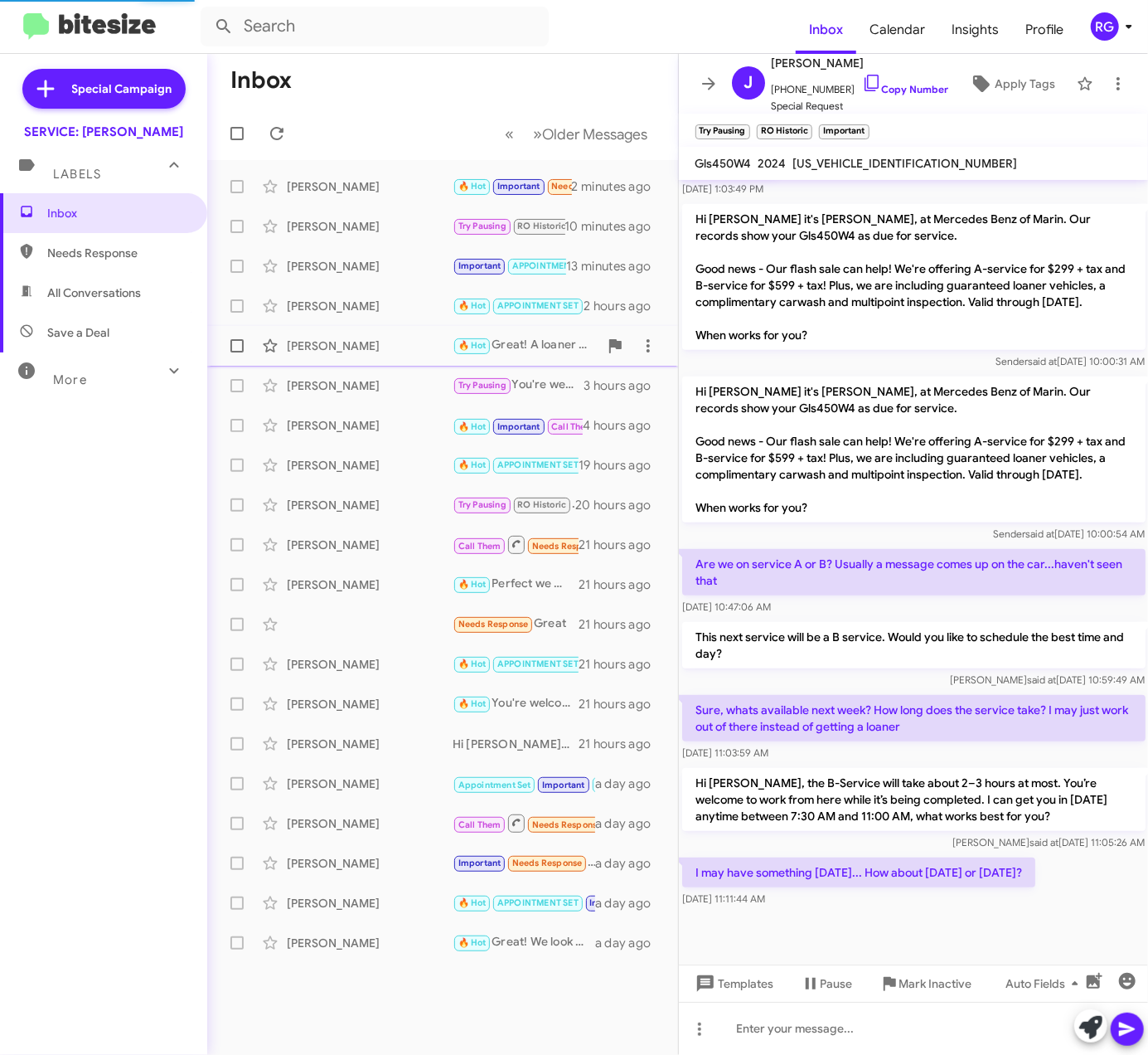
scroll to position [484, 0]
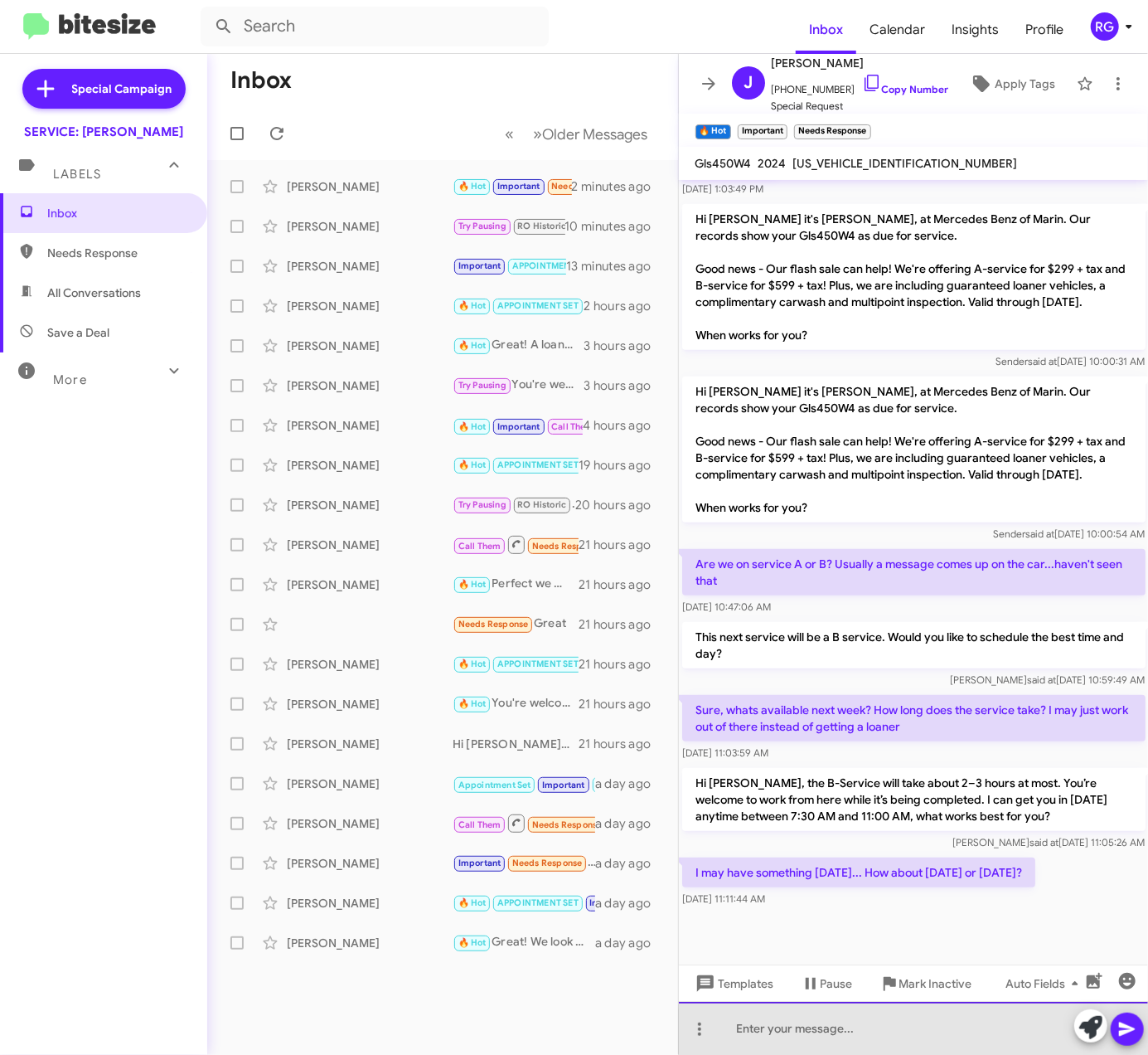
click at [976, 1034] on div at bounding box center [914, 1028] width 470 height 53
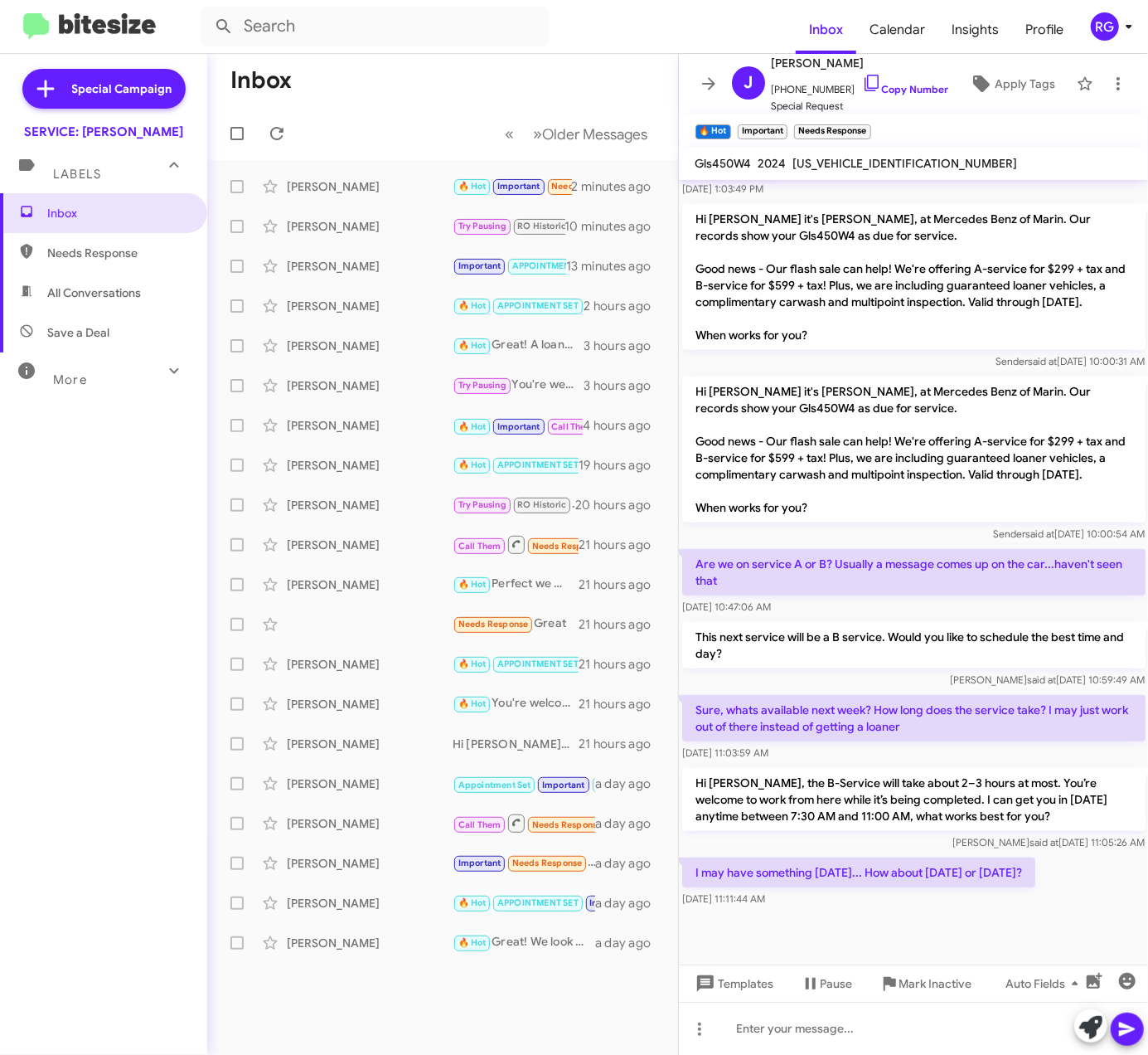
click at [715, 229] on p "Hi Jonathan it's Omar Ibrahimi, at Mercedes Benz of Marin. Our records show you…" at bounding box center [913, 276] width 463 height 146
click at [1077, 1027] on button at bounding box center [1091, 1025] width 33 height 33
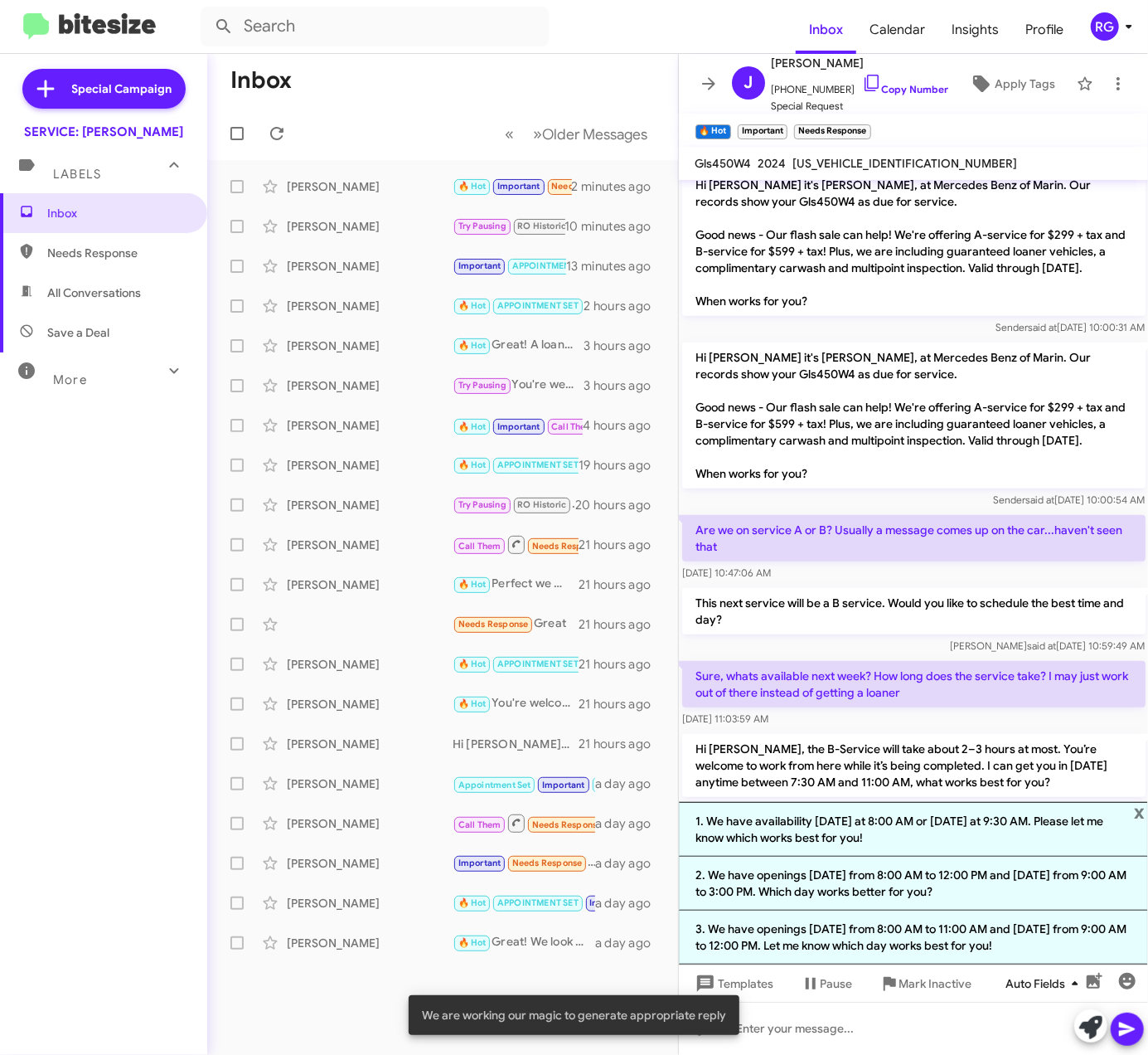
drag, startPoint x: 1014, startPoint y: 954, endPoint x: 1048, endPoint y: 963, distance: 35.2
click at [1014, 955] on li "3. We have openings on Wednesday from 8:00 AM to 11:00 AM and Thursday from 9:0…" at bounding box center [914, 937] width 470 height 54
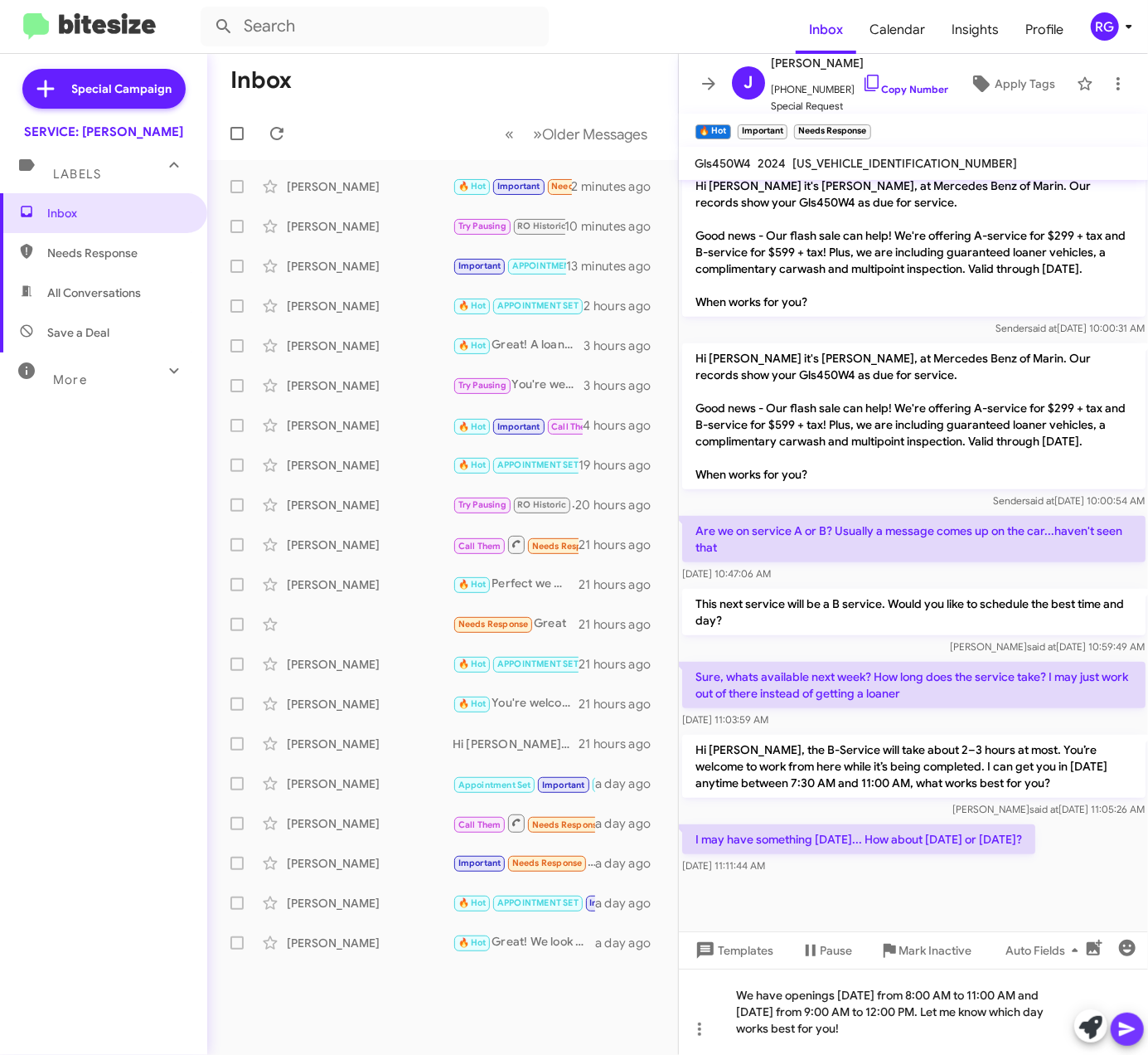
click at [1125, 1034] on icon at bounding box center [1127, 1029] width 20 height 20
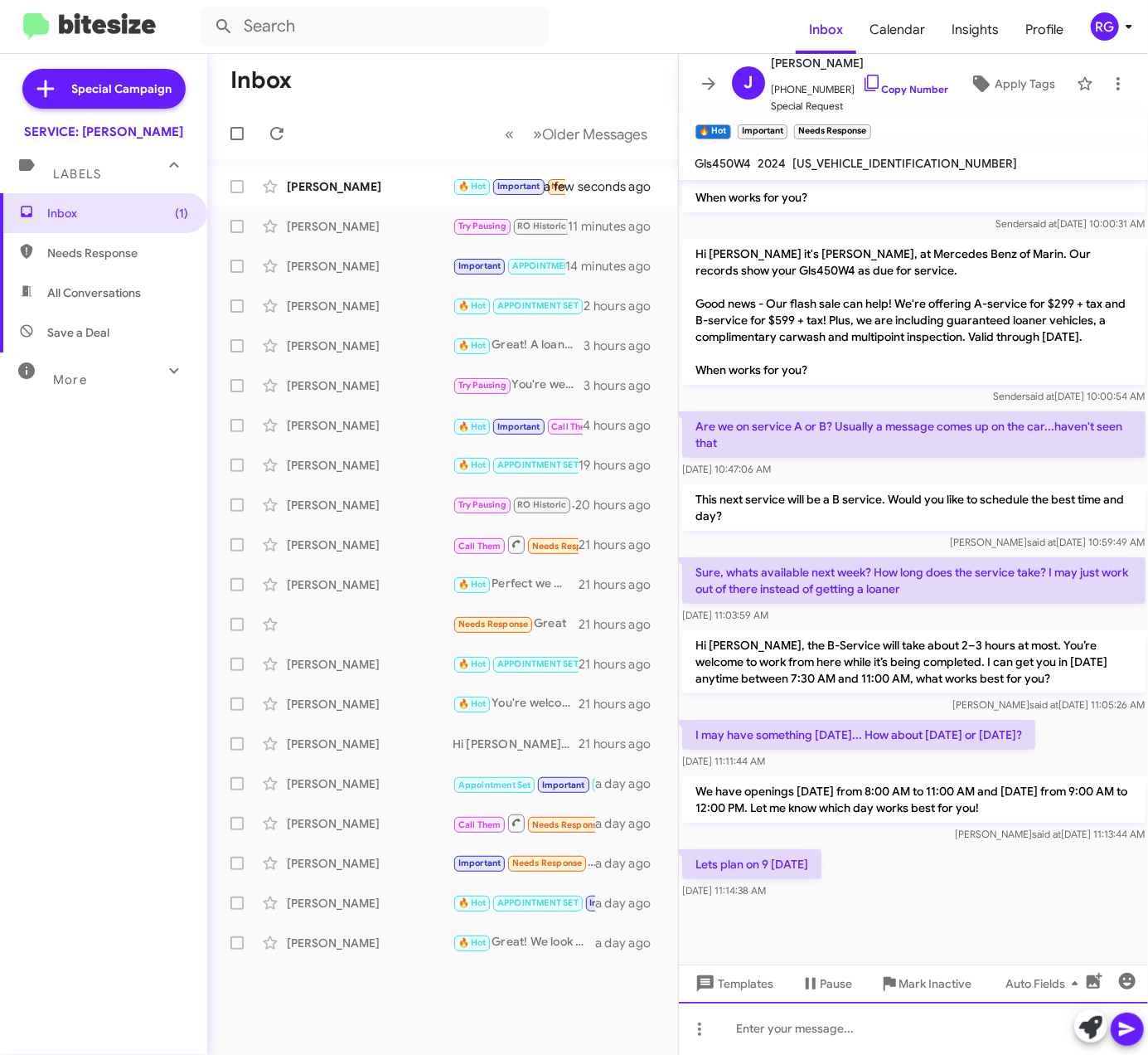
scroll to position [621, 0]
click at [1099, 1032] on icon at bounding box center [1091, 1027] width 23 height 23
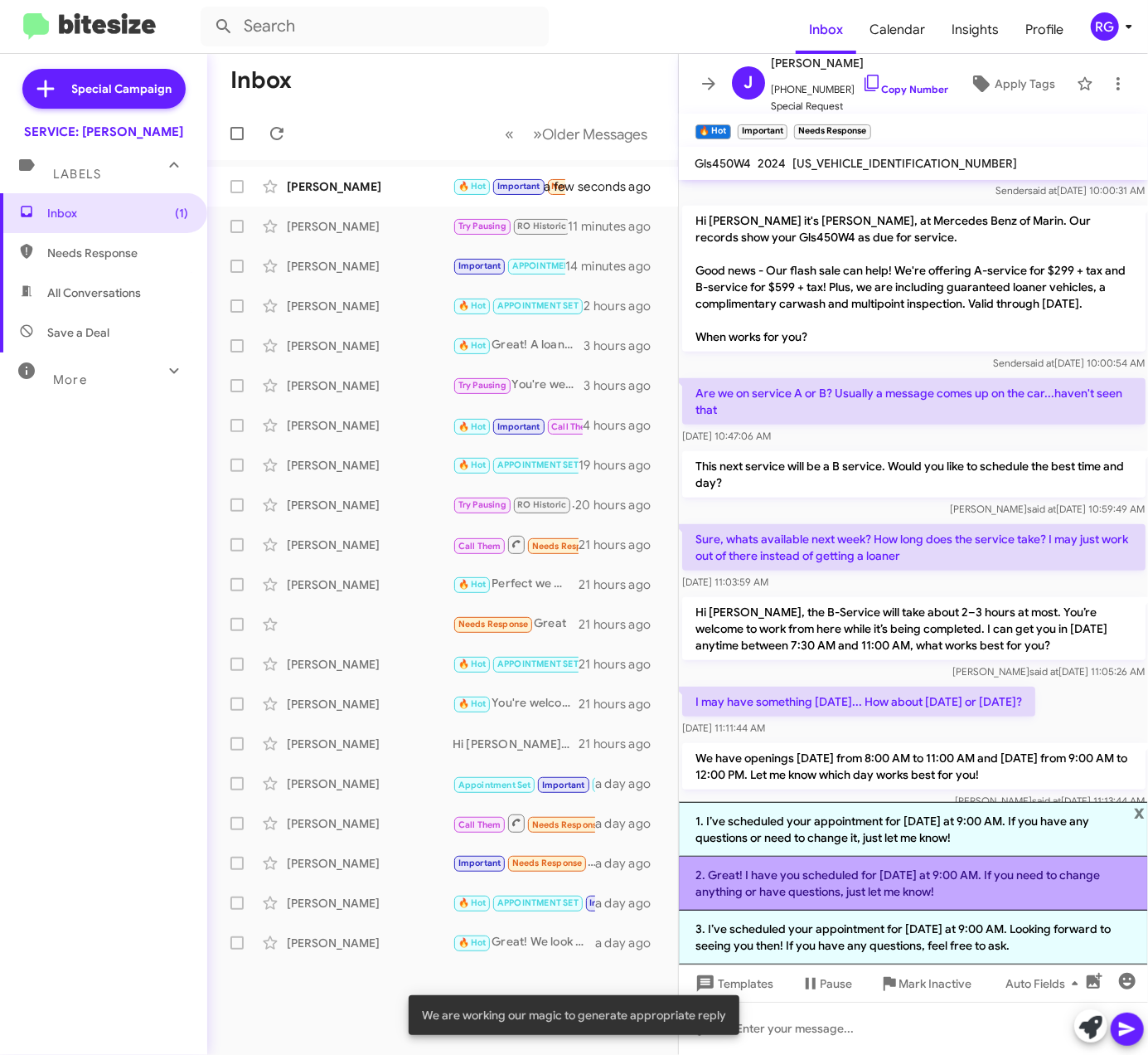
click at [959, 889] on li "2. Great! I have you scheduled for Wednesday at 9:00 AM. If you need to change …" at bounding box center [914, 883] width 470 height 54
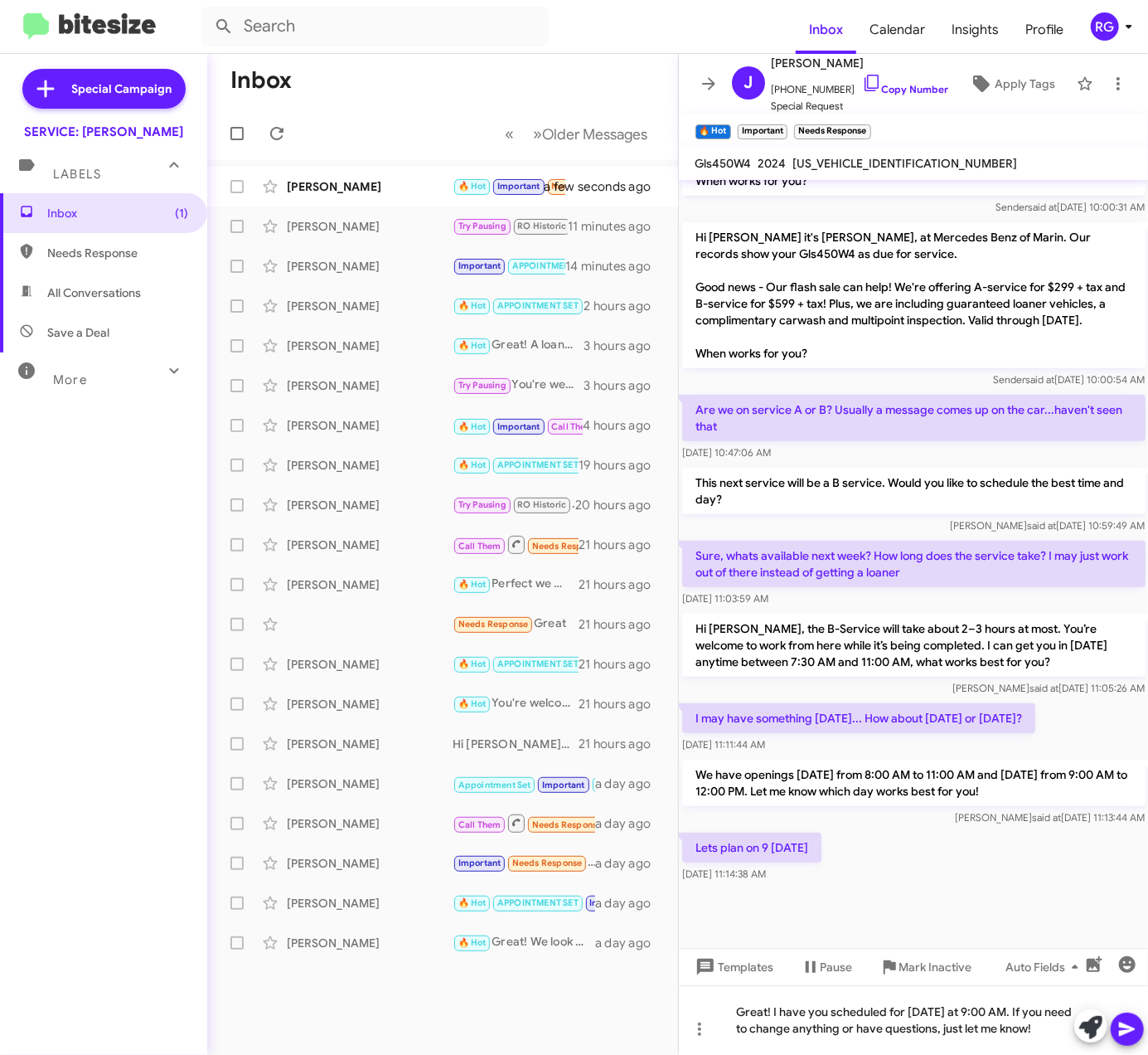
click at [1126, 1032] on icon at bounding box center [1126, 1029] width 16 height 14
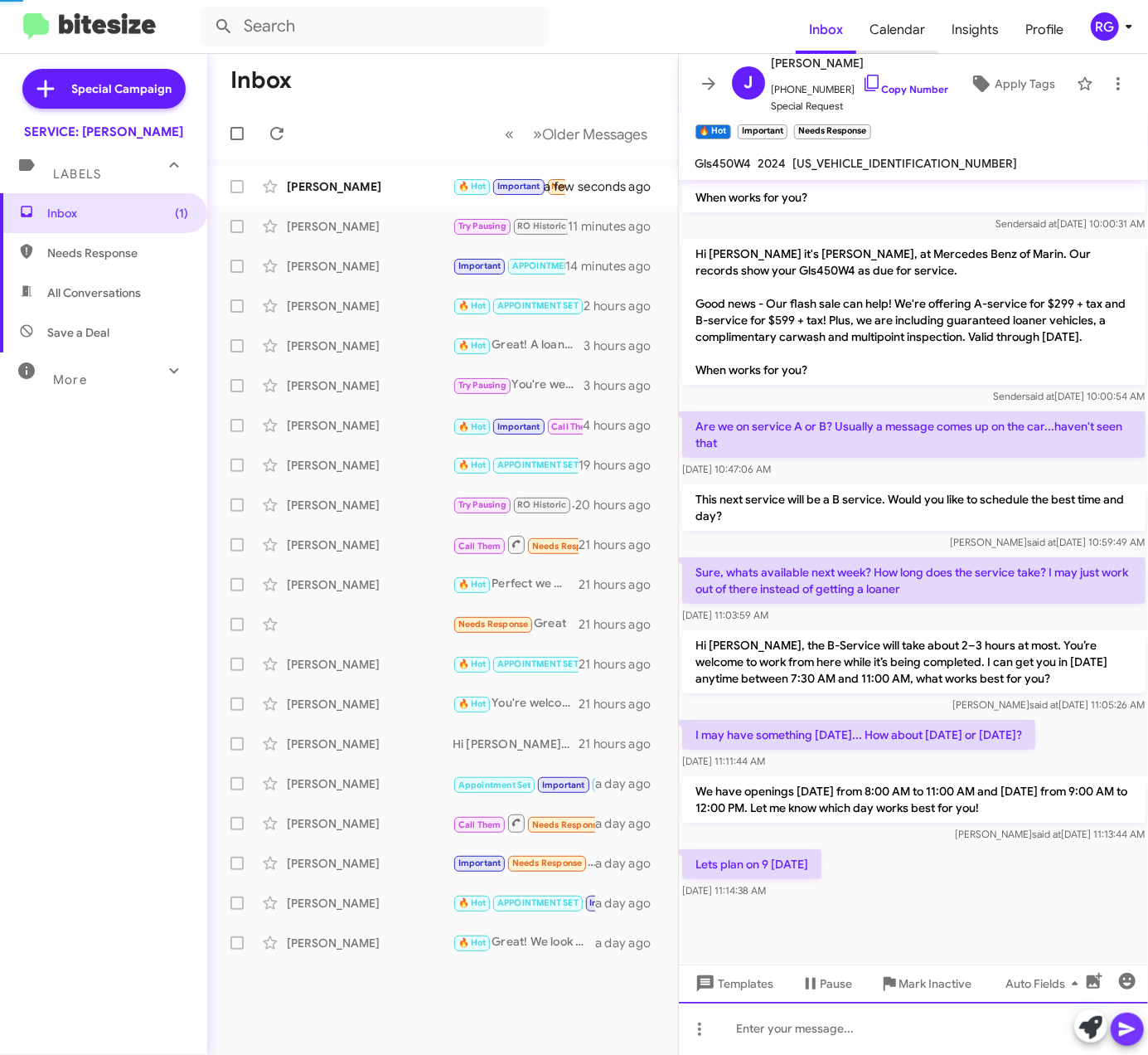
scroll to position [0, 0]
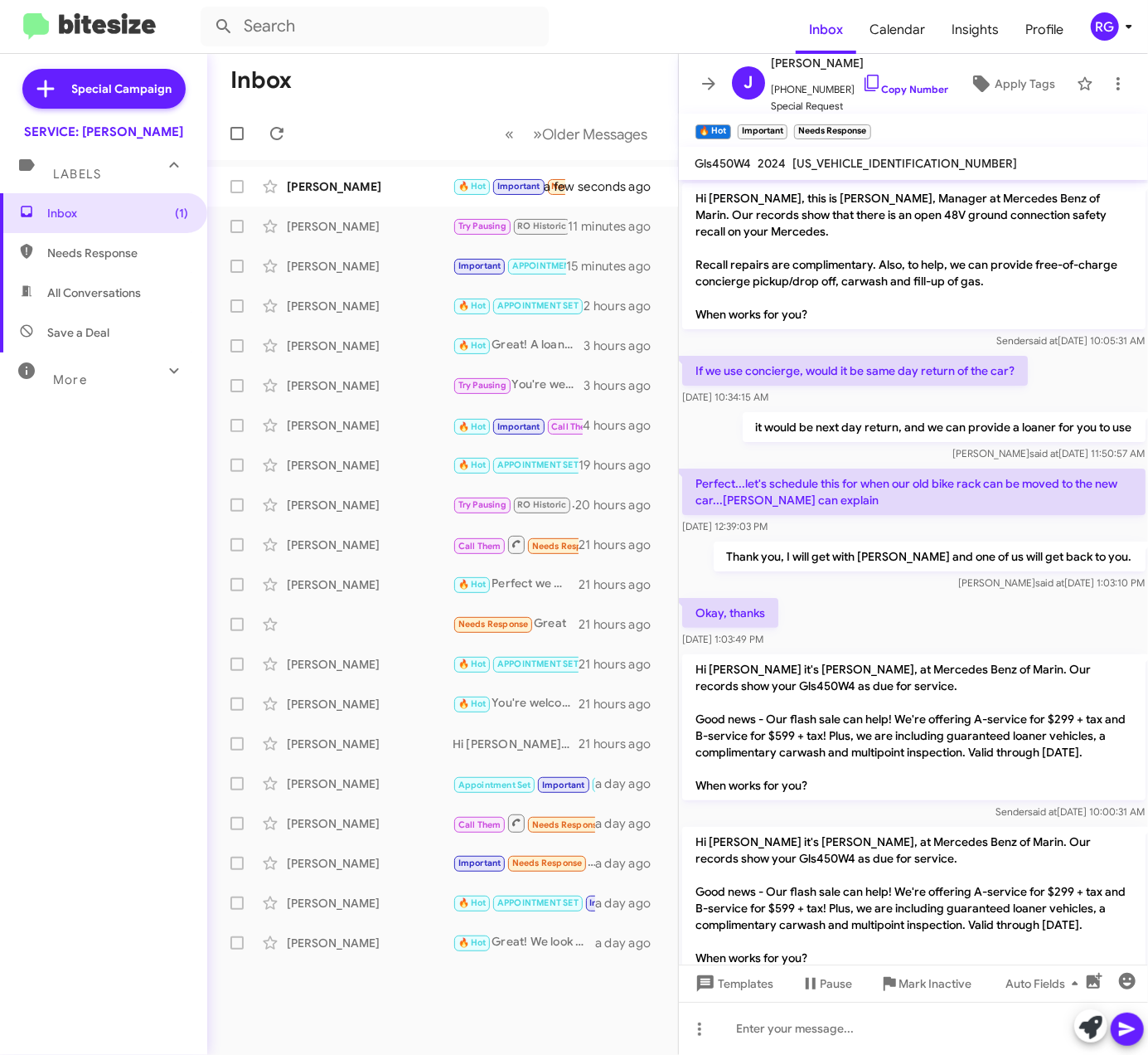
click at [844, 163] on span "4JGFF5KEXRB179238" at bounding box center [906, 163] width 225 height 15
click at [844, 164] on span "4JGFF5KEXRB179238" at bounding box center [906, 163] width 225 height 15
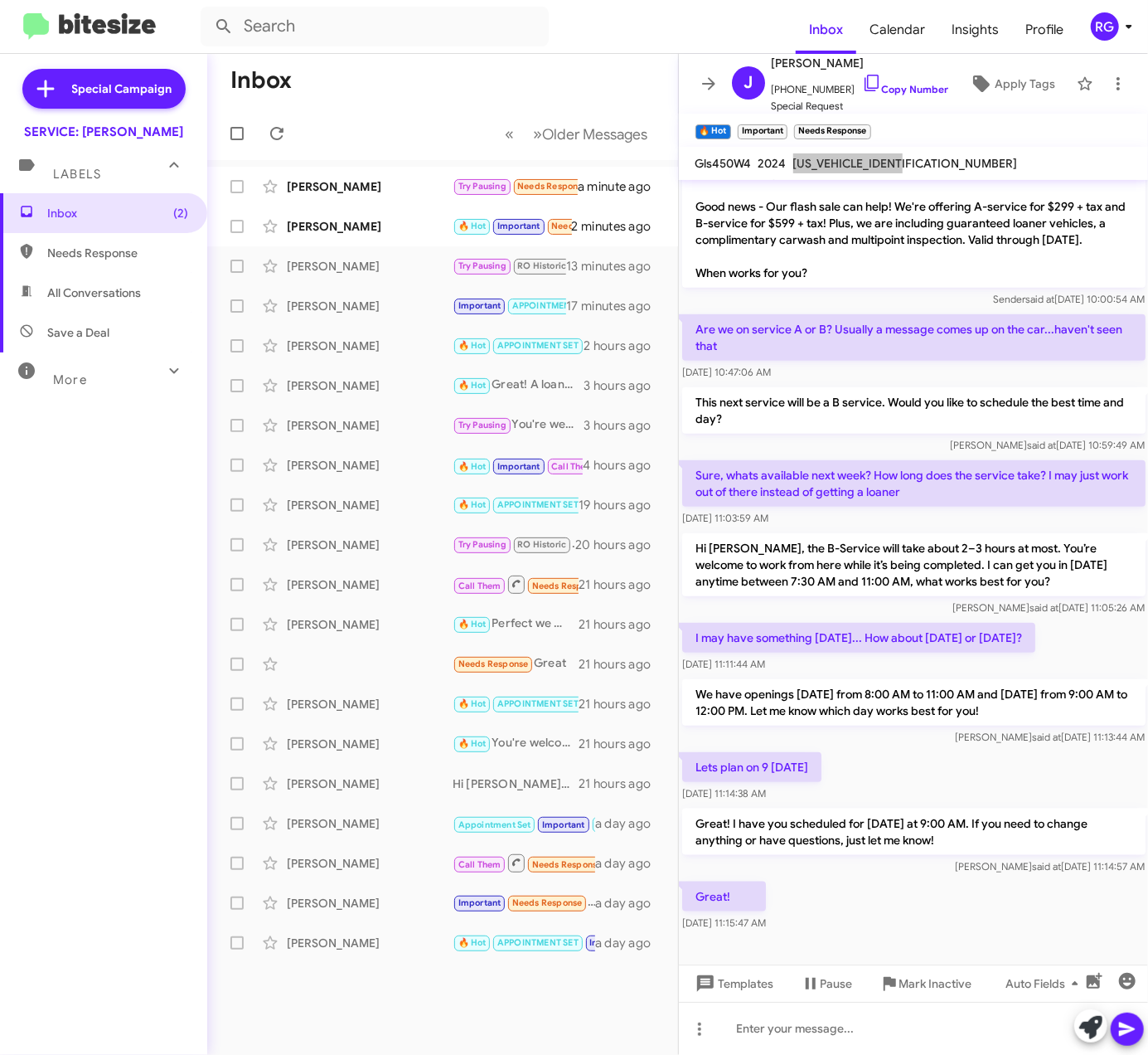
scroll to position [648, 0]
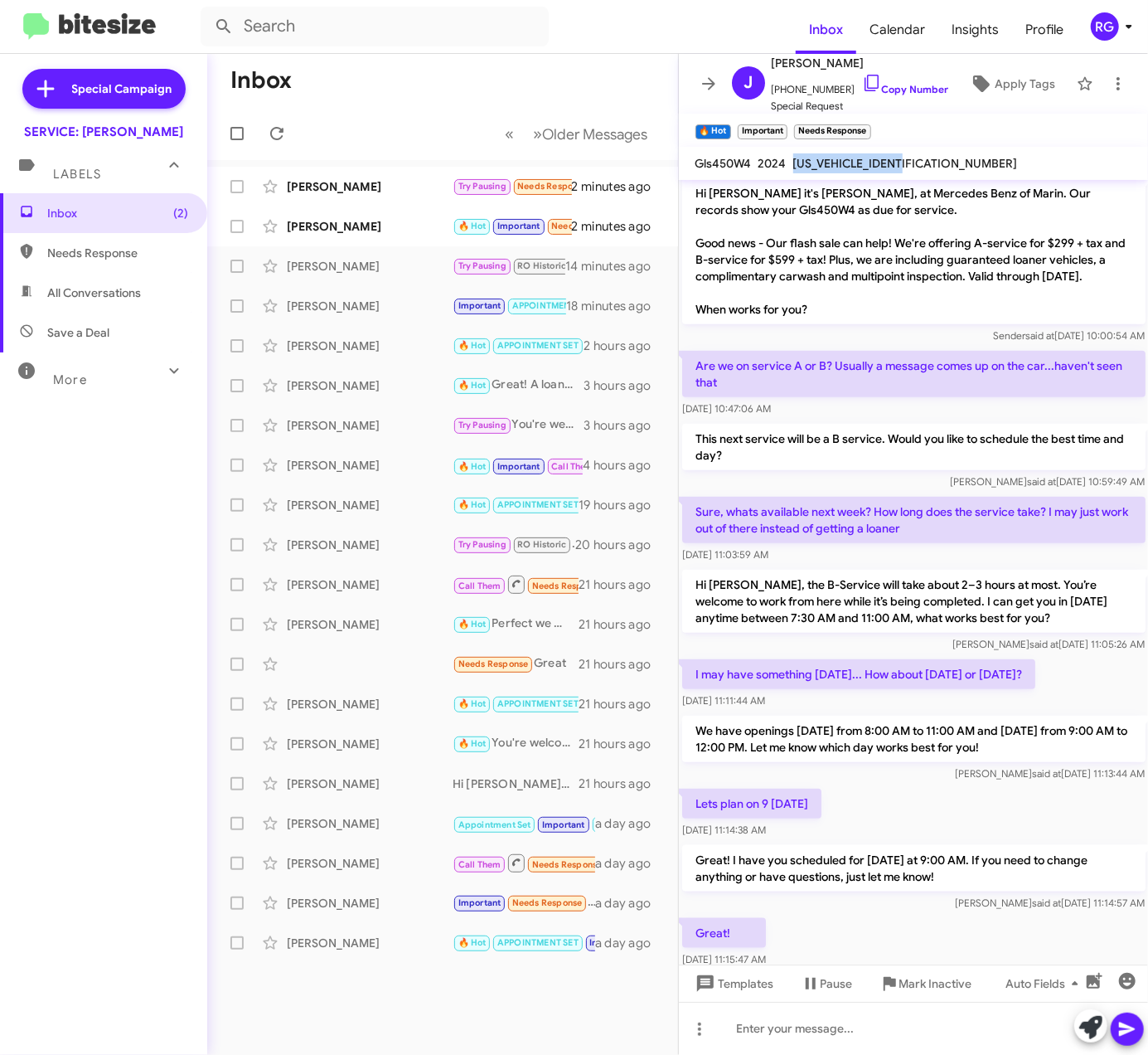
copy span "4JGFF5KEXRB179238"
click at [990, 543] on p "Sure, whats available next week? How long does the service take? I may just wor…" at bounding box center [913, 520] width 463 height 46
drag, startPoint x: 717, startPoint y: 276, endPoint x: 849, endPoint y: 275, distance: 132.0
click at [849, 275] on p "Hi Jonathan it's Omar Ibrahimi, at Mercedes Benz of Marin. Our records show you…" at bounding box center [913, 251] width 463 height 146
copy p "B-service for $599 + tax!"
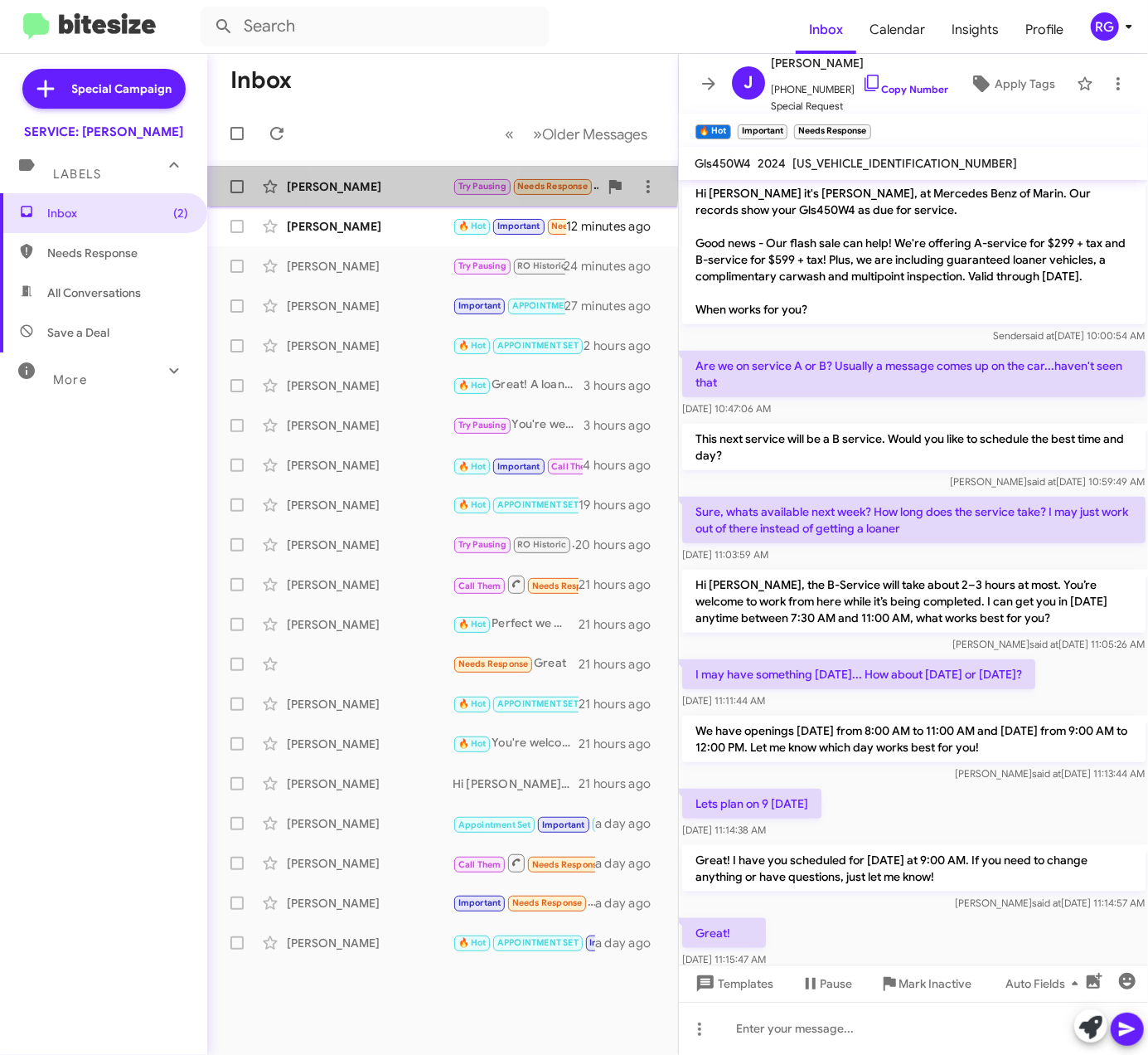
click at [392, 177] on div "Julie Bentley Try Pausing Needs Response 9/29 or 9/30 both work lmk 11 minutes …" at bounding box center [442, 186] width 444 height 33
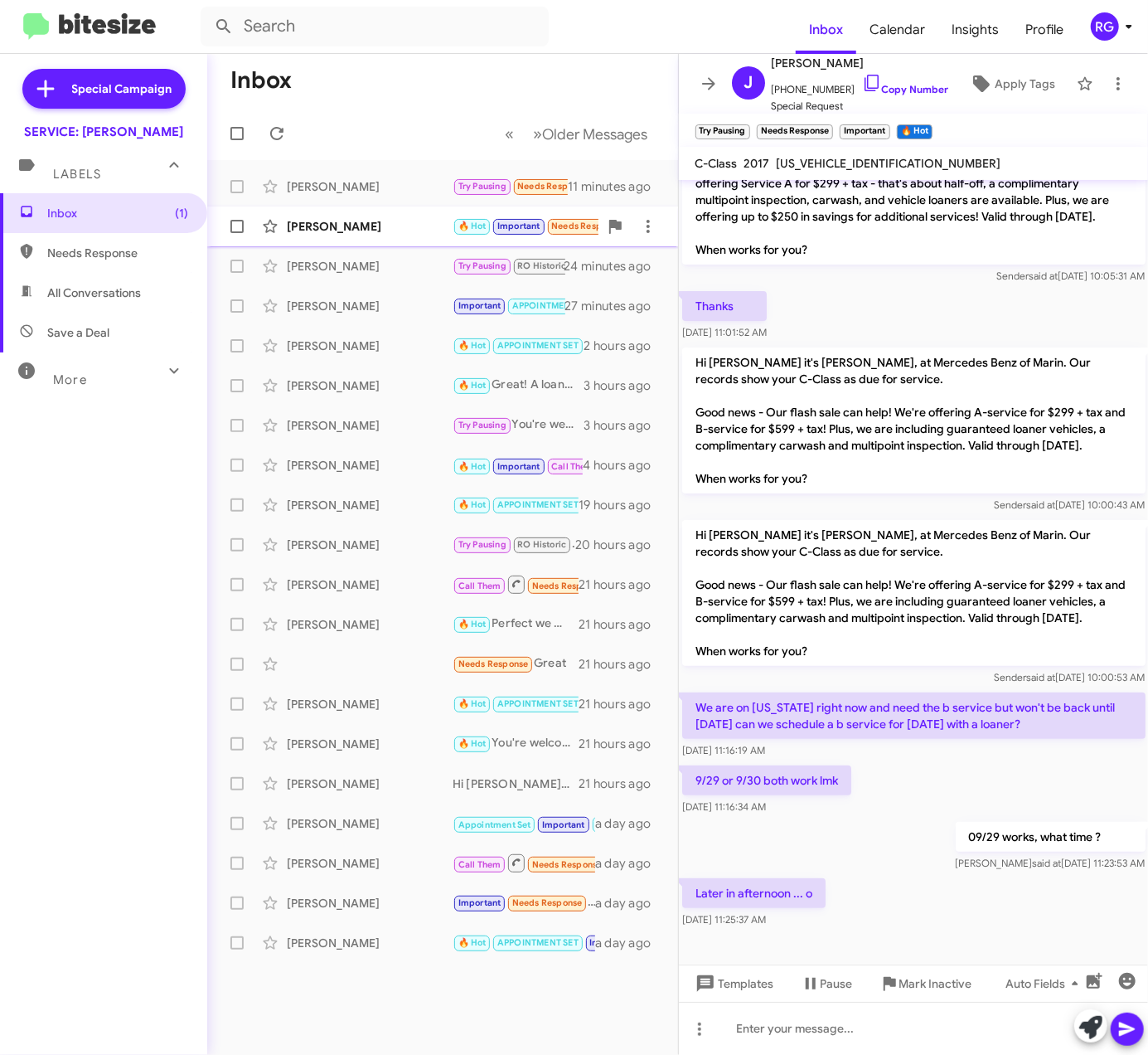
click at [427, 223] on div "[PERSON_NAME]" at bounding box center [369, 226] width 166 height 17
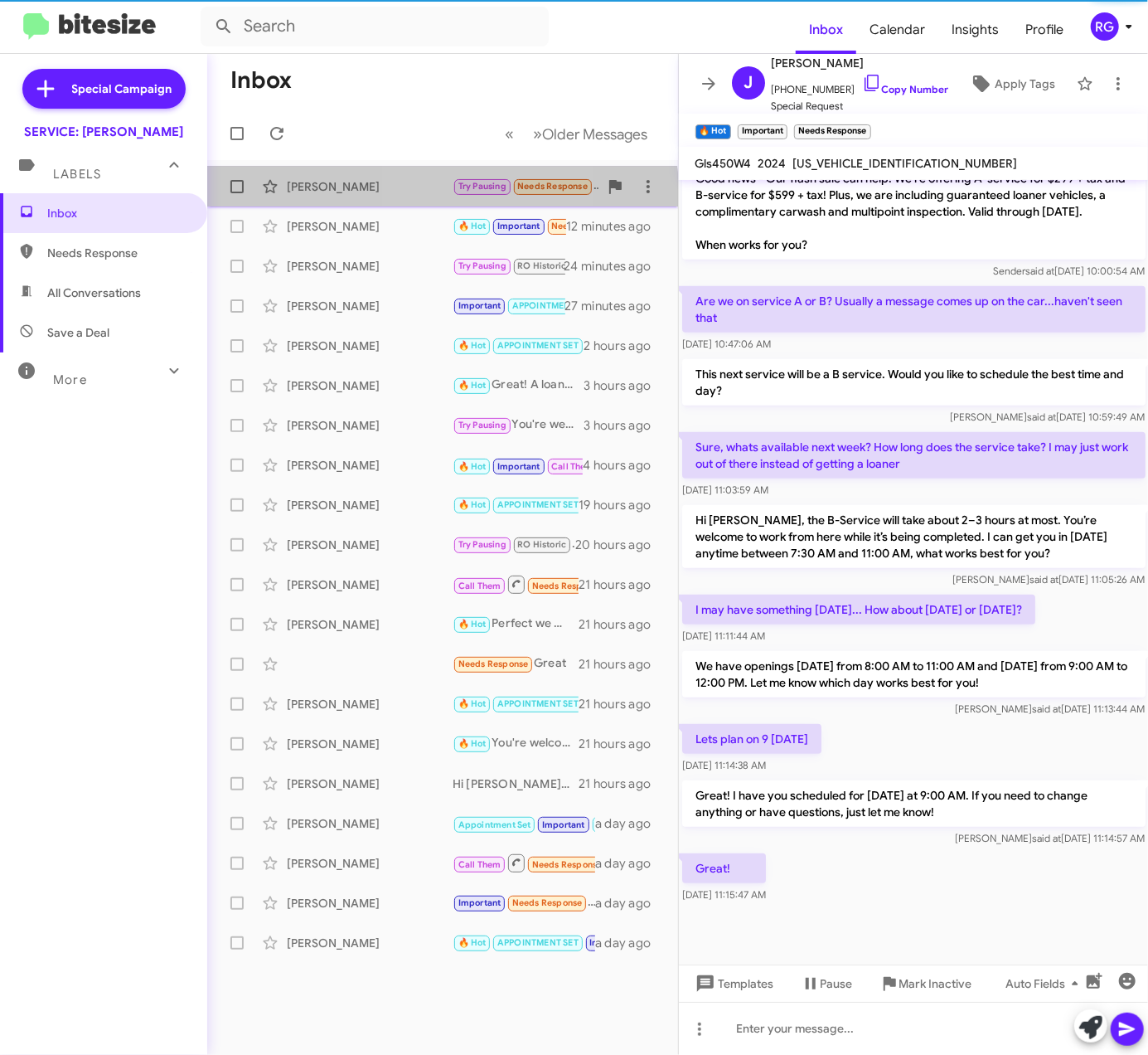
click at [426, 201] on div "Julie Bentley Try Pausing Needs Response 9/29 or 9/30 both work lmk 11 minutes …" at bounding box center [442, 186] width 444 height 33
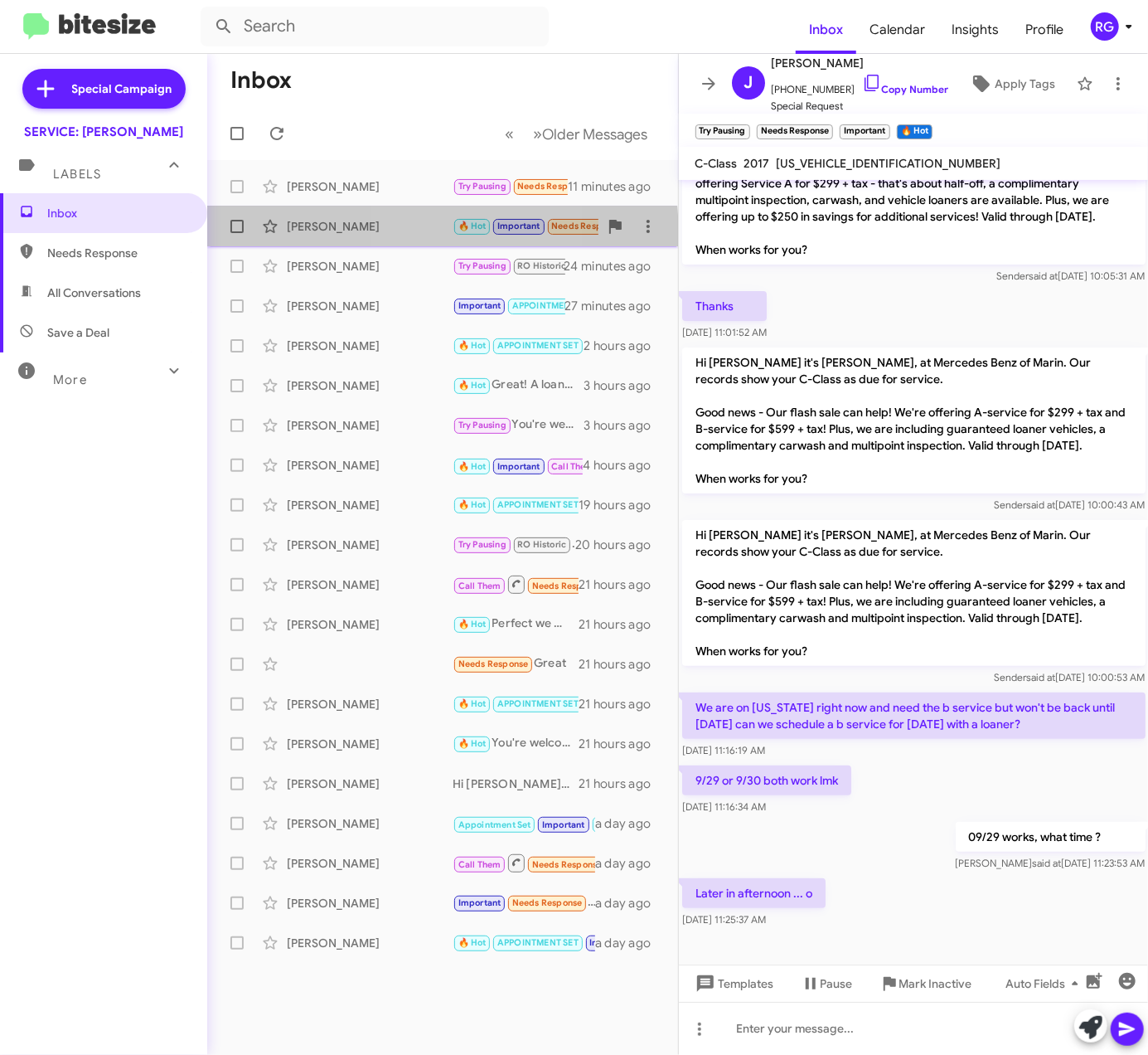
click at [420, 234] on div "[PERSON_NAME]" at bounding box center [369, 226] width 166 height 17
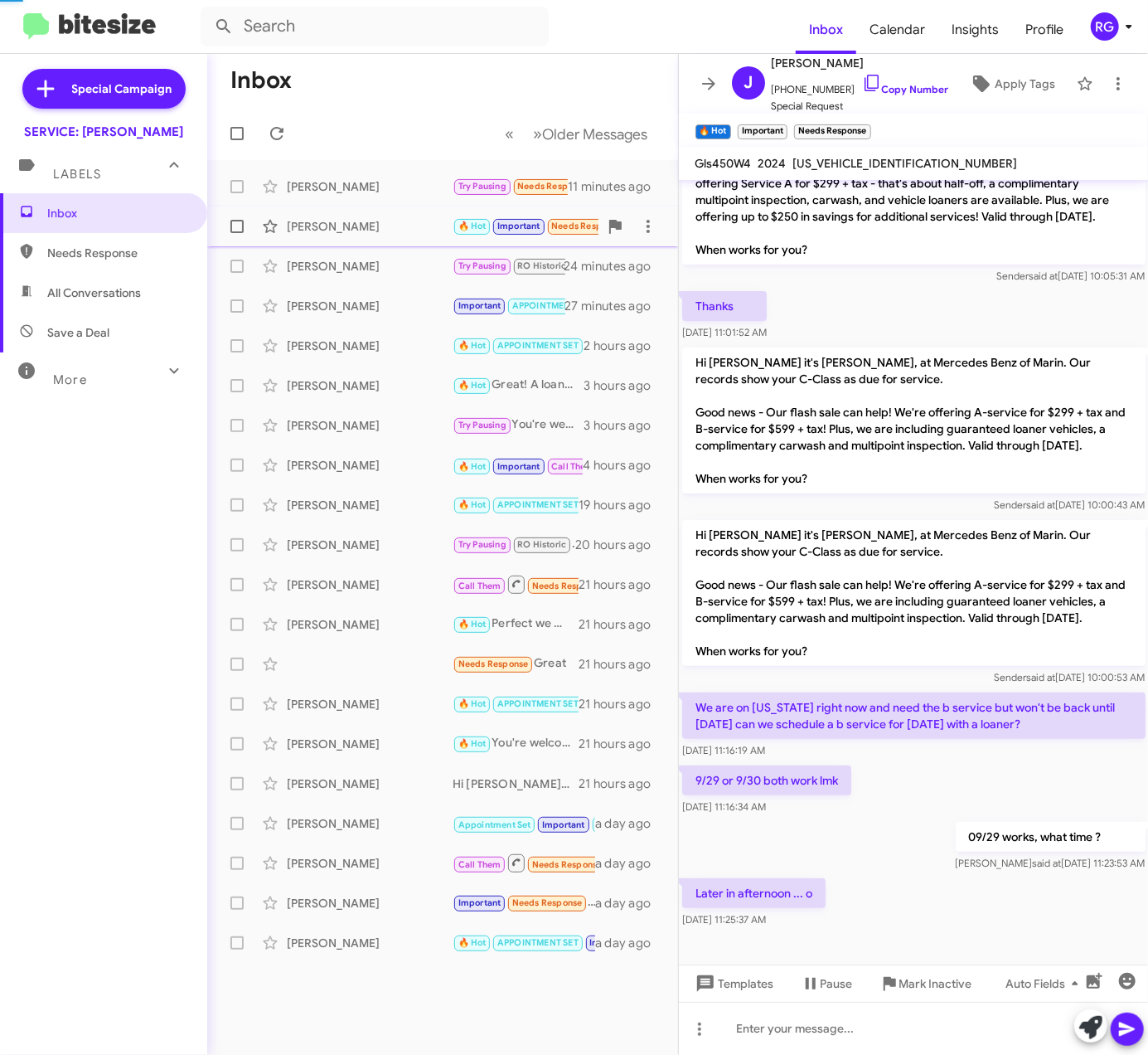
scroll to position [473, 0]
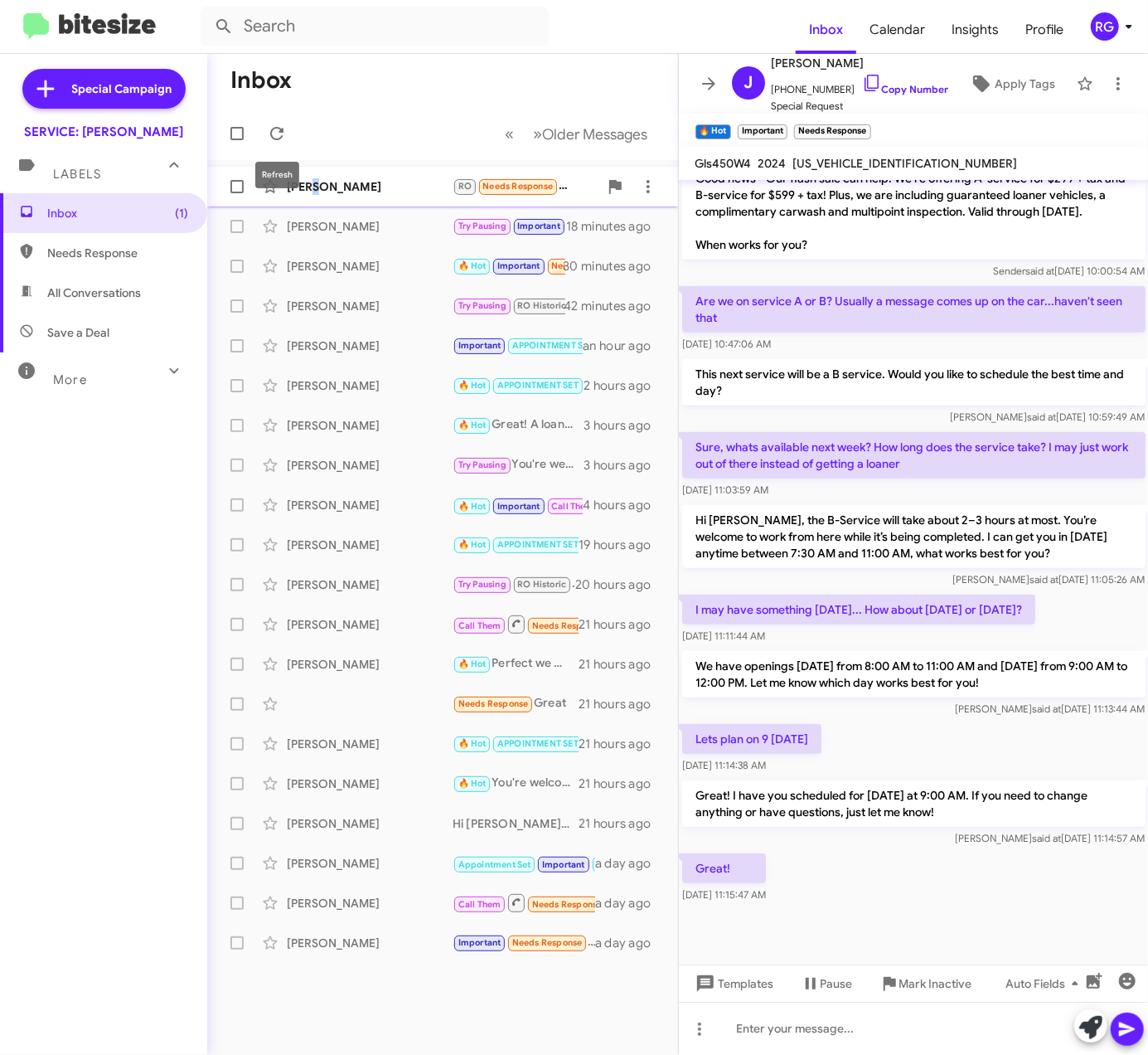
click at [312, 171] on span "Brishay Rackley RO Needs Response Hello Omar yes i am extremely satisfied with …" at bounding box center [442, 186] width 471 height 39
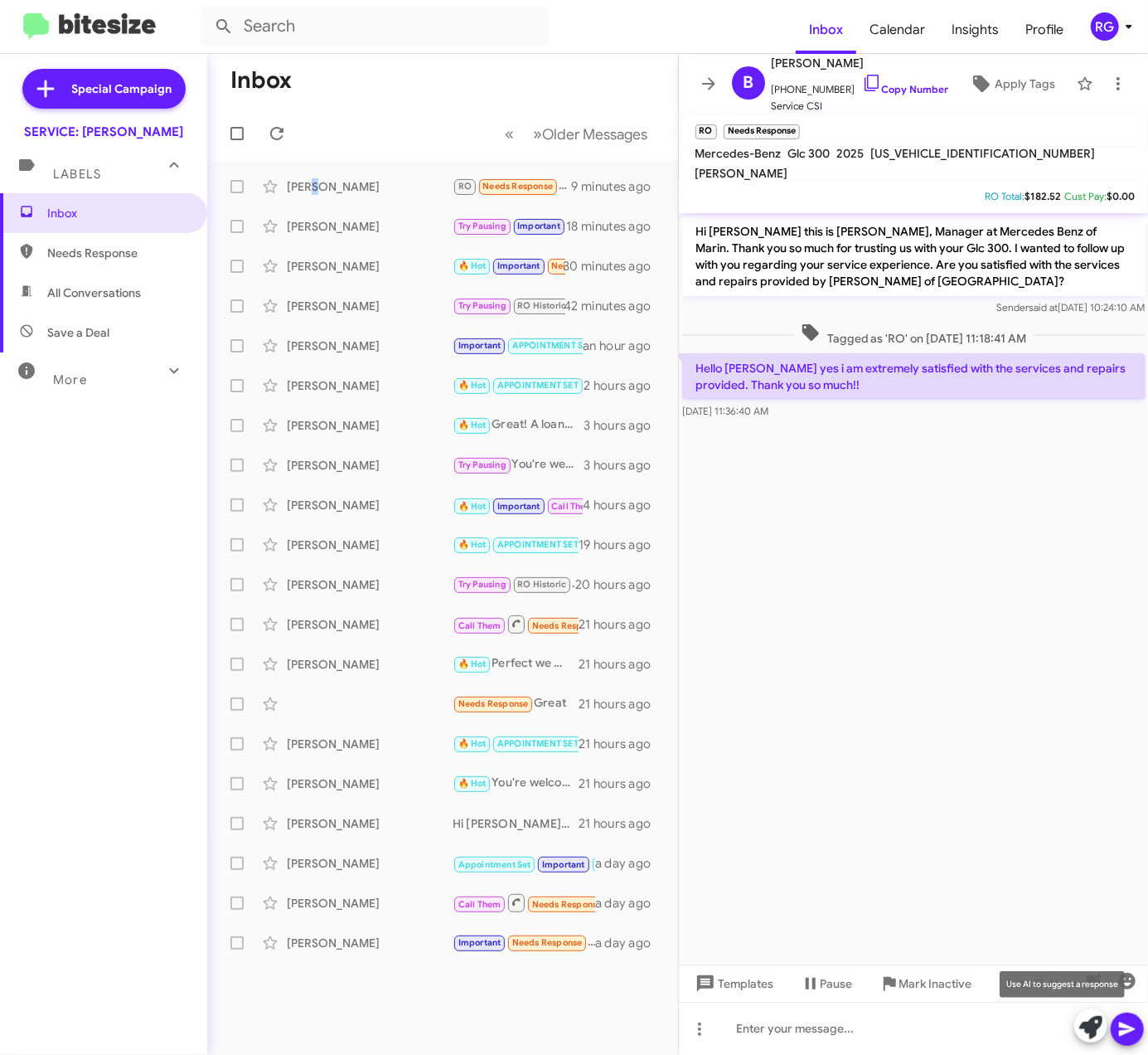
click at [1088, 1023] on icon at bounding box center [1091, 1027] width 23 height 23
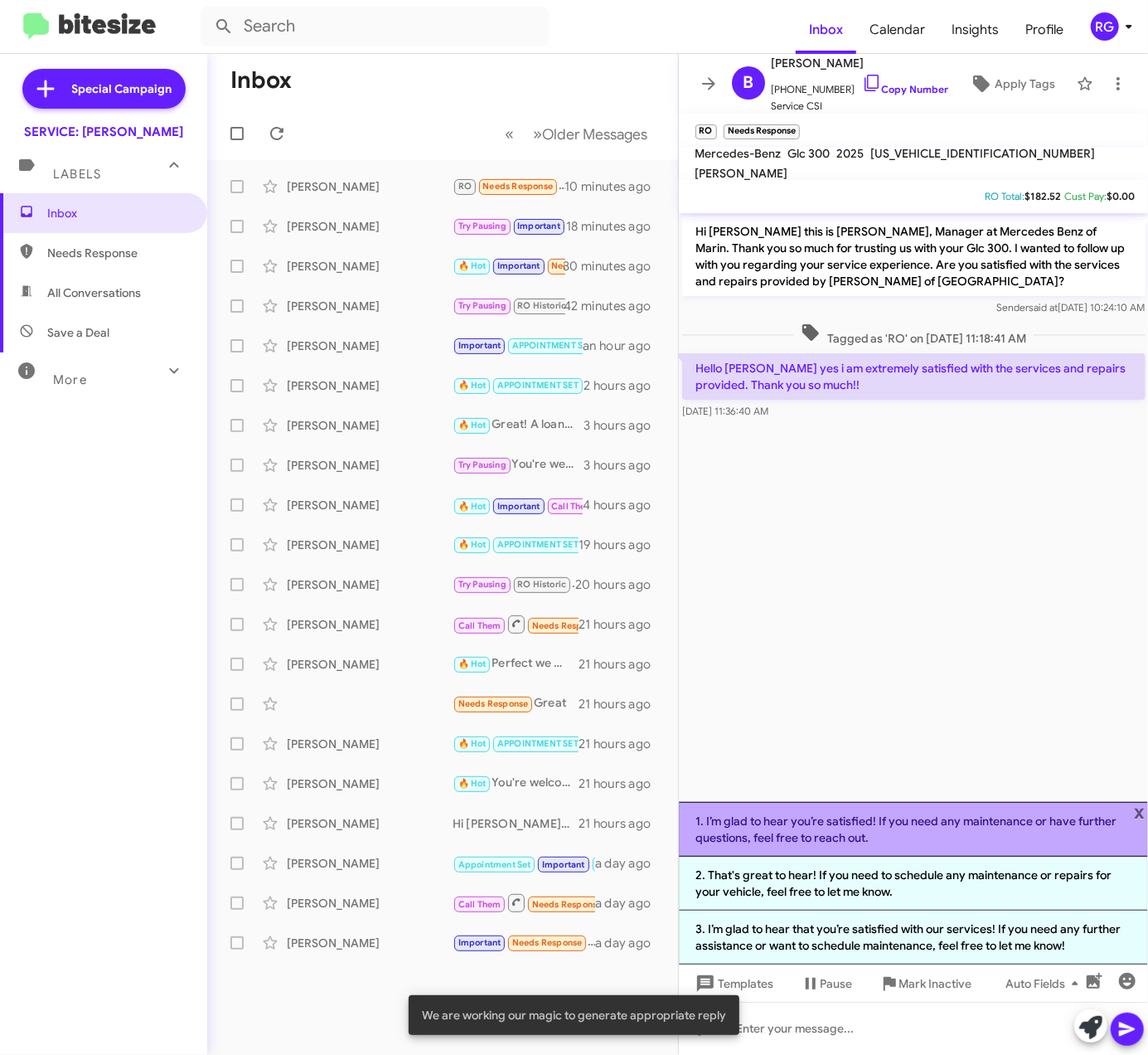
click at [832, 830] on li "1. I’m glad to hear you’re satisfied! If you need any maintenance or have furth…" at bounding box center [914, 829] width 470 height 54
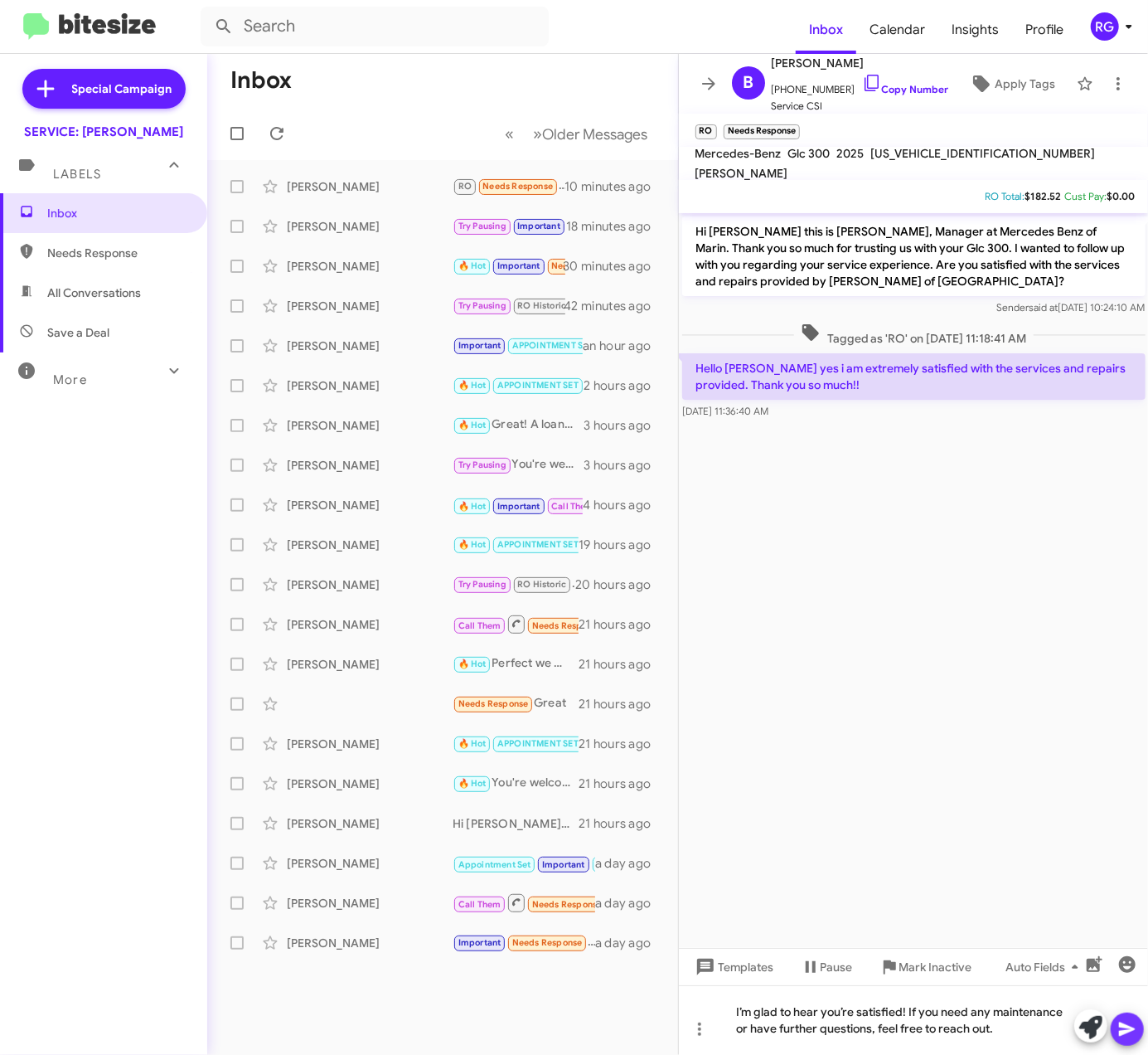
click at [1118, 1032] on icon at bounding box center [1127, 1029] width 20 height 20
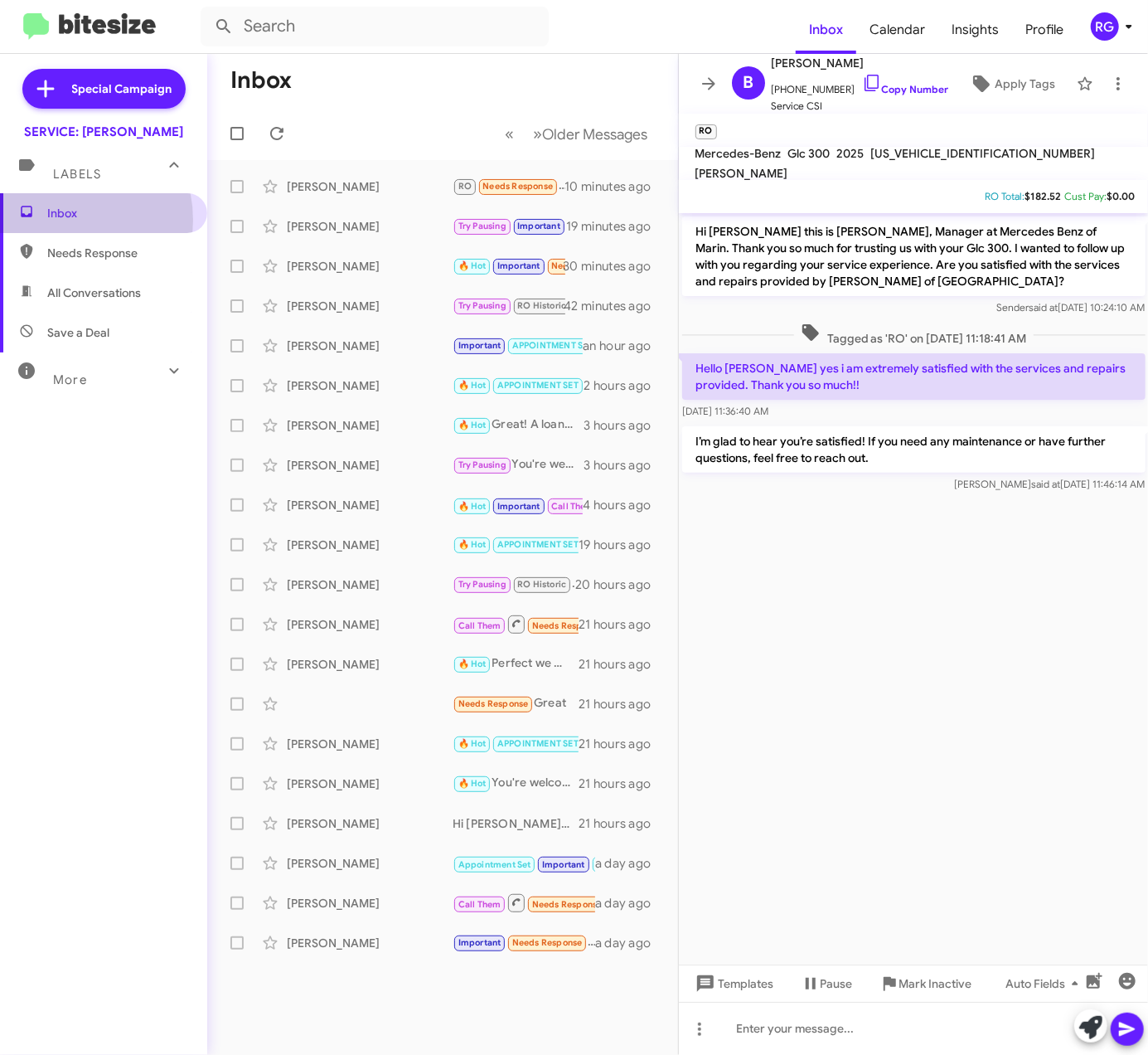
click at [60, 221] on span "Inbox" at bounding box center [117, 213] width 141 height 17
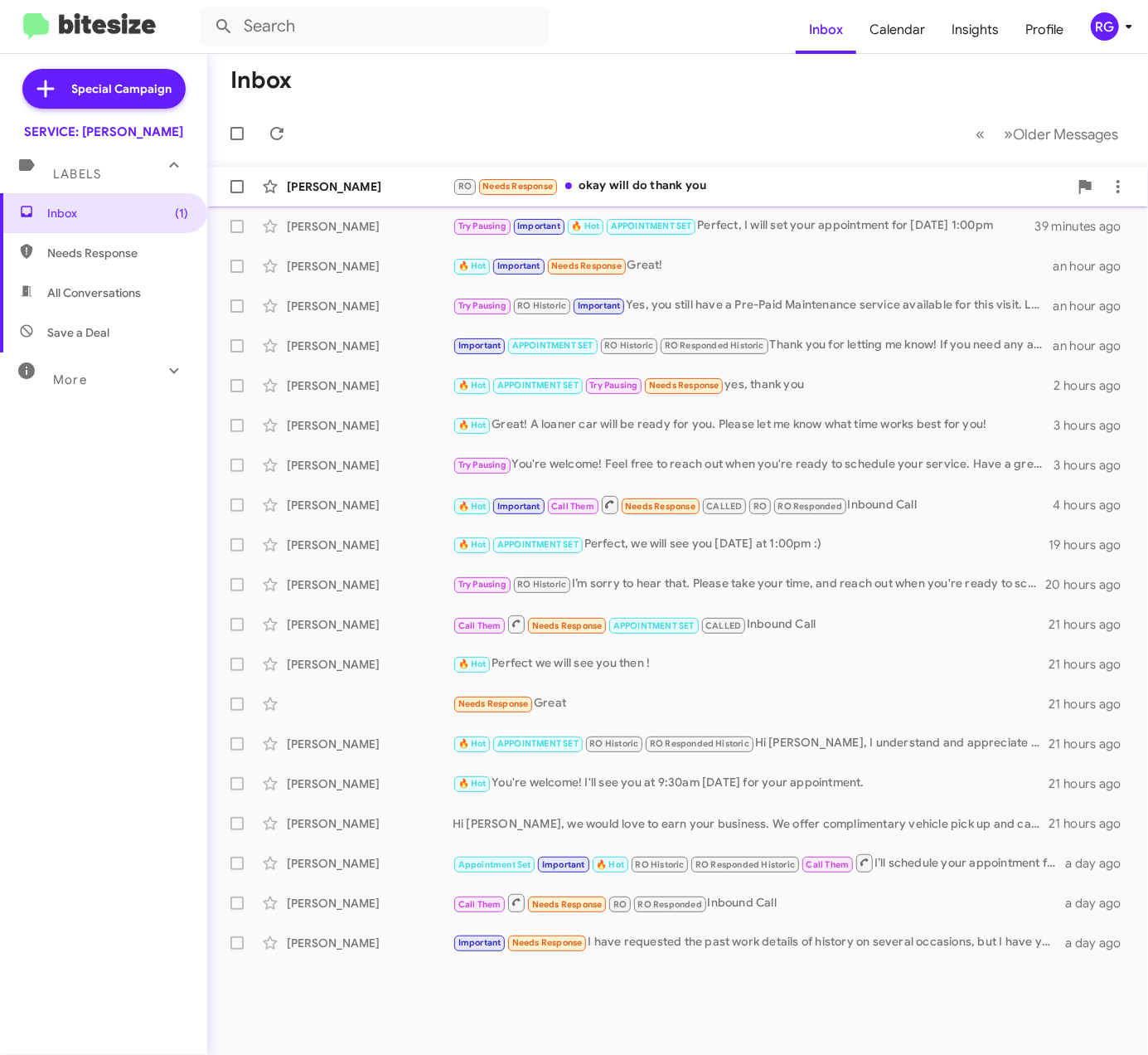
click at [442, 190] on div "[PERSON_NAME]" at bounding box center [369, 187] width 166 height 17
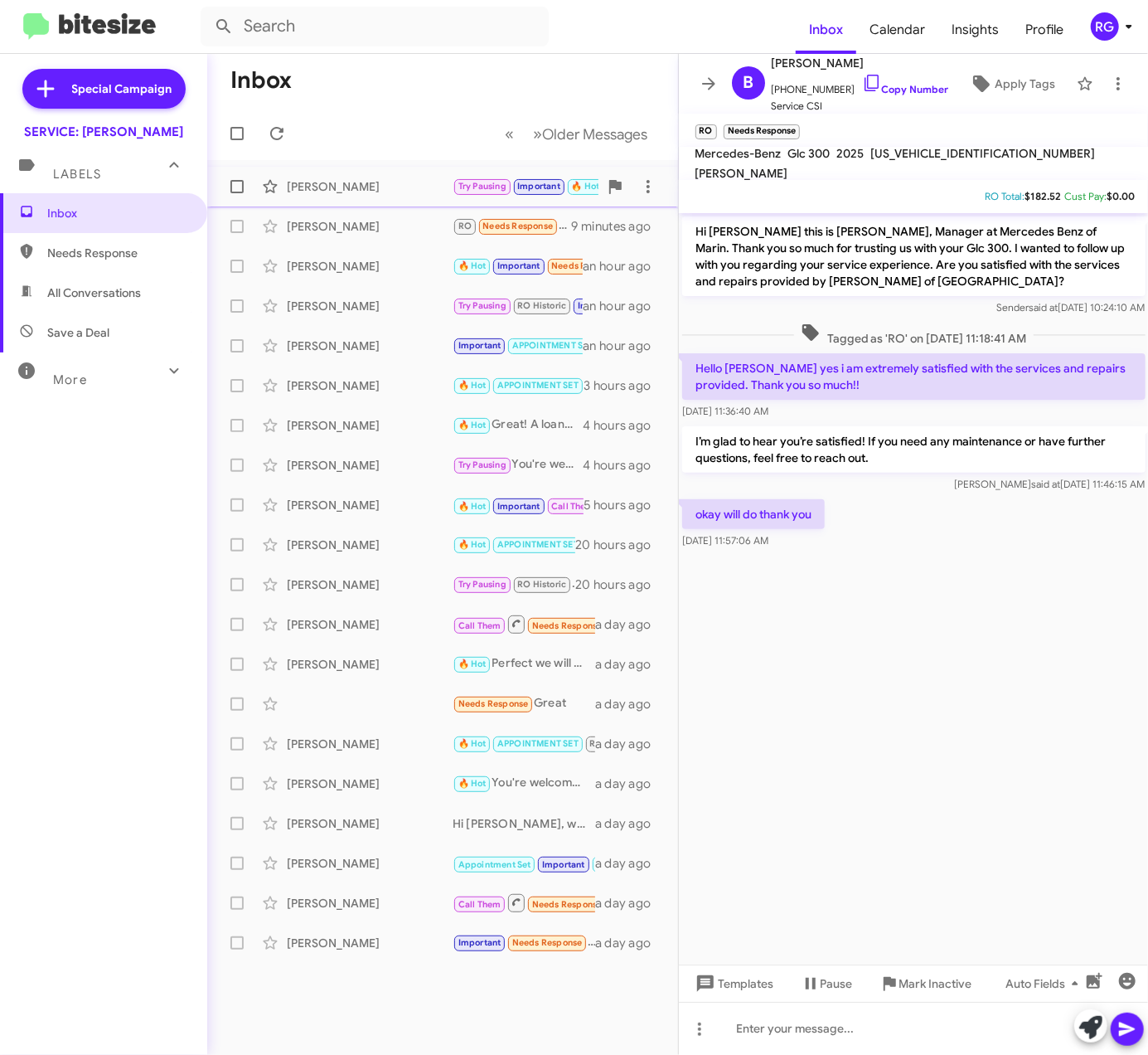
click at [521, 180] on span "Important" at bounding box center [539, 185] width 43 height 10
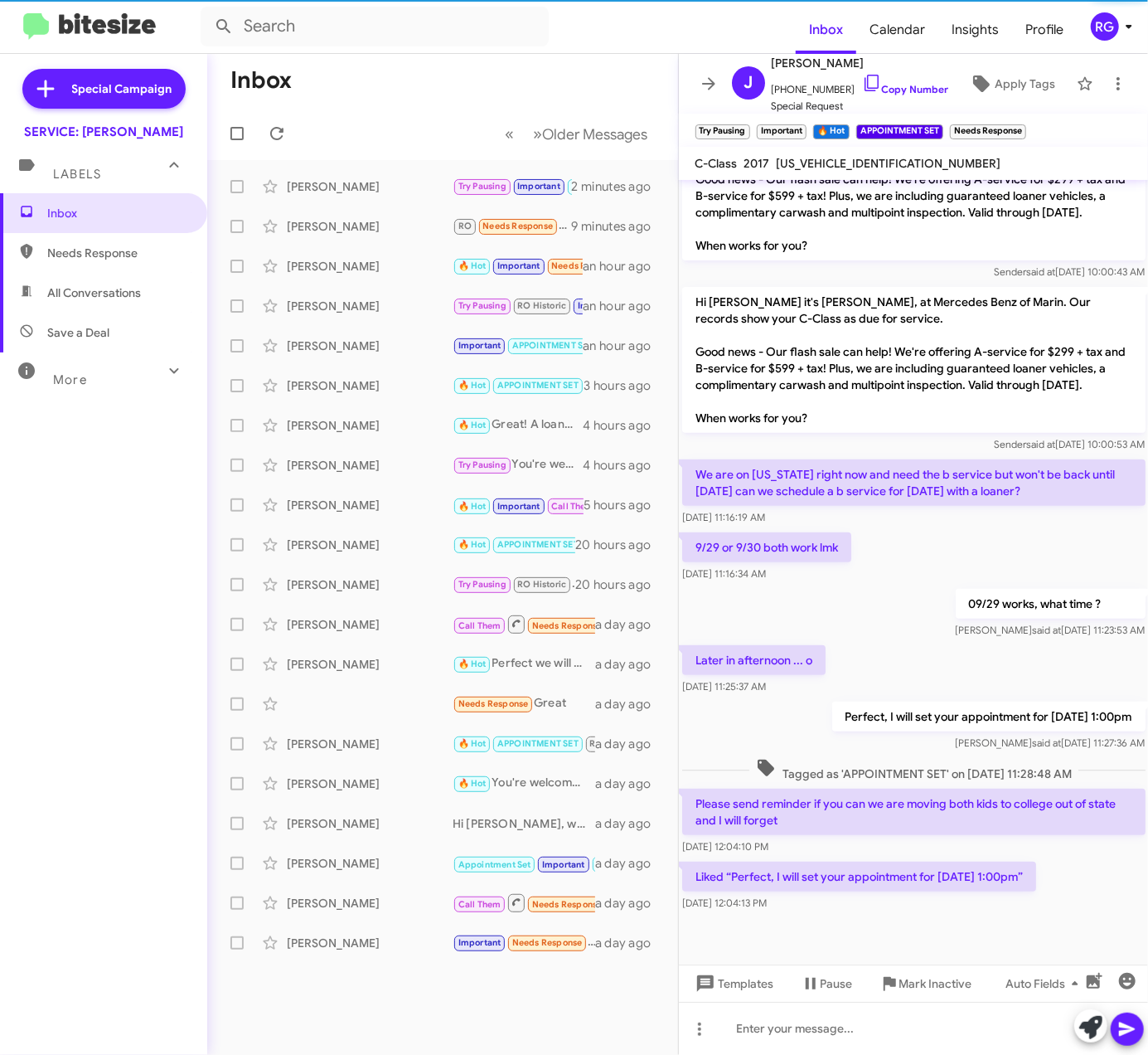
scroll to position [332, 0]
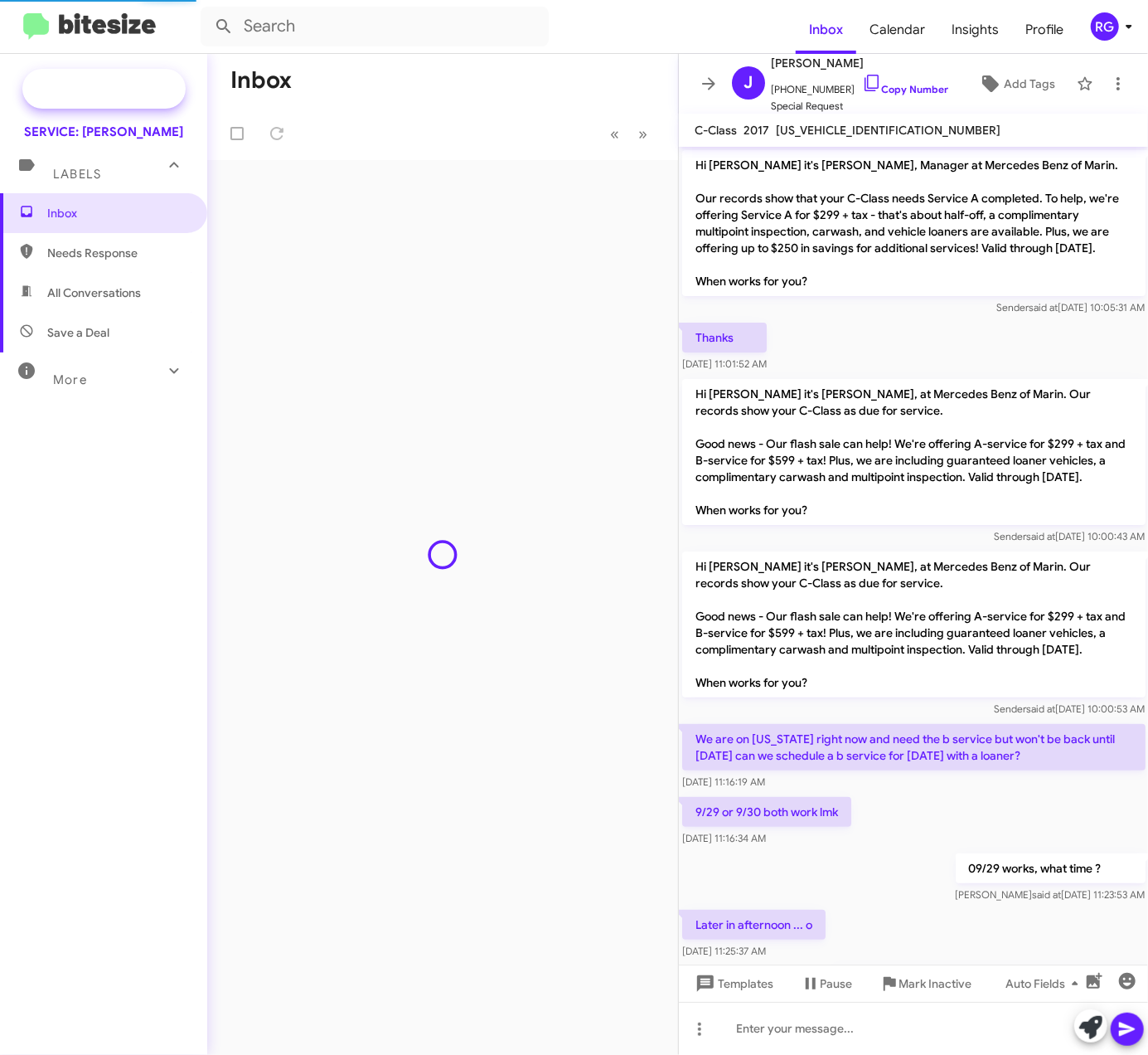
scroll to position [297, 0]
